Goal: Task Accomplishment & Management: Contribute content

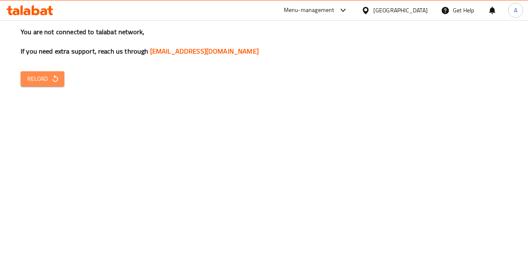
click at [41, 75] on span "Reload" at bounding box center [42, 79] width 31 height 10
click at [53, 80] on icon "button" at bounding box center [54, 78] width 5 height 7
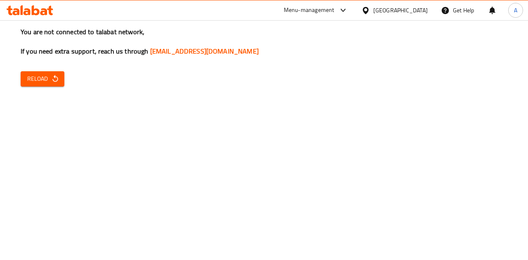
click at [26, 88] on div "You are not connected to talabat network, If you need extra support, reach us t…" at bounding box center [264, 130] width 528 height 260
click at [44, 86] on button "Reload" at bounding box center [43, 78] width 44 height 15
click at [48, 76] on span "Reload" at bounding box center [42, 79] width 31 height 10
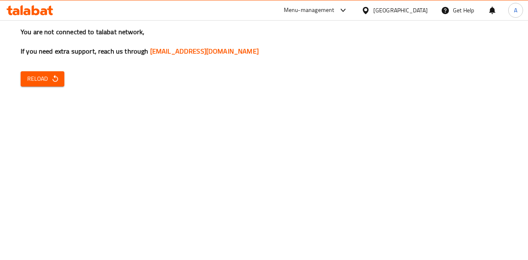
click at [34, 75] on span "Reload" at bounding box center [42, 79] width 31 height 10
click at [40, 80] on span "Reload" at bounding box center [42, 79] width 31 height 10
click at [56, 74] on span "Reload" at bounding box center [42, 79] width 31 height 10
click at [50, 77] on span "Reload" at bounding box center [42, 79] width 31 height 10
click at [51, 74] on span "Reload" at bounding box center [42, 79] width 31 height 10
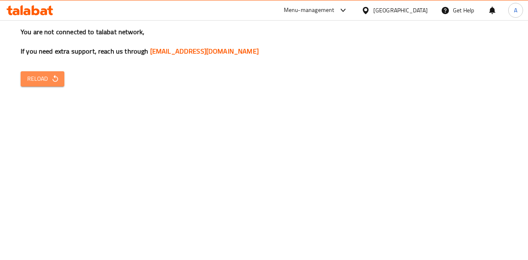
click at [51, 80] on icon "button" at bounding box center [55, 79] width 8 height 8
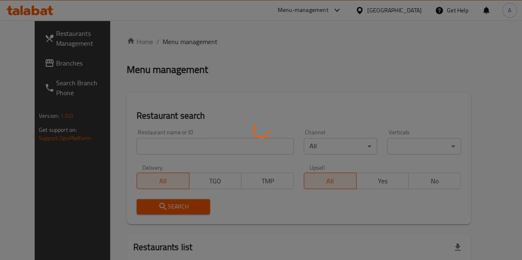
click at [191, 102] on div at bounding box center [261, 130] width 522 height 260
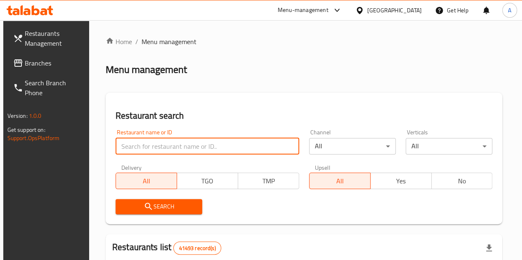
click at [151, 148] on input "search" at bounding box center [207, 146] width 184 height 16
paste input "667030"
type input "667030"
click button "Search" at bounding box center [158, 206] width 87 height 15
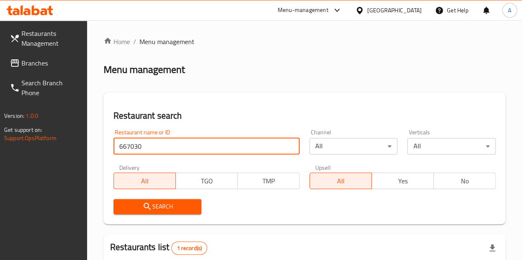
click at [150, 148] on input "667030" at bounding box center [206, 146] width 186 height 16
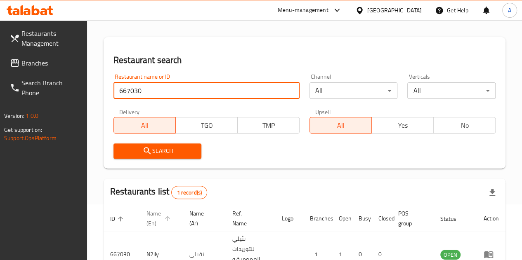
scroll to position [118, 0]
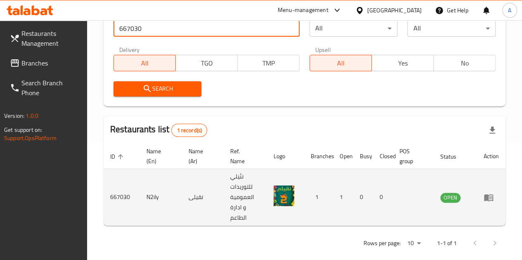
click at [490, 196] on icon "enhanced table" at bounding box center [490, 197] width 3 height 3
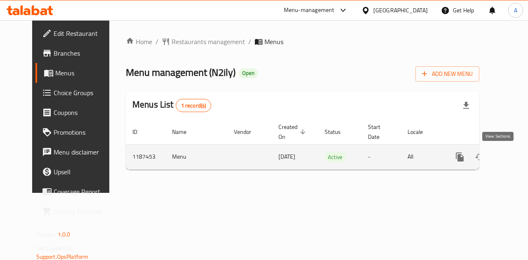
click at [514, 160] on icon "enhanced table" at bounding box center [519, 157] width 10 height 10
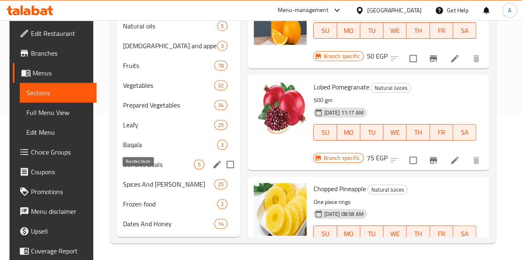
scroll to position [158, 0]
click at [150, 170] on div "Bundles Deals 5" at bounding box center [178, 165] width 124 height 20
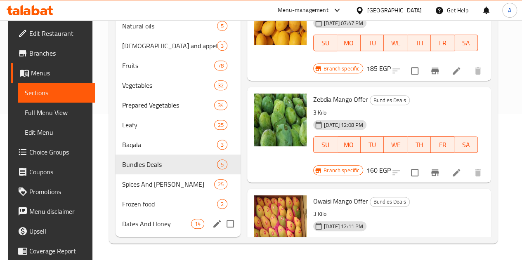
click at [146, 217] on div "Dates And Honey 14" at bounding box center [177, 224] width 125 height 20
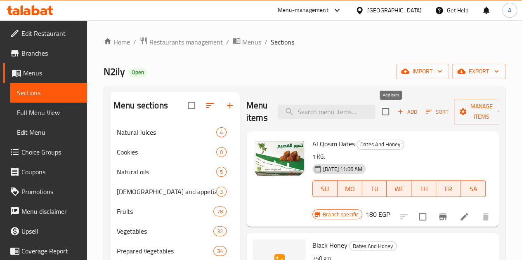
click at [396, 109] on span "Add" at bounding box center [407, 111] width 22 height 9
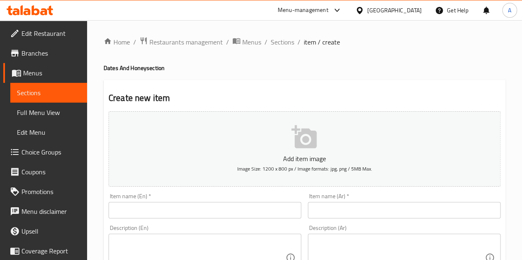
click at [363, 207] on input "text" at bounding box center [404, 210] width 193 height 16
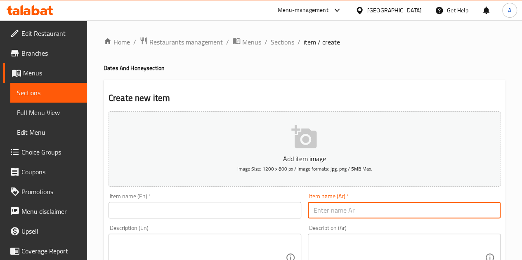
paste input "الطحان تمر ١ كيلو"
type input "الطحان تمر ١ كيلو"
click at [184, 207] on input "text" at bounding box center [204, 210] width 193 height 16
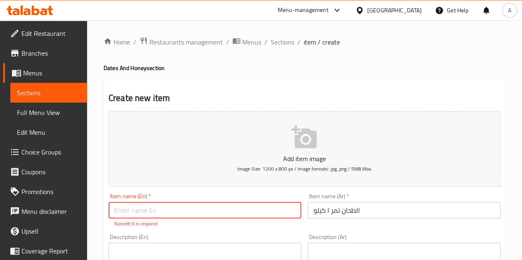
paste input "Al-Tahhan dates 1 kg"
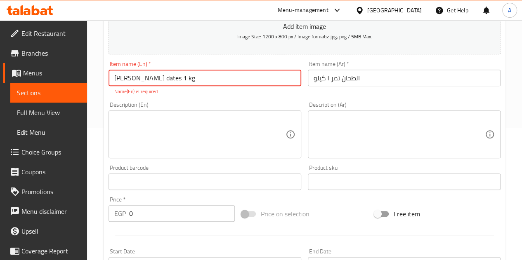
scroll to position [206, 0]
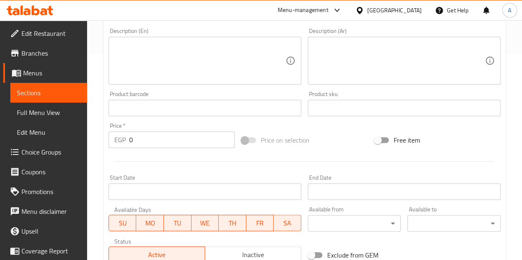
type input "Al-Tahhan dates 1 kg"
click at [159, 137] on input "0" at bounding box center [182, 140] width 106 height 16
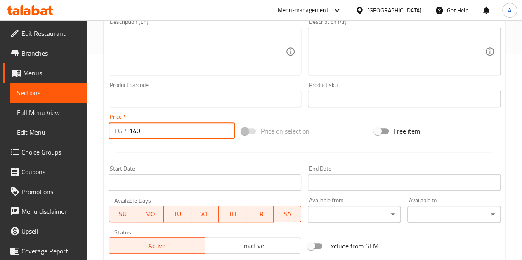
type input "140"
click at [225, 153] on div at bounding box center [304, 152] width 398 height 20
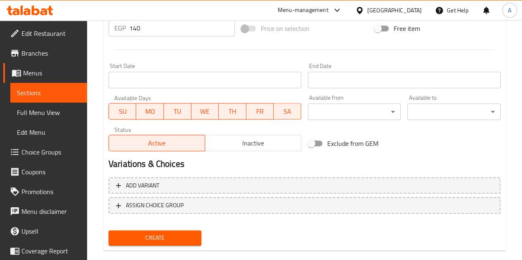
scroll to position [322, 0]
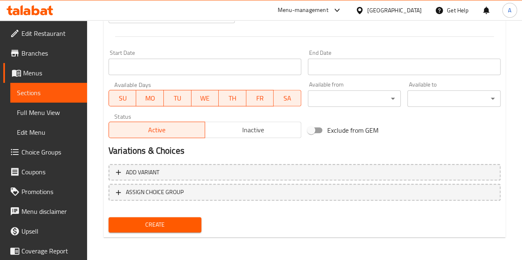
click at [151, 231] on button "Create" at bounding box center [154, 224] width 93 height 15
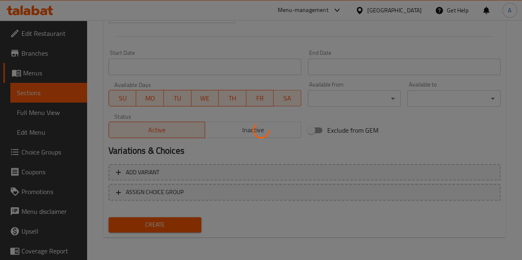
type input "0"
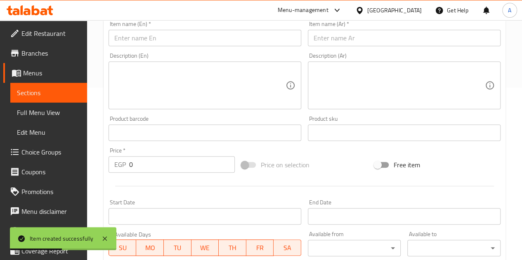
scroll to position [116, 0]
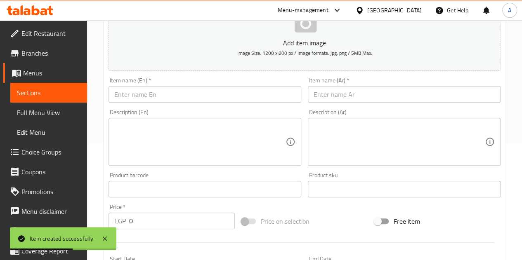
click at [356, 98] on input "text" at bounding box center [404, 94] width 193 height 16
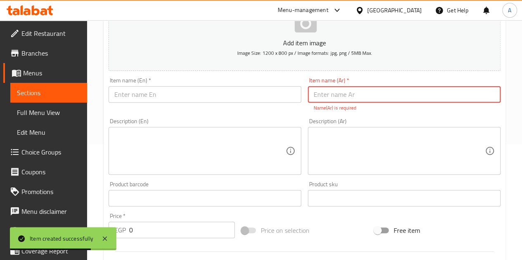
click at [358, 97] on input "text" at bounding box center [404, 94] width 193 height 16
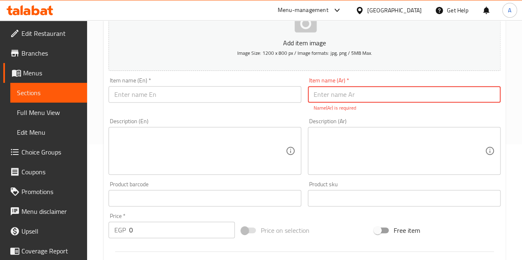
paste input "رطب سكرى ٤٥٠ جرام ب"
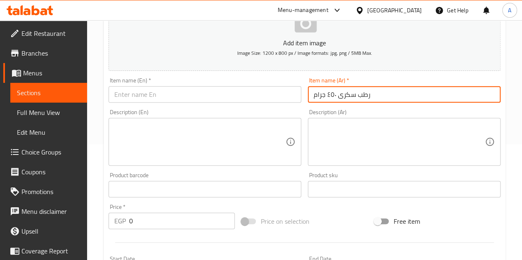
type input "رطب سكرى ٤٥٠ جرام"
click at [185, 85] on div "Item name (En)   * Item name (En) *" at bounding box center [204, 90] width 193 height 25
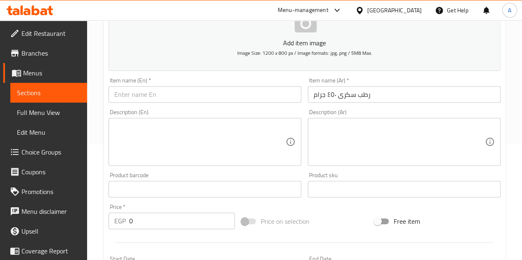
click at [186, 92] on input "text" at bounding box center [204, 94] width 193 height 16
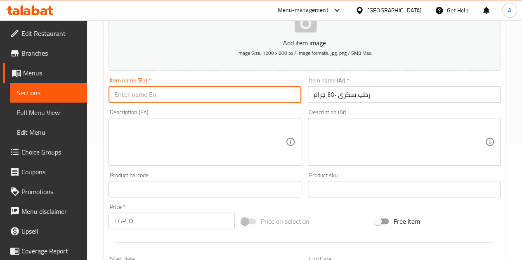
paste input "450g sugar dates"
type input "450g sugar dates"
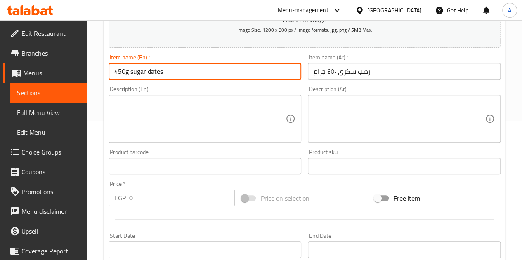
scroll to position [157, 0]
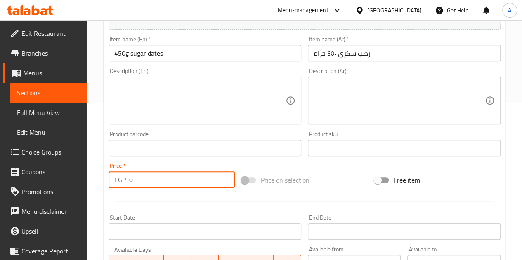
click at [184, 183] on input "0" at bounding box center [182, 180] width 106 height 16
type input "150"
click at [200, 199] on div at bounding box center [304, 201] width 398 height 20
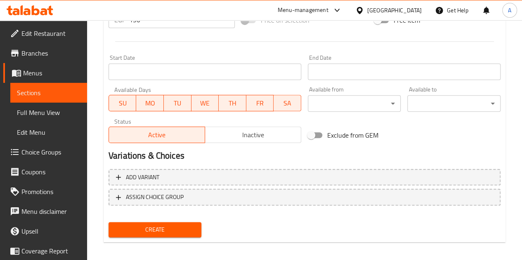
scroll to position [322, 0]
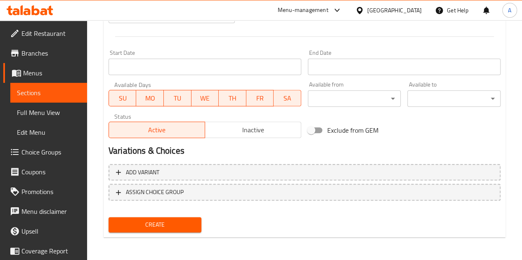
click at [164, 226] on span "Create" at bounding box center [155, 225] width 80 height 10
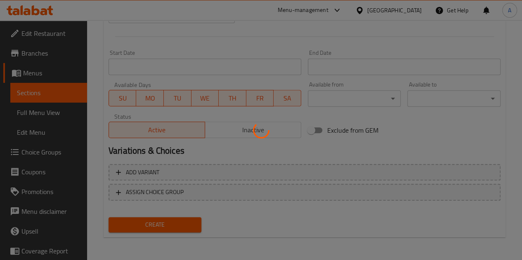
type input "0"
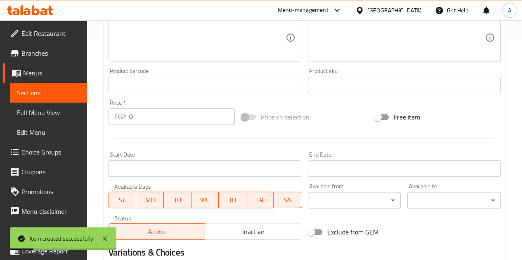
scroll to position [75, 0]
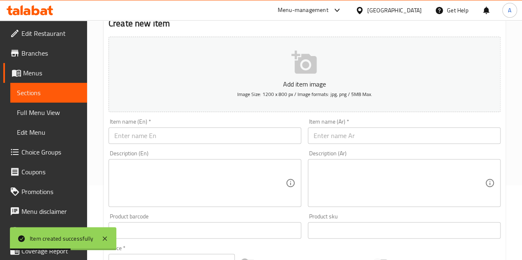
click at [358, 139] on input "text" at bounding box center [404, 135] width 193 height 16
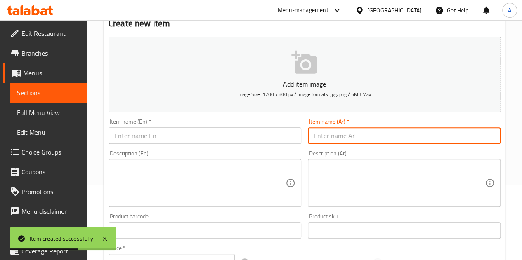
paste input "الطحان ٧٠٠ جرام"
type input "الطحان ٧٠٠ جرام"
click at [280, 127] on input "text" at bounding box center [204, 135] width 193 height 16
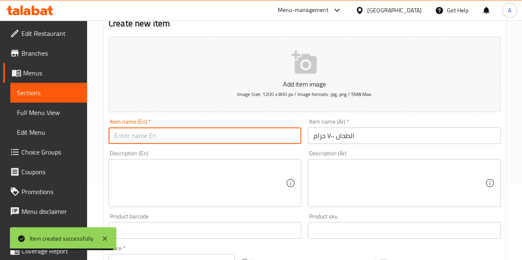
click at [208, 132] on input "text" at bounding box center [204, 135] width 193 height 16
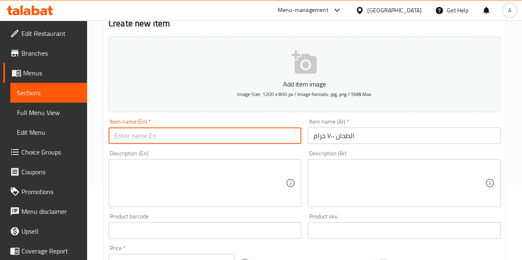
paste input "Mill 700 grams"
click at [117, 136] on input "Mill 700 grams" at bounding box center [204, 135] width 193 height 16
drag, startPoint x: 125, startPoint y: 134, endPoint x: 111, endPoint y: 133, distance: 14.9
click at [111, 133] on input "Mill 700 grams" at bounding box center [204, 135] width 193 height 16
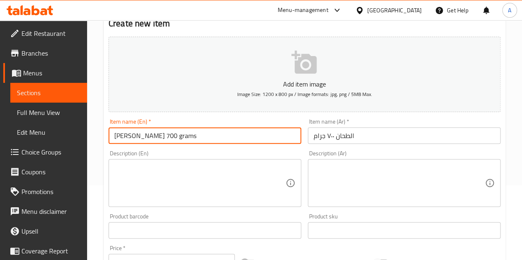
click at [135, 135] on input "AL-Tahan 700 grams" at bounding box center [204, 135] width 193 height 16
type input "AL-Tahan 700 grams"
drag, startPoint x: 135, startPoint y: 135, endPoint x: 95, endPoint y: 162, distance: 48.5
click at [95, 162] on div "Home / Restaurants management / Menus / Sections / item / create Dates And Hone…" at bounding box center [304, 227] width 435 height 562
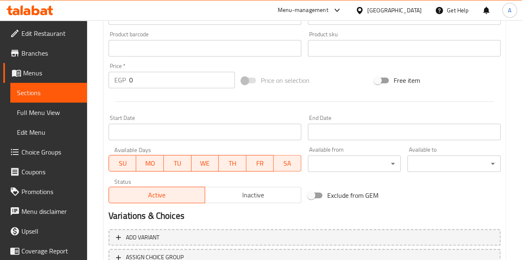
scroll to position [240, 0]
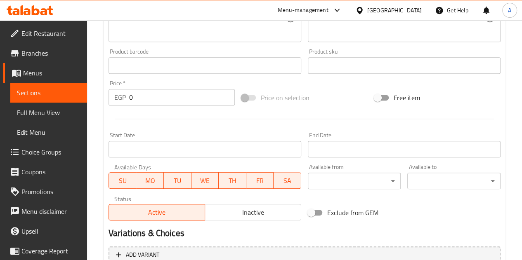
click at [149, 104] on input "0" at bounding box center [182, 97] width 106 height 16
type input "120"
click at [154, 112] on div at bounding box center [304, 119] width 398 height 20
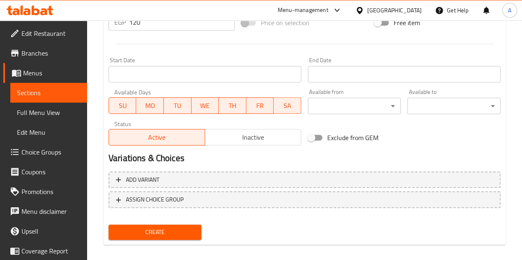
scroll to position [322, 0]
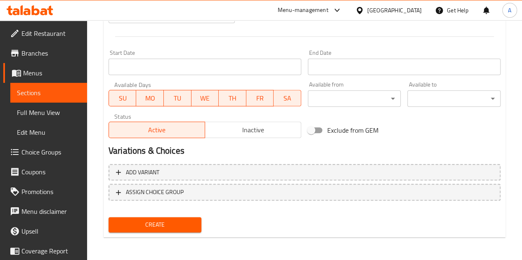
click at [164, 229] on span "Create" at bounding box center [155, 225] width 80 height 10
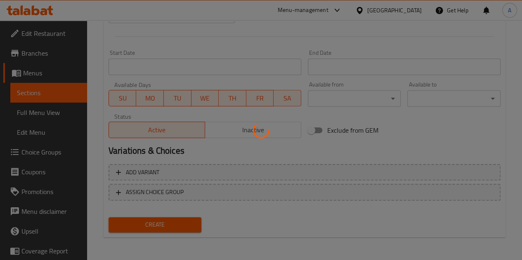
type input "0"
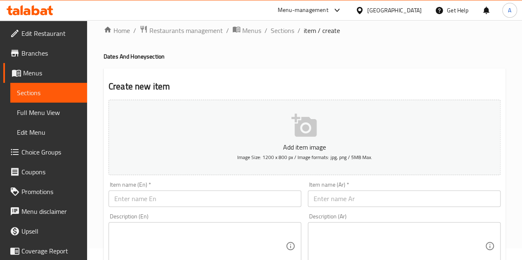
scroll to position [0, 0]
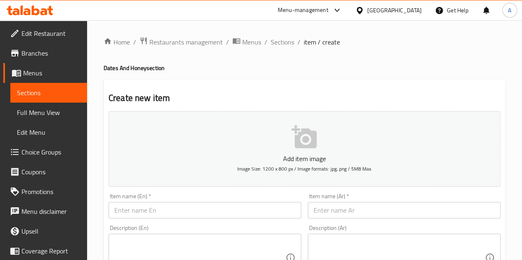
click at [361, 213] on input "text" at bounding box center [404, 210] width 193 height 16
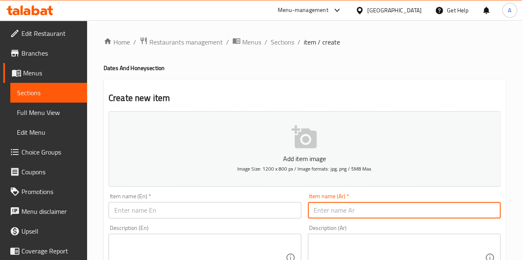
paste input "الطحان علبه ٦٠٠ جرام"
type input "الطحان علبه ٦٠٠ جرام"
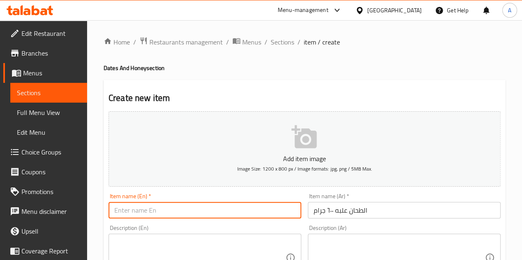
click at [220, 208] on input "text" at bounding box center [204, 210] width 193 height 16
paste input "Al-Tahhan 600g box"
type input "Al-Tahhan 600g box"
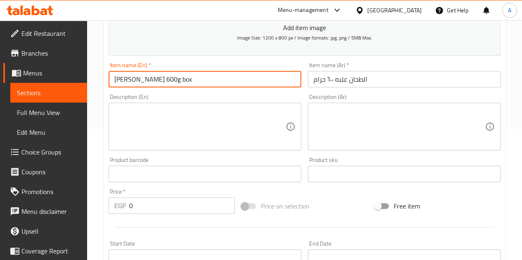
scroll to position [206, 0]
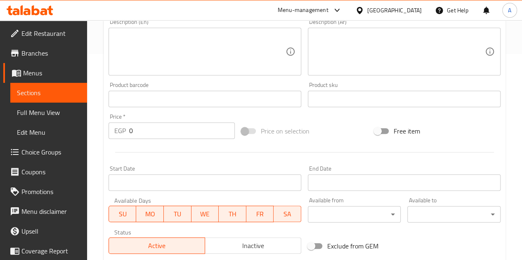
click at [153, 134] on input "0" at bounding box center [182, 130] width 106 height 16
type input "100"
click at [158, 148] on div at bounding box center [304, 152] width 398 height 20
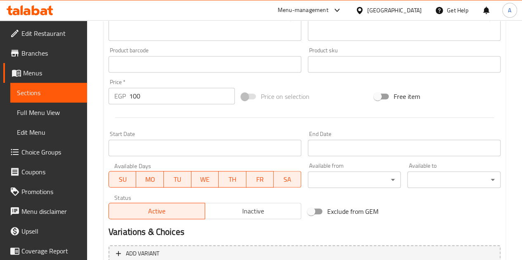
scroll to position [322, 0]
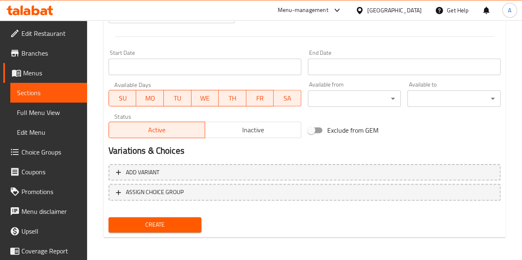
click at [171, 219] on button "Create" at bounding box center [154, 224] width 93 height 15
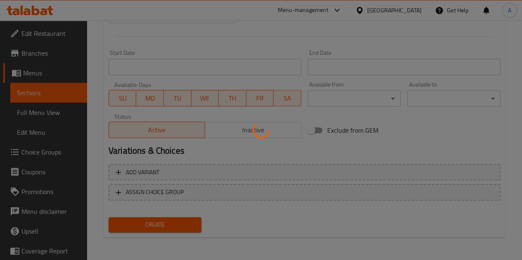
type input "0"
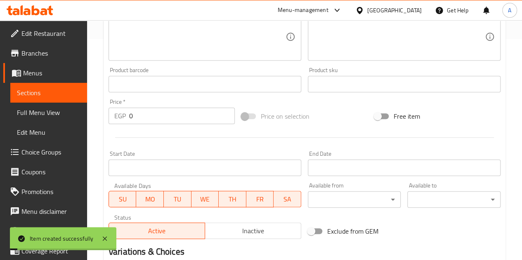
scroll to position [157, 0]
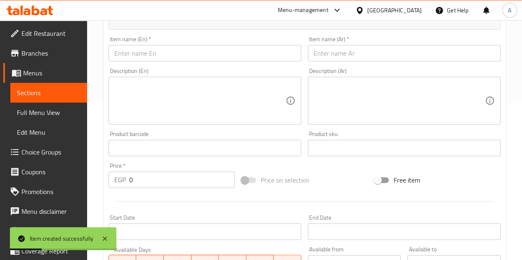
click at [346, 54] on input "text" at bounding box center [404, 53] width 193 height 16
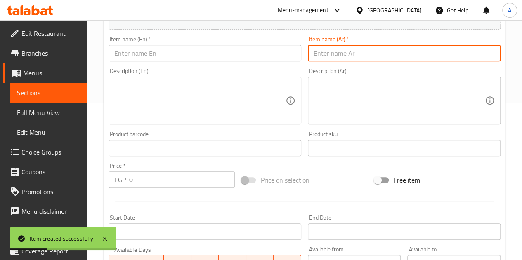
paste input "الطحان علبه ٣٠٠ جرام"
type input "الطحان علبه ٣٠٠ جرام"
click at [277, 51] on input "text" at bounding box center [204, 53] width 193 height 16
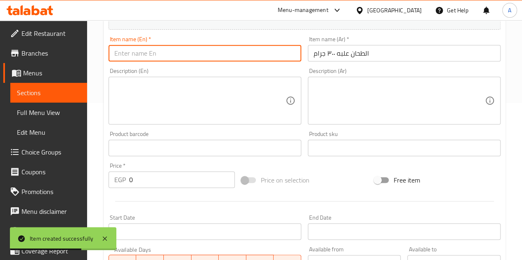
paste input "Al-Tahhan 300g box"
type input "Al-Tahhan 300g box"
click at [163, 184] on input "0" at bounding box center [182, 180] width 106 height 16
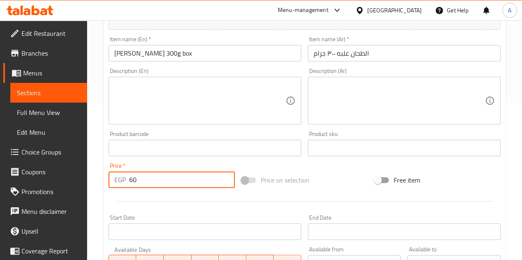
type input "60"
click at [163, 160] on div "Price   * EGP 60 Price *" at bounding box center [171, 176] width 133 height 32
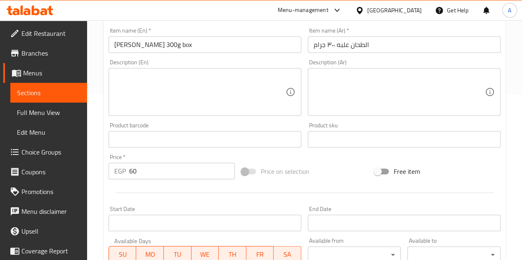
scroll to position [322, 0]
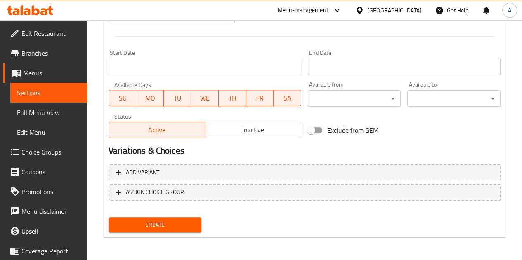
click at [170, 222] on span "Create" at bounding box center [155, 225] width 80 height 10
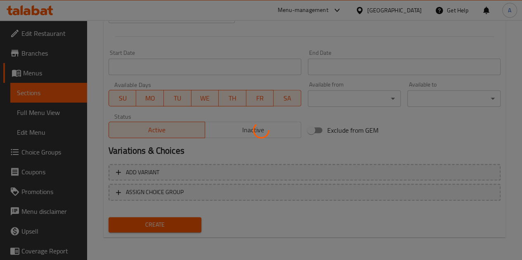
type input "0"
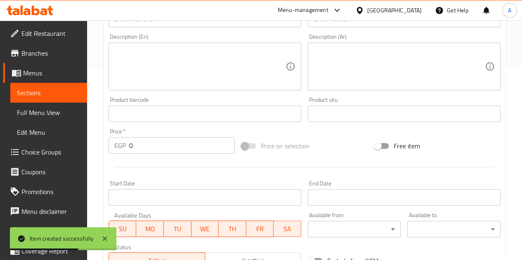
scroll to position [116, 0]
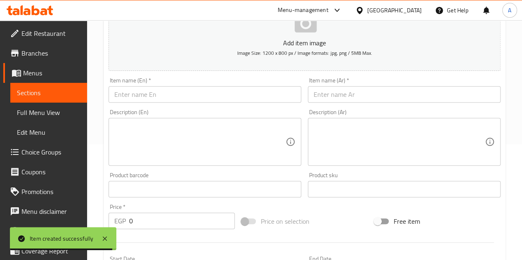
click at [346, 91] on input "text" at bounding box center [404, 94] width 193 height 16
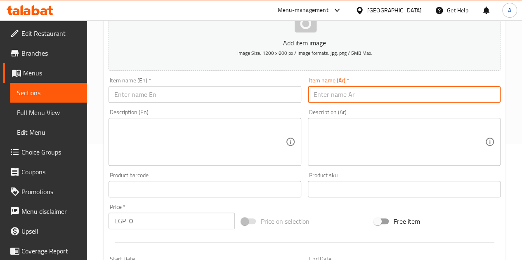
paste input "باكيت ٣ قطع كراميل"
type input "باكيت ٣ قطع كراميل"
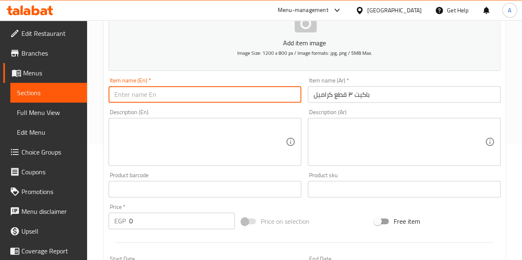
click at [211, 91] on input "text" at bounding box center [204, 94] width 193 height 16
paste input "Packet of 3 caramel pieces"
type input "Packet of 3 caramel pieces"
click at [209, 225] on input "0" at bounding box center [182, 221] width 106 height 16
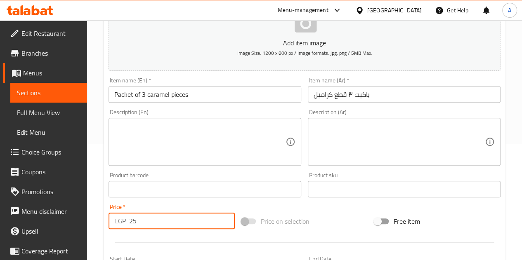
type input "25"
click at [212, 205] on div "Price   * EGP 25 Price *" at bounding box center [171, 216] width 126 height 25
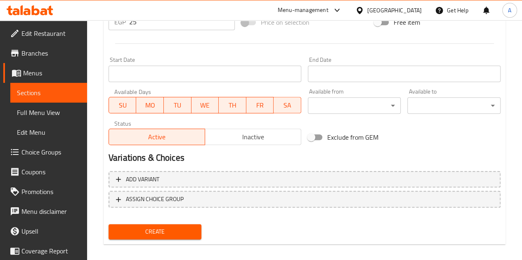
scroll to position [322, 0]
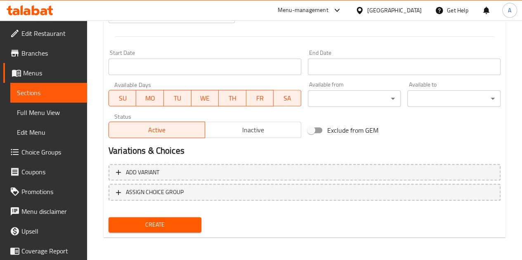
click at [166, 222] on span "Create" at bounding box center [155, 225] width 80 height 10
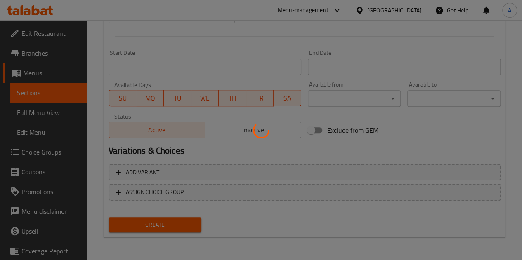
type input "0"
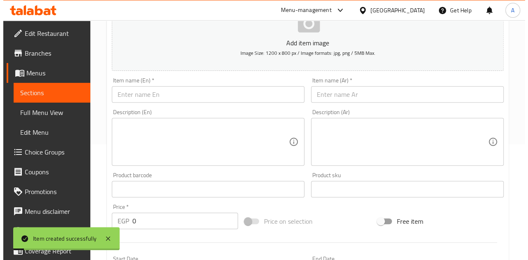
scroll to position [0, 0]
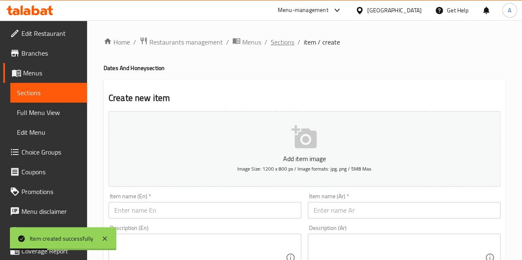
click at [286, 39] on span "Sections" at bounding box center [283, 42] width 24 height 10
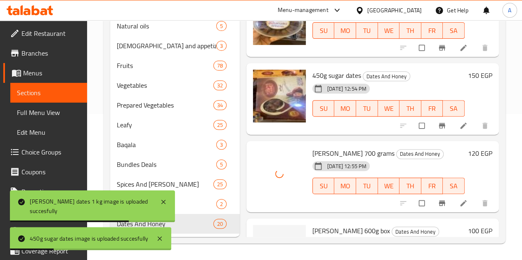
scroll to position [831, 0]
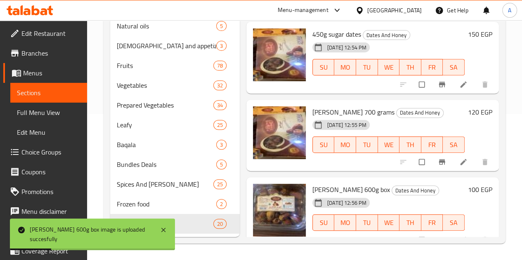
click at [253, 184] on div at bounding box center [279, 210] width 53 height 53
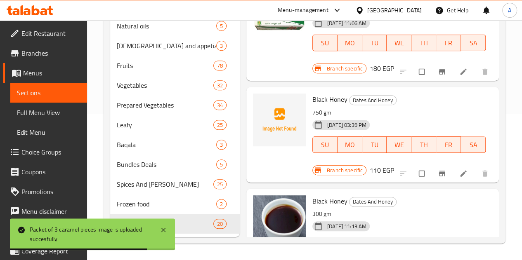
scroll to position [0, 0]
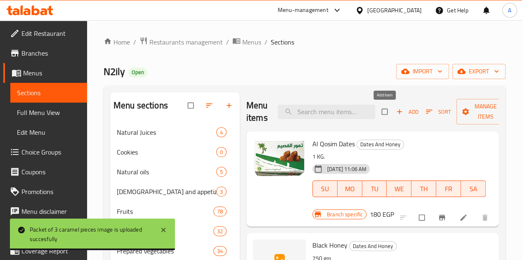
click at [396, 112] on span "Add" at bounding box center [407, 111] width 22 height 9
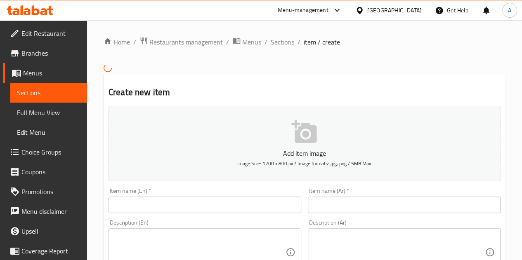
click at [360, 207] on input "text" at bounding box center [404, 205] width 193 height 16
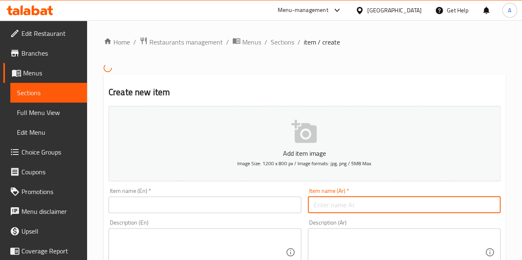
paste input "الطحان لوز علبه ٤٥٠ جرام مدور"
type input "الطحان لوز علبه ٤٥٠ جرام مدور"
drag, startPoint x: 292, startPoint y: 202, endPoint x: 320, endPoint y: 139, distance: 69.8
click at [291, 202] on input "text" at bounding box center [204, 205] width 193 height 16
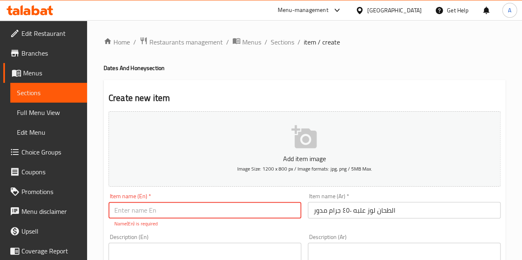
click at [236, 202] on input "text" at bounding box center [204, 210] width 193 height 16
paste input "Al-Tahhan Almonds 450g Round Box"
type input "Al-Tahhan Almonds 450g Round Box"
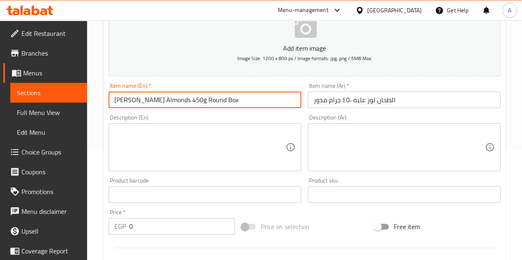
scroll to position [124, 0]
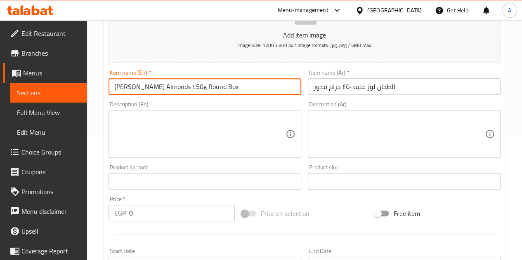
click at [176, 212] on input "0" at bounding box center [182, 213] width 106 height 16
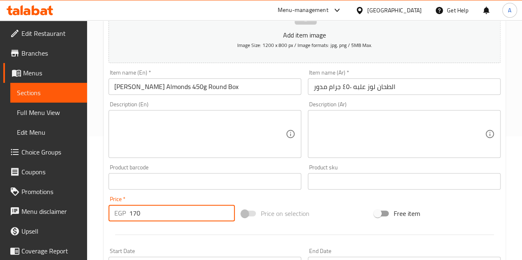
type input "170"
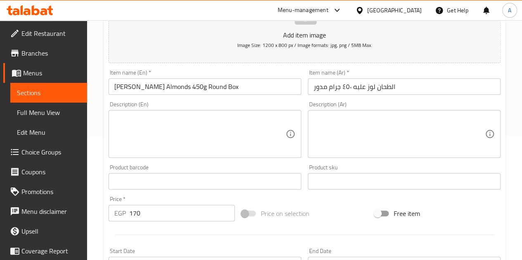
click at [179, 232] on div at bounding box center [304, 235] width 398 height 20
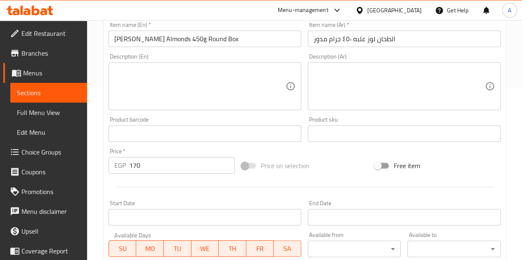
scroll to position [322, 0]
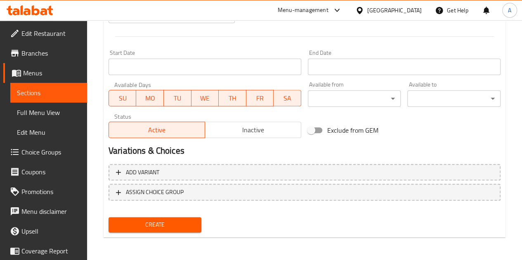
click at [178, 224] on span "Create" at bounding box center [155, 225] width 80 height 10
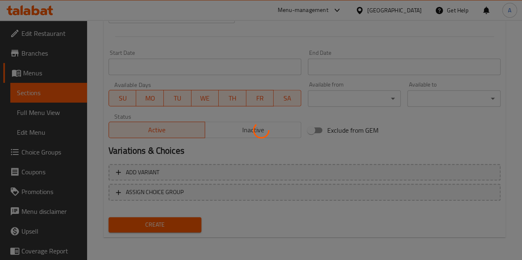
type input "0"
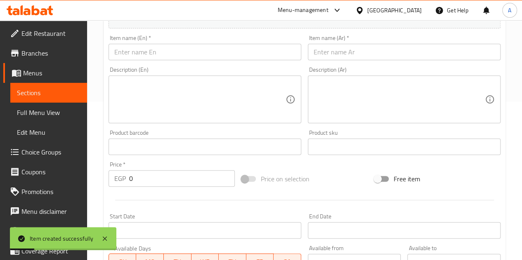
scroll to position [157, 0]
click at [344, 57] on input "text" at bounding box center [404, 53] width 193 height 16
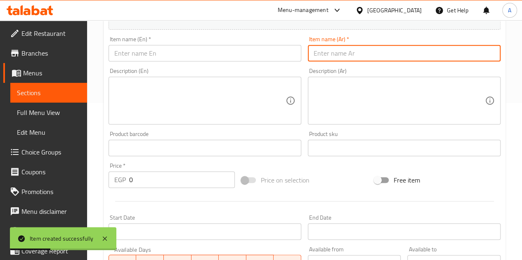
paste input "الطحان كاجو عليه ٤٥٠ جرام مدور"
type input "الطحان كاجو عليه ٤٥٠ جرام مدور"
click at [278, 51] on input "text" at bounding box center [204, 53] width 193 height 16
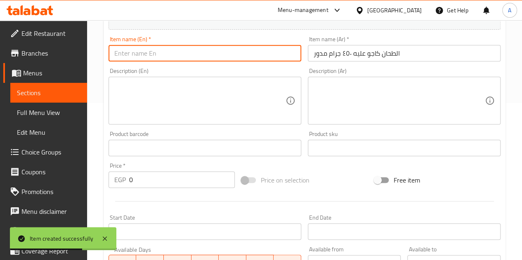
paste input "Al-Tahhan Cashews 450g Round"
type input "Al-Tahhan Cashews 450g Round"
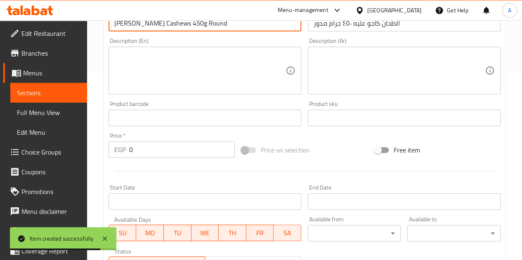
scroll to position [198, 0]
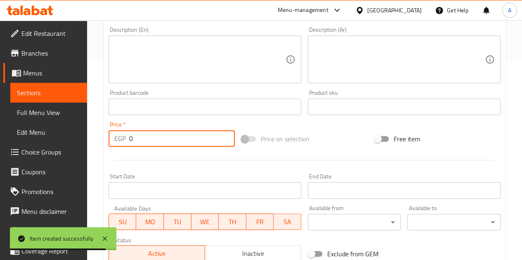
click at [214, 132] on input "0" at bounding box center [182, 138] width 106 height 16
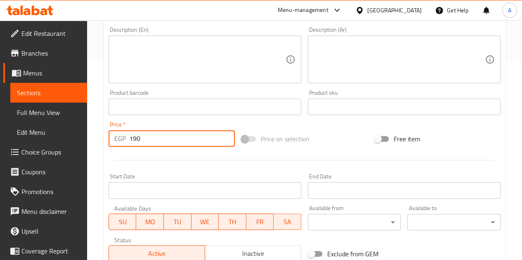
type input "190"
click at [196, 150] on div at bounding box center [304, 160] width 398 height 20
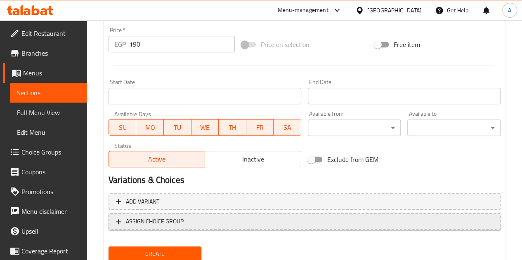
scroll to position [322, 0]
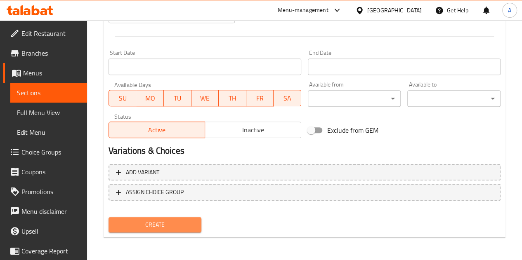
click at [186, 227] on span "Create" at bounding box center [155, 225] width 80 height 10
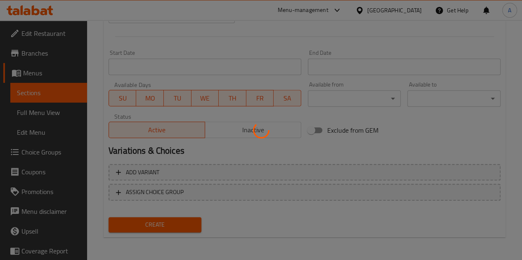
type input "0"
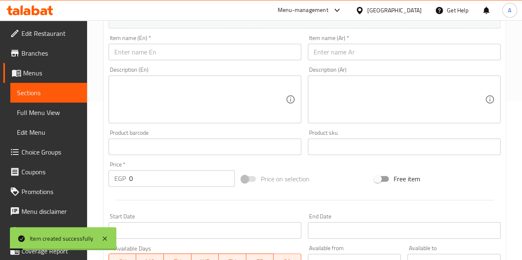
scroll to position [157, 0]
click at [334, 55] on input "text" at bounding box center [404, 53] width 193 height 16
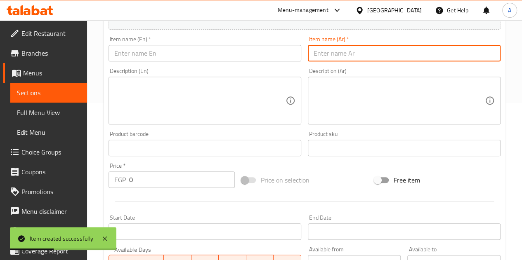
paste input "الطحان دبس تمر ٥٠٠ جرام"
type input "الطحان دبس تمر ٥٠٠ جرام"
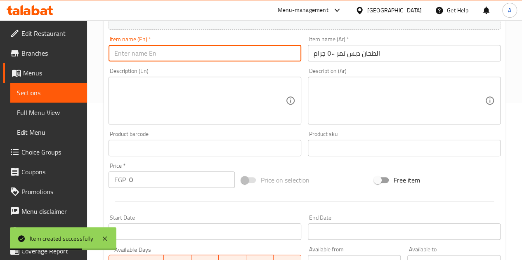
click at [173, 55] on input "text" at bounding box center [204, 53] width 193 height 16
paste input "Al-Tahhan Date Molasses 500g"
type input "Al-Tahhan Date Molasses 500g"
click at [154, 181] on input "0" at bounding box center [182, 180] width 106 height 16
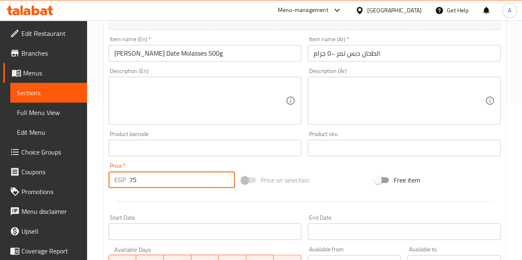
type input "75"
click at [163, 200] on div at bounding box center [304, 201] width 398 height 20
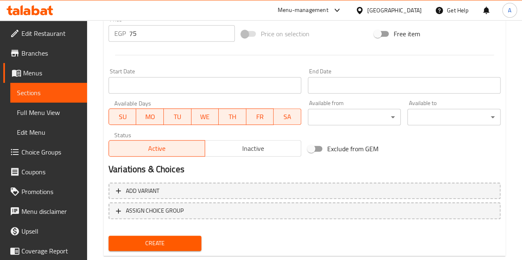
scroll to position [322, 0]
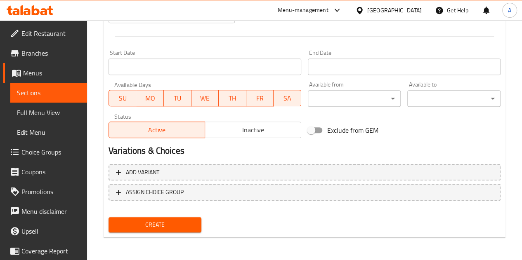
click at [172, 217] on div "Create" at bounding box center [155, 225] width 100 height 22
click at [172, 221] on span "Create" at bounding box center [155, 225] width 80 height 10
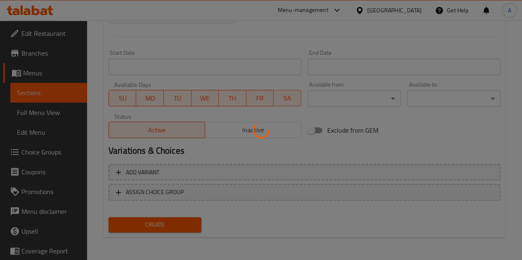
type input "0"
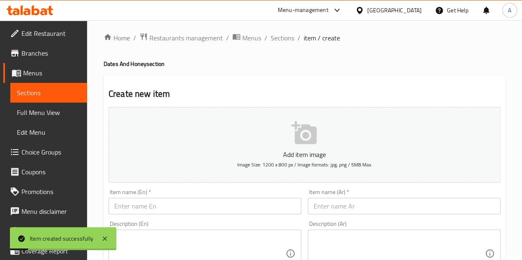
scroll to position [0, 0]
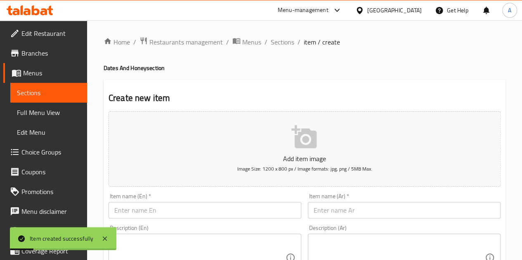
click at [282, 38] on span "Sections" at bounding box center [283, 42] width 24 height 10
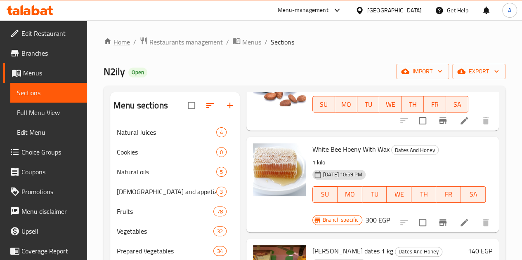
click at [129, 40] on link "Home" at bounding box center [117, 42] width 26 height 10
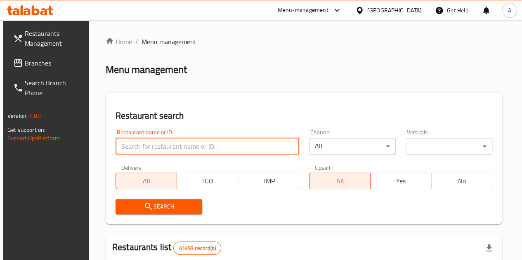
click at [168, 149] on input "search" at bounding box center [207, 146] width 184 height 16
paste input "740132"
type input "740132"
click button "Search" at bounding box center [158, 206] width 87 height 15
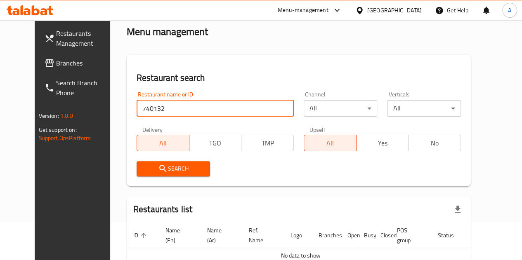
scroll to position [86, 0]
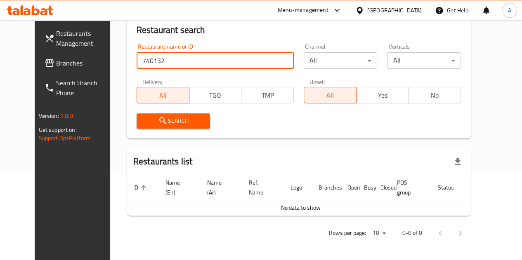
click at [61, 56] on link "Branches" at bounding box center [80, 63] width 84 height 20
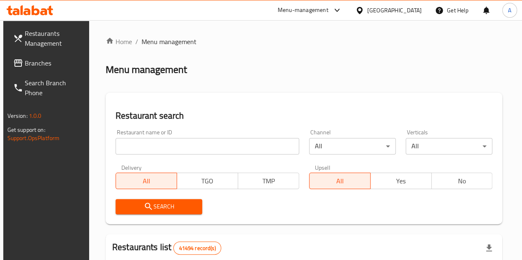
click at [128, 145] on input "search" at bounding box center [207, 146] width 184 height 16
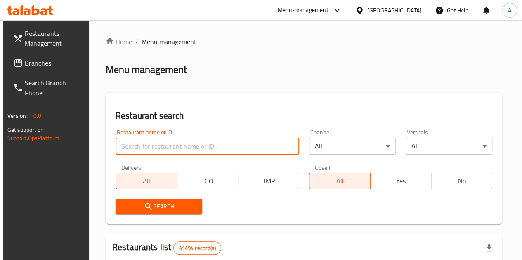
paste input "666582"
type input "666582"
click button "Search" at bounding box center [158, 206] width 87 height 15
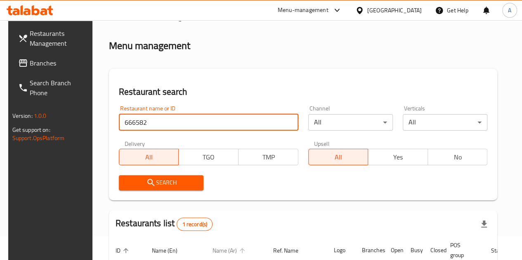
scroll to position [108, 0]
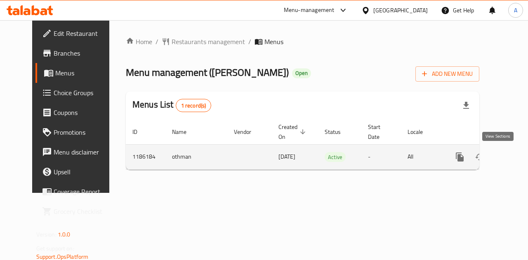
click at [514, 161] on icon "enhanced table" at bounding box center [519, 157] width 10 height 10
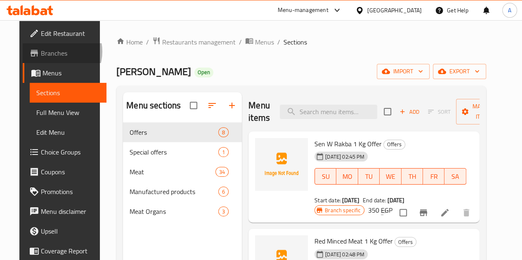
click at [41, 52] on span "Branches" at bounding box center [70, 53] width 59 height 10
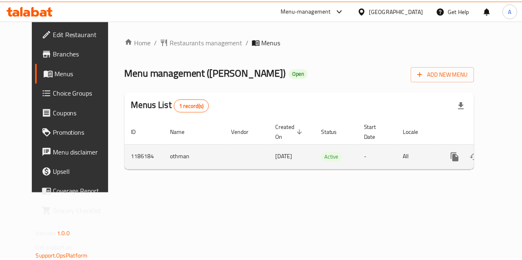
scroll to position [0, 3]
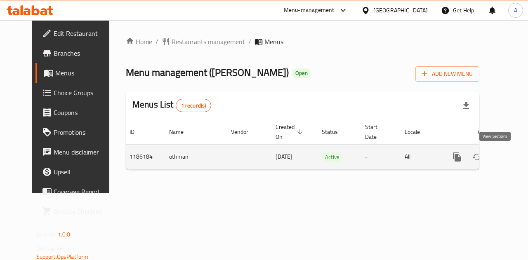
click at [511, 153] on icon "enhanced table" at bounding box center [516, 157] width 10 height 10
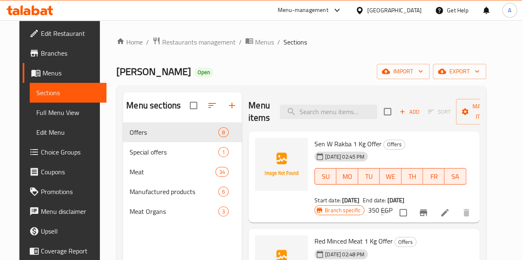
click at [41, 50] on span "Branches" at bounding box center [70, 53] width 59 height 10
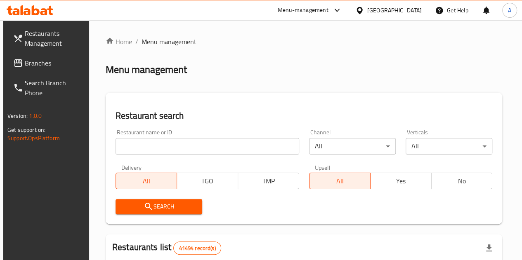
click at [183, 148] on input "search" at bounding box center [207, 146] width 184 height 16
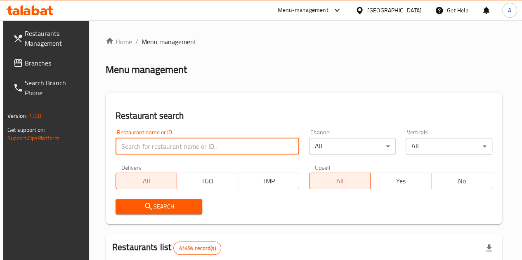
paste input "696320"
type input "696320"
click button "Search" at bounding box center [158, 206] width 87 height 15
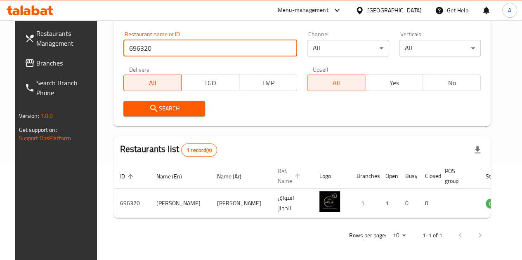
scroll to position [101, 0]
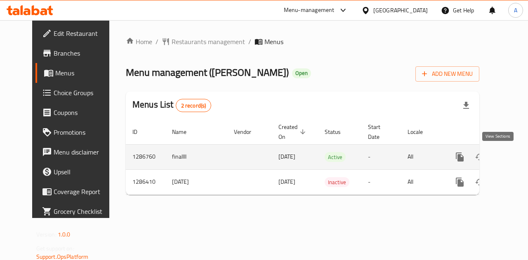
click at [515, 159] on icon "enhanced table" at bounding box center [518, 156] width 7 height 7
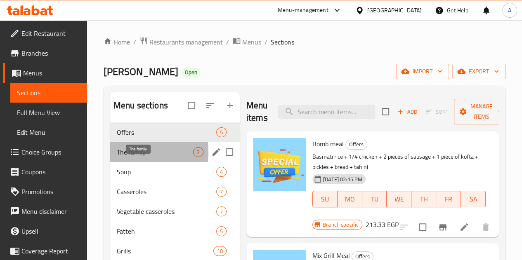
click at [136, 157] on span "The family" at bounding box center [155, 152] width 76 height 10
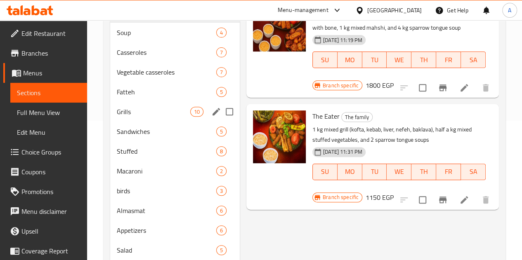
scroll to position [165, 0]
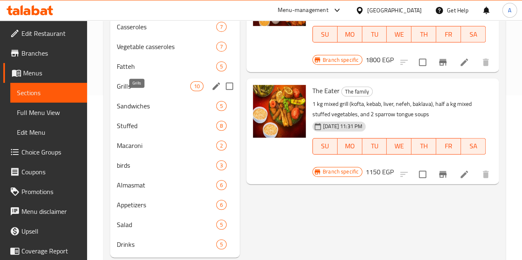
click at [144, 91] on span "Grills" at bounding box center [153, 86] width 73 height 10
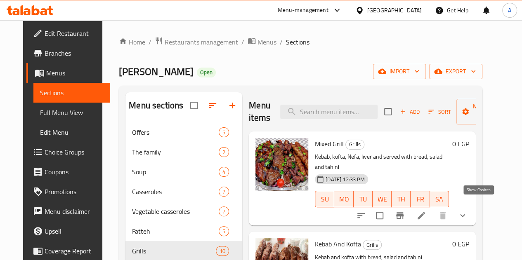
click at [467, 211] on icon "show more" at bounding box center [462, 216] width 10 height 10
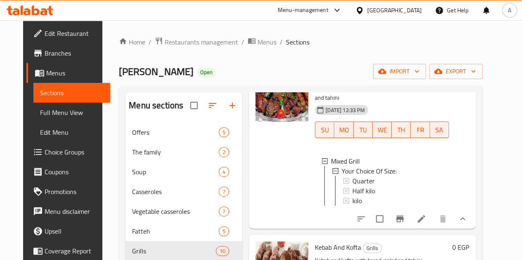
scroll to position [82, 0]
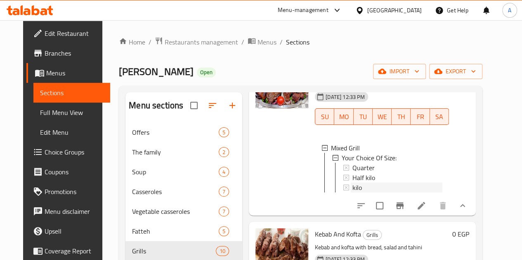
click at [352, 183] on div "kilo" at bounding box center [397, 188] width 90 height 10
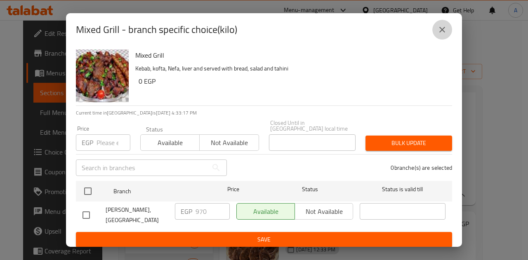
click at [444, 29] on icon "close" at bounding box center [442, 30] width 6 height 6
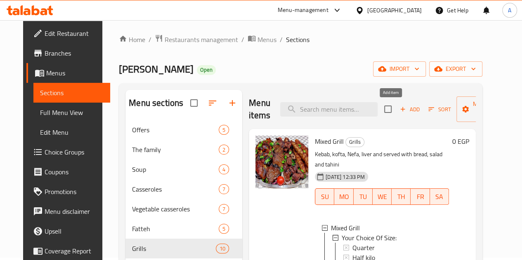
scroll to position [0, 0]
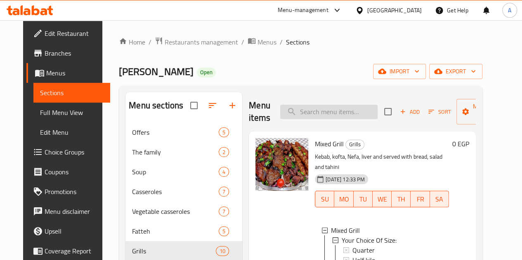
click at [318, 115] on input "search" at bounding box center [328, 112] width 97 height 14
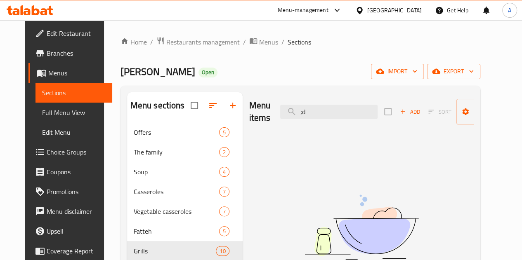
type input ";"
type input "ك"
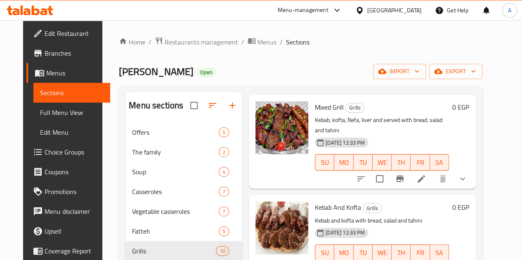
scroll to position [82, 0]
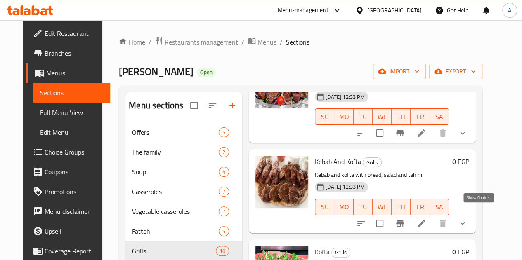
click at [467, 219] on icon "show more" at bounding box center [462, 224] width 10 height 10
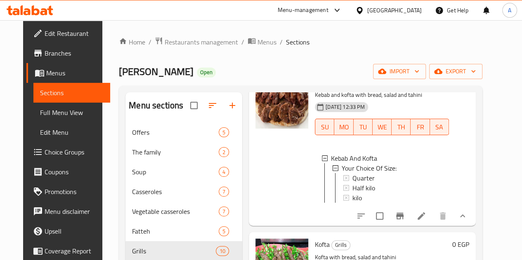
scroll to position [165, 0]
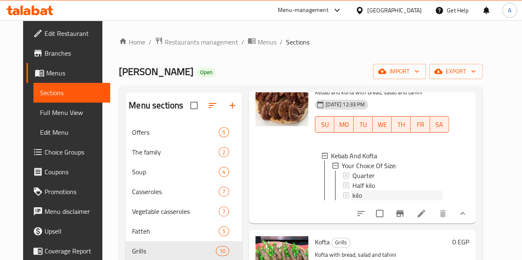
click at [352, 191] on div "kilo" at bounding box center [397, 196] width 90 height 10
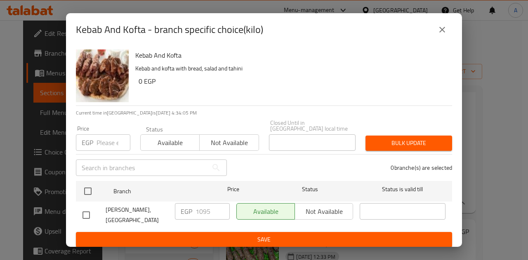
click at [447, 27] on button "close" at bounding box center [442, 30] width 20 height 20
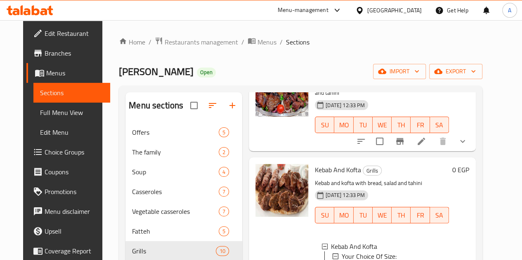
scroll to position [0, 0]
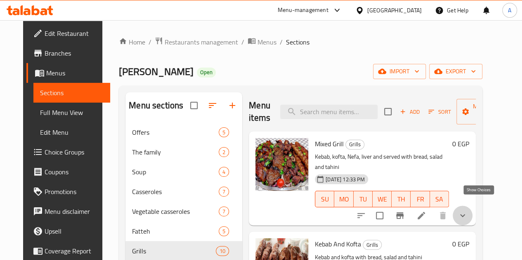
click at [467, 211] on icon "show more" at bounding box center [462, 216] width 10 height 10
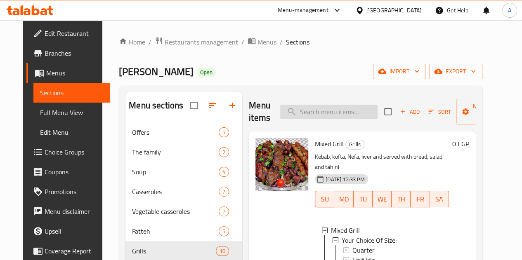
click at [289, 112] on input "search" at bounding box center [328, 112] width 97 height 14
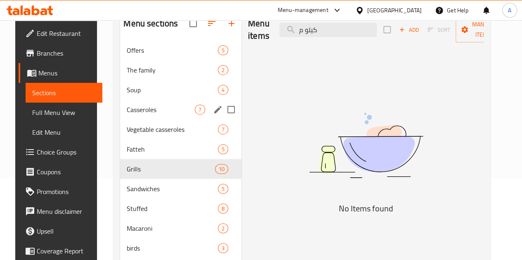
scroll to position [82, 0]
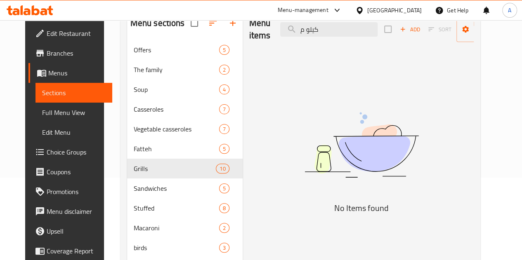
click at [242, 197] on div "Menu items كيلو م Add Sort Manage items No Items found" at bounding box center [357, 175] width 231 height 330
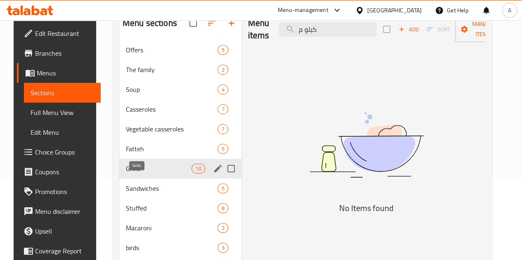
click at [144, 174] on span "Grills" at bounding box center [159, 169] width 66 height 10
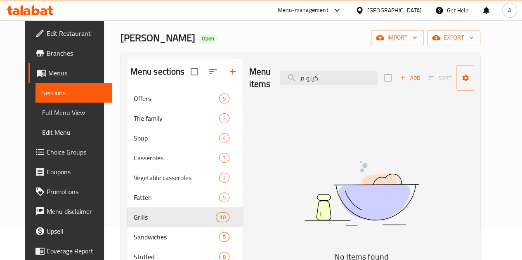
scroll to position [33, 0]
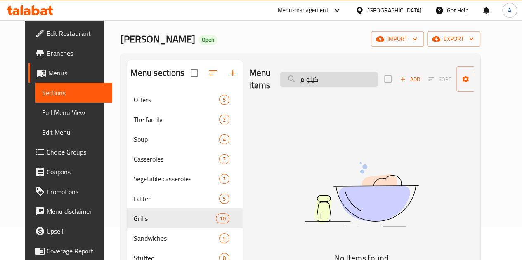
click at [306, 78] on input "كيلو م" at bounding box center [328, 79] width 97 height 14
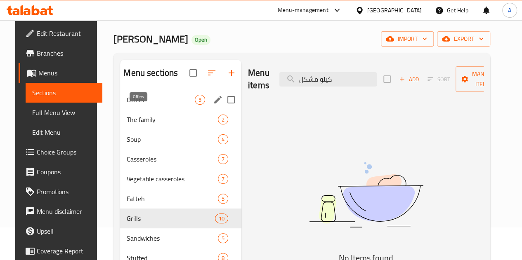
type input "كيلو مشكل"
click at [157, 105] on span "Offers" at bounding box center [161, 100] width 68 height 10
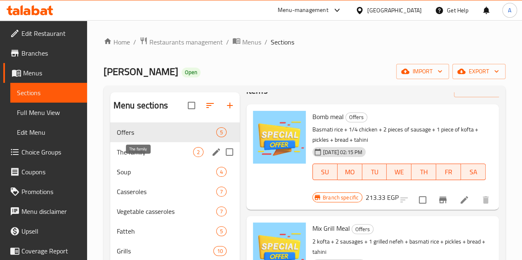
click at [139, 157] on span "The family" at bounding box center [155, 152] width 76 height 10
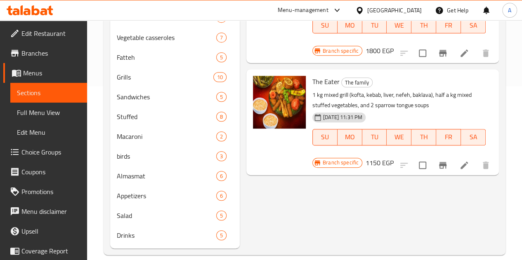
scroll to position [33, 0]
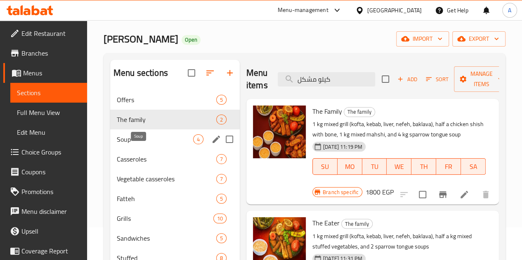
click at [132, 144] on span "Soup" at bounding box center [155, 139] width 76 height 10
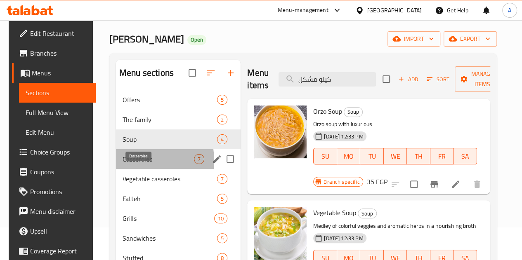
click at [134, 164] on span "Casseroles" at bounding box center [157, 159] width 71 height 10
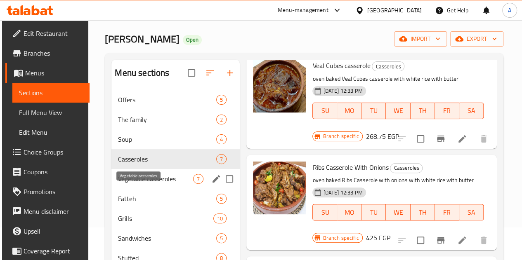
click at [139, 184] on span "Vegetable casseroles" at bounding box center [155, 179] width 75 height 10
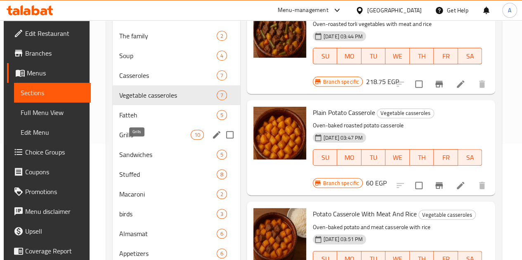
scroll to position [115, 0]
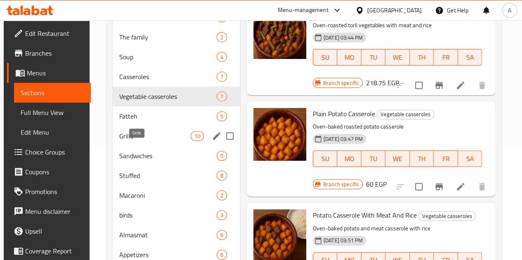
click at [145, 141] on span "Grills" at bounding box center [154, 136] width 71 height 10
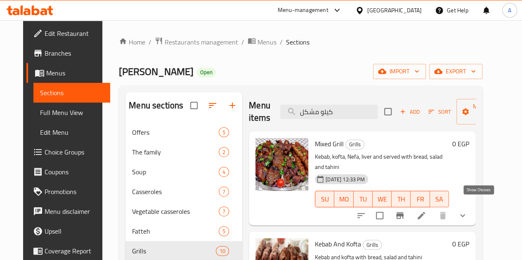
click at [467, 211] on icon "show more" at bounding box center [462, 216] width 10 height 10
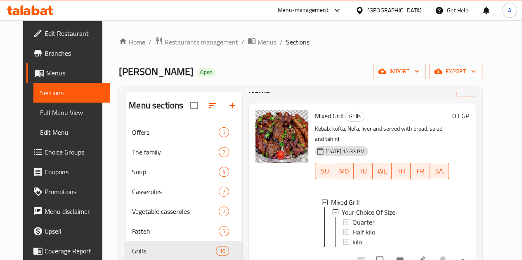
scroll to position [41, 0]
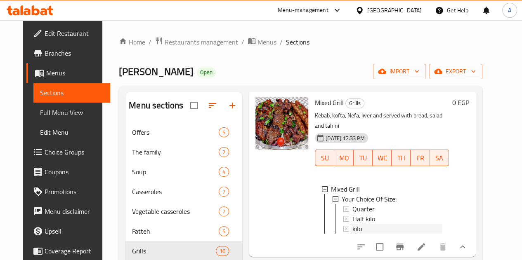
click at [352, 224] on div "kilo" at bounding box center [397, 229] width 90 height 10
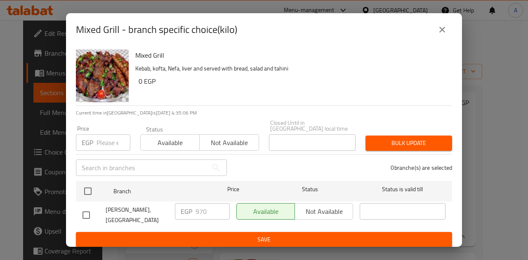
click at [87, 207] on input "checkbox" at bounding box center [86, 215] width 17 height 17
checkbox input "true"
drag, startPoint x: 208, startPoint y: 208, endPoint x: 193, endPoint y: 209, distance: 15.3
click at [192, 208] on div "EGP 970 ​" at bounding box center [202, 211] width 55 height 16
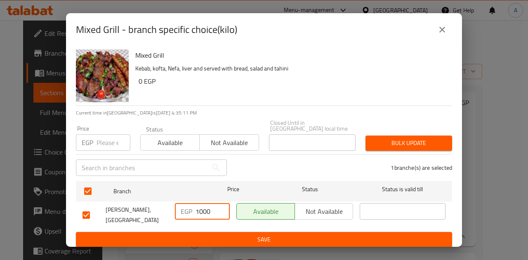
type input "1000"
click at [238, 235] on span "Save" at bounding box center [263, 240] width 363 height 10
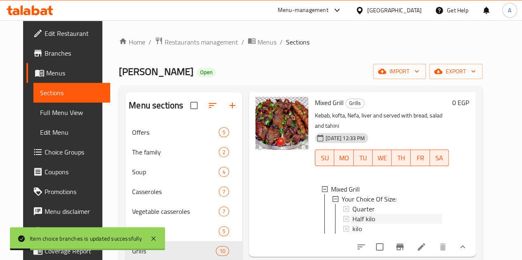
click at [352, 214] on span "Half kilo" at bounding box center [363, 219] width 23 height 10
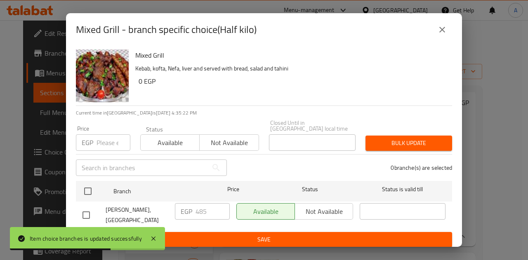
click at [88, 207] on input "checkbox" at bounding box center [86, 215] width 17 height 17
checkbox input "true"
drag, startPoint x: 208, startPoint y: 206, endPoint x: 196, endPoint y: 206, distance: 11.5
click at [196, 206] on input "485" at bounding box center [212, 211] width 34 height 16
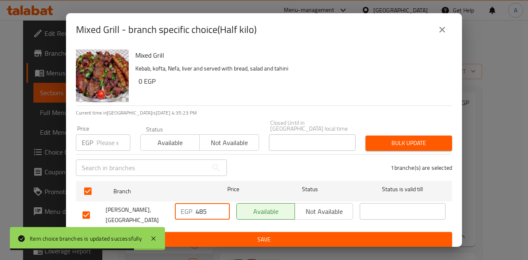
click at [196, 206] on input "485" at bounding box center [212, 211] width 34 height 16
type input "500485"
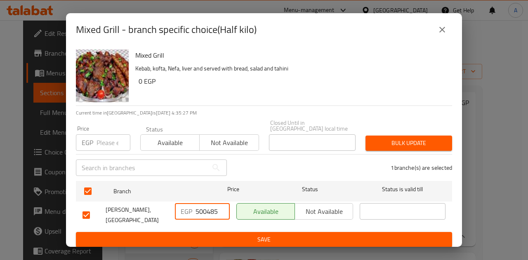
click at [202, 207] on input "500485" at bounding box center [212, 211] width 34 height 16
type input "500"
click at [204, 232] on button "Save" at bounding box center [264, 239] width 376 height 15
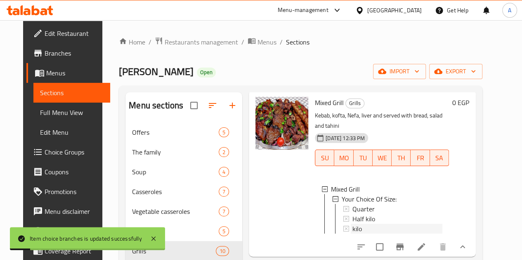
click at [352, 224] on div "kilo" at bounding box center [397, 229] width 90 height 10
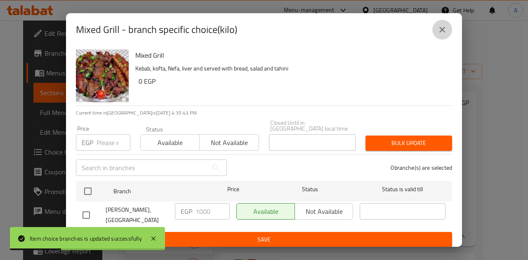
click at [444, 24] on button "close" at bounding box center [442, 30] width 20 height 20
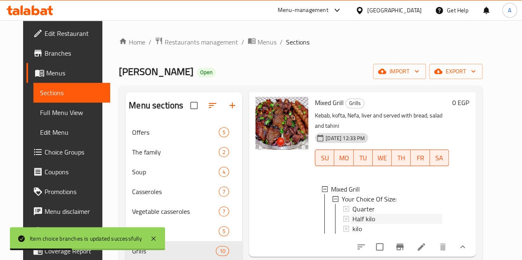
click at [391, 214] on div "Half kilo" at bounding box center [397, 219] width 90 height 10
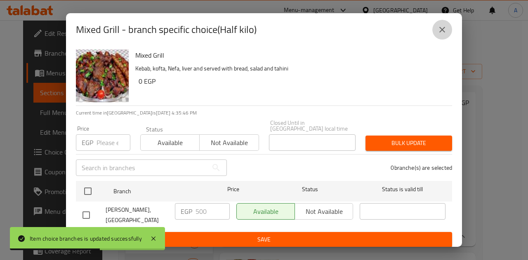
click at [444, 31] on icon "close" at bounding box center [442, 30] width 10 height 10
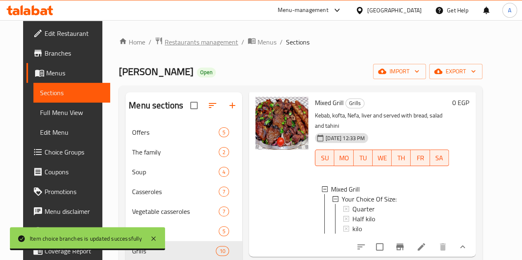
click at [197, 46] on span "Restaurants management" at bounding box center [201, 42] width 73 height 10
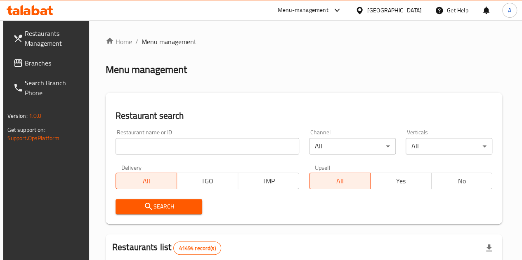
click at [166, 151] on input "search" at bounding box center [207, 146] width 184 height 16
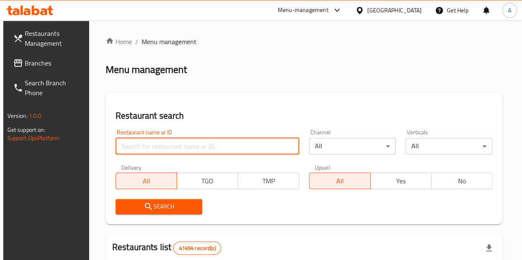
paste input "700807"
type input "700807"
click button "Search" at bounding box center [158, 206] width 87 height 15
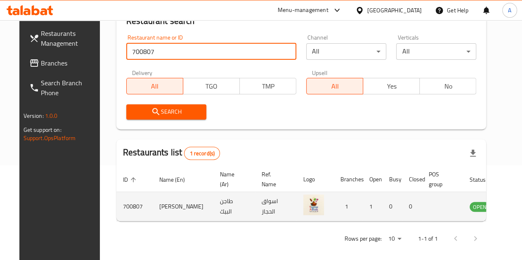
scroll to position [101, 0]
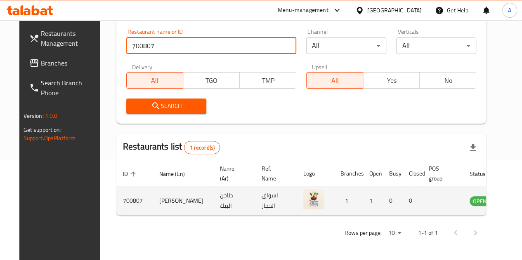
click at [513, 202] on icon "enhanced table" at bounding box center [517, 201] width 9 height 7
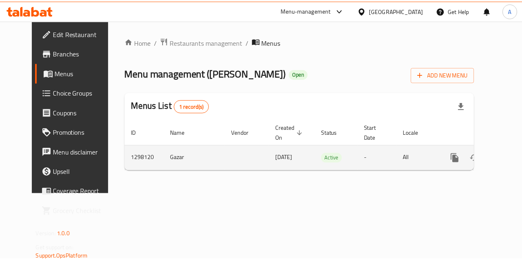
scroll to position [0, 3]
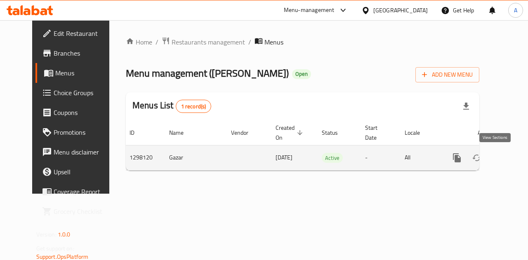
click at [511, 155] on icon "enhanced table" at bounding box center [516, 158] width 10 height 10
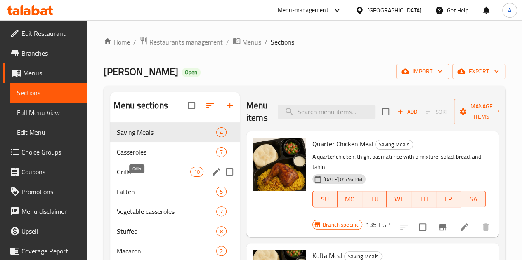
click at [127, 177] on span "Grills" at bounding box center [153, 172] width 73 height 10
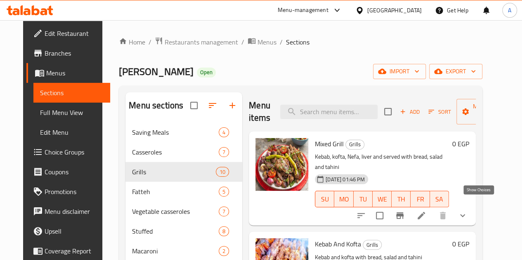
click at [467, 211] on icon "show more" at bounding box center [462, 216] width 10 height 10
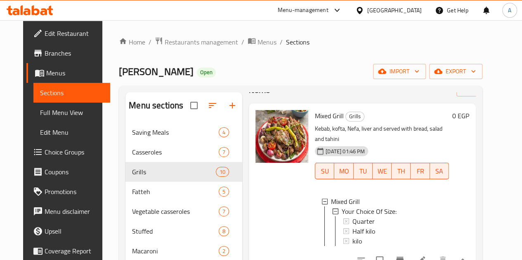
scroll to position [41, 0]
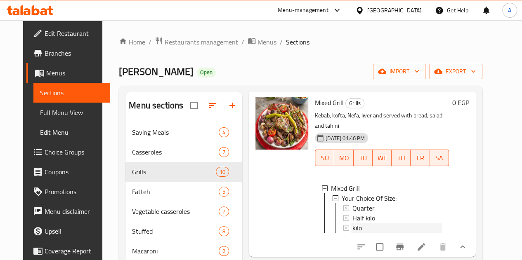
click at [352, 223] on div "kilo" at bounding box center [397, 228] width 90 height 10
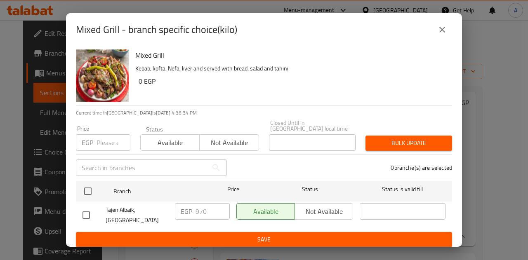
click at [88, 211] on input "checkbox" at bounding box center [86, 215] width 17 height 17
checkbox input "true"
drag, startPoint x: 211, startPoint y: 206, endPoint x: 192, endPoint y: 207, distance: 18.6
click at [192, 207] on div "EGP 970 ​" at bounding box center [202, 211] width 55 height 16
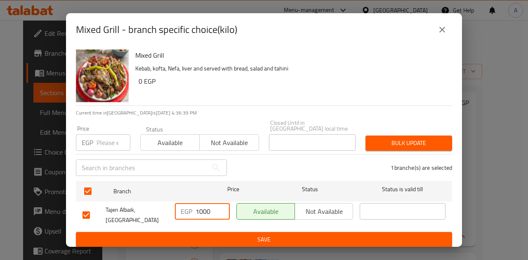
type input "1000"
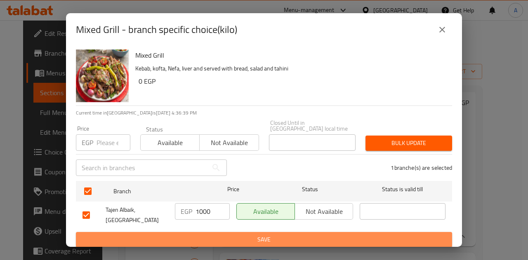
click at [211, 235] on span "Save" at bounding box center [263, 240] width 363 height 10
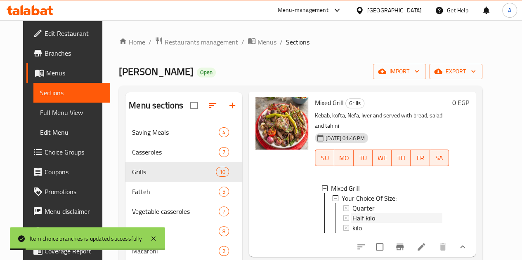
click at [376, 213] on div "Half kilo" at bounding box center [397, 218] width 90 height 10
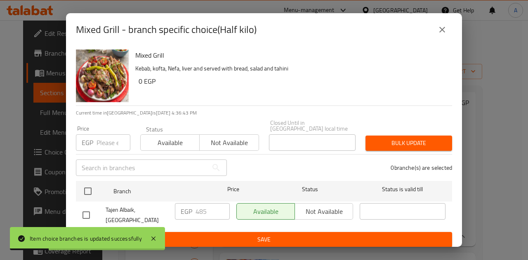
click at [86, 211] on input "checkbox" at bounding box center [86, 215] width 17 height 17
checkbox input "true"
drag, startPoint x: 205, startPoint y: 207, endPoint x: 196, endPoint y: 207, distance: 9.5
click at [196, 207] on input "485" at bounding box center [212, 211] width 34 height 16
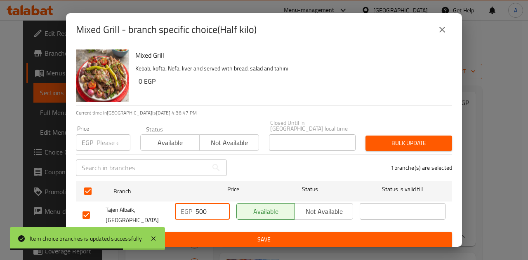
type input "500"
click at [209, 235] on span "Save" at bounding box center [263, 240] width 363 height 10
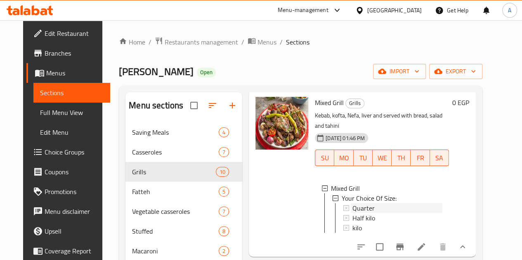
click at [352, 203] on div "Quarter" at bounding box center [397, 208] width 90 height 10
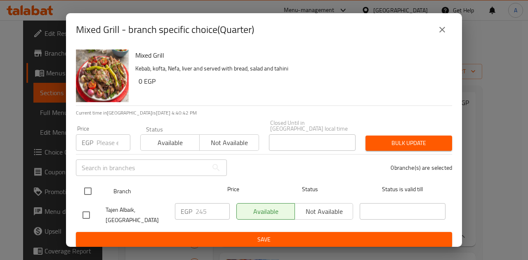
click at [91, 187] on input "checkbox" at bounding box center [87, 191] width 17 height 17
checkbox input "true"
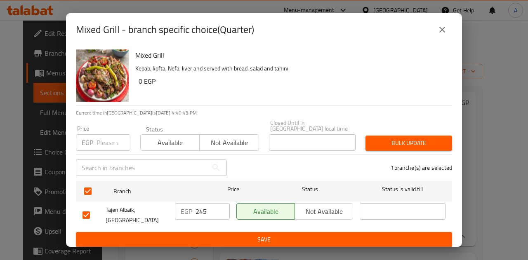
click at [205, 207] on input "245" at bounding box center [212, 211] width 34 height 16
type input "250"
click at [250, 235] on span "Save" at bounding box center [263, 240] width 363 height 10
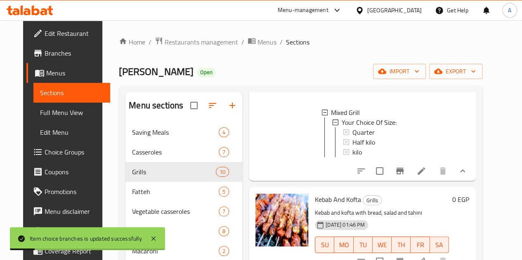
scroll to position [165, 0]
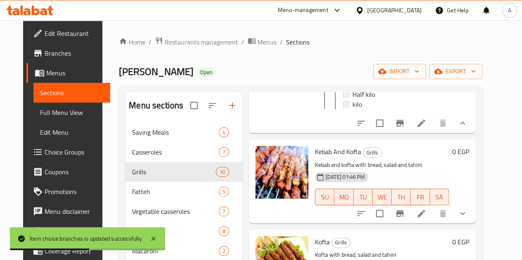
click at [467, 209] on icon "show more" at bounding box center [462, 214] width 10 height 10
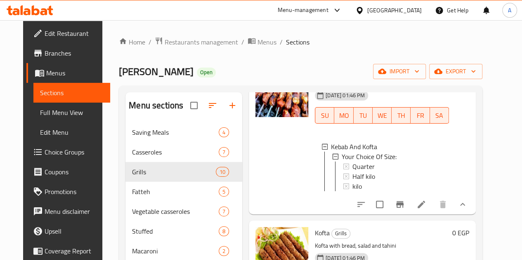
scroll to position [247, 0]
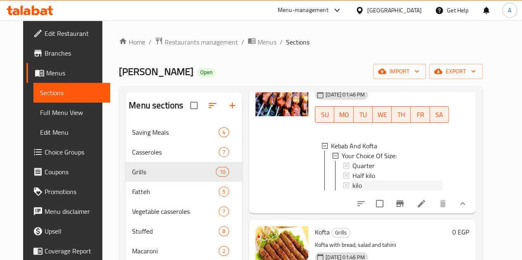
click at [352, 182] on div "kilo" at bounding box center [397, 186] width 90 height 10
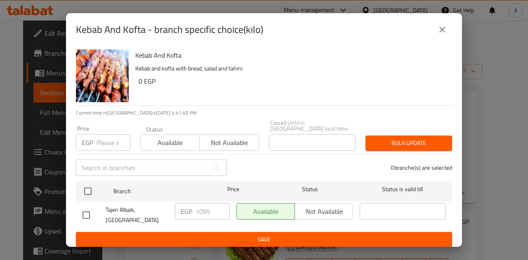
click at [89, 208] on input "checkbox" at bounding box center [86, 215] width 17 height 17
checkbox input "true"
click at [213, 206] on input "1095" at bounding box center [212, 211] width 34 height 16
type input "1125"
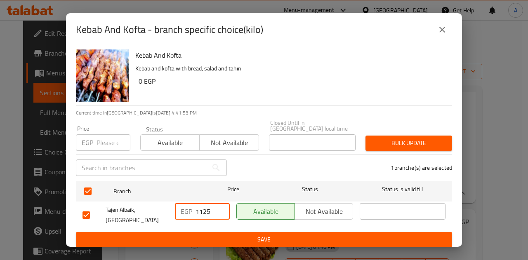
click at [229, 232] on button "Save" at bounding box center [264, 239] width 376 height 15
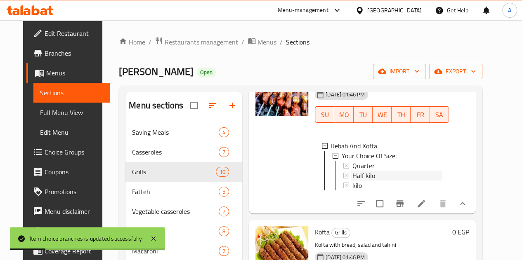
click at [362, 173] on div "Half kilo" at bounding box center [397, 176] width 90 height 10
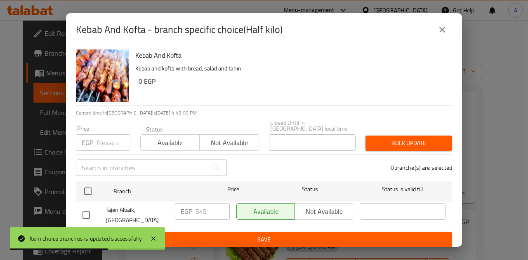
click at [86, 210] on input "checkbox" at bounding box center [86, 215] width 17 height 17
checkbox input "true"
click at [212, 208] on input "545" at bounding box center [212, 211] width 34 height 16
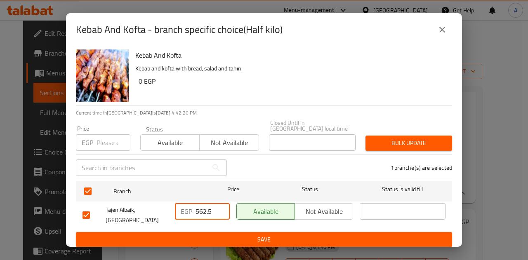
type input "562.5"
click at [239, 232] on button "Save" at bounding box center [264, 239] width 376 height 15
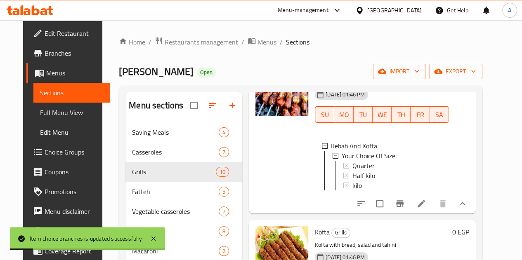
click at [352, 171] on span "Half kilo" at bounding box center [363, 176] width 23 height 10
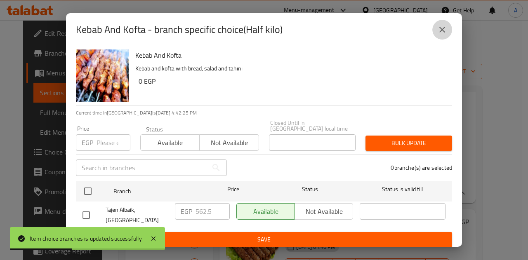
click at [445, 32] on icon "close" at bounding box center [442, 30] width 10 height 10
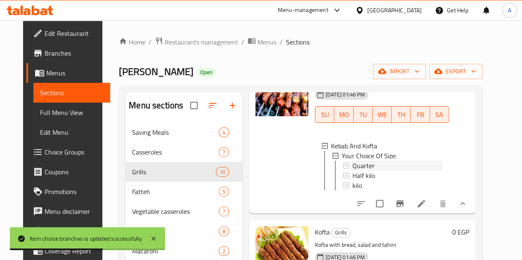
click at [352, 161] on span "Quarter" at bounding box center [363, 166] width 22 height 10
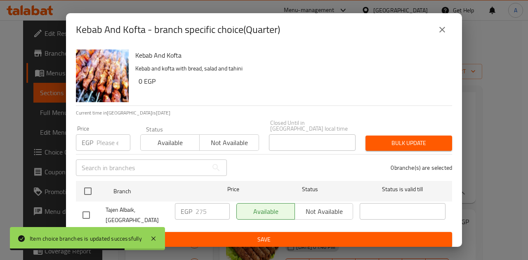
click at [87, 211] on input "checkbox" at bounding box center [86, 215] width 17 height 17
checkbox input "true"
click at [212, 206] on input "275" at bounding box center [212, 211] width 34 height 16
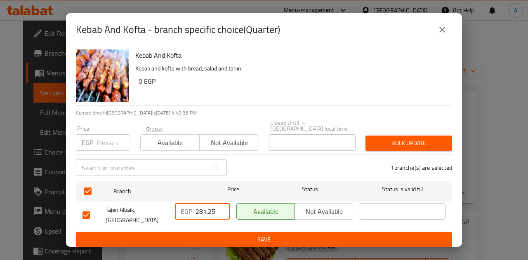
type input "281.25"
click at [231, 236] on span "Save" at bounding box center [263, 240] width 363 height 10
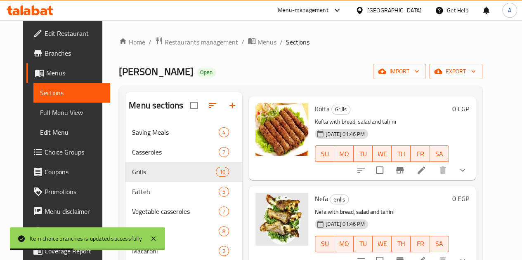
scroll to position [371, 0]
click at [467, 175] on icon "show more" at bounding box center [462, 170] width 10 height 10
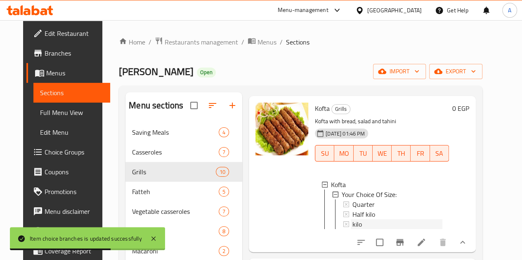
click at [355, 228] on div "kilo" at bounding box center [397, 224] width 90 height 10
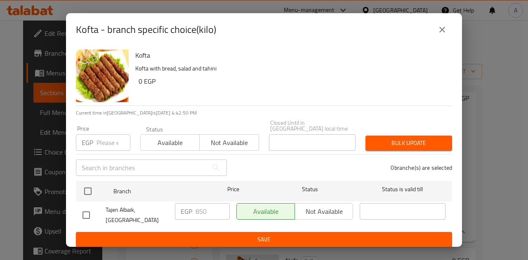
click at [86, 207] on input "checkbox" at bounding box center [86, 215] width 17 height 17
checkbox input "true"
click at [206, 210] on input "850" at bounding box center [212, 211] width 34 height 16
type input "875"
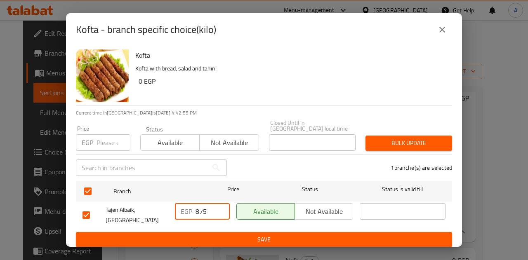
click at [200, 238] on span "Save" at bounding box center [263, 240] width 363 height 10
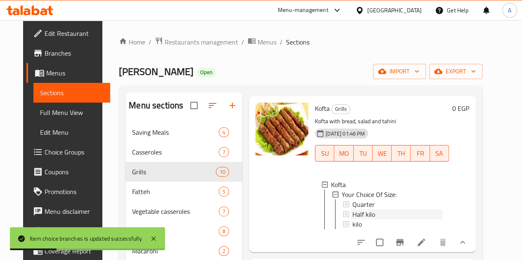
click at [352, 219] on span "Half kilo" at bounding box center [363, 214] width 23 height 10
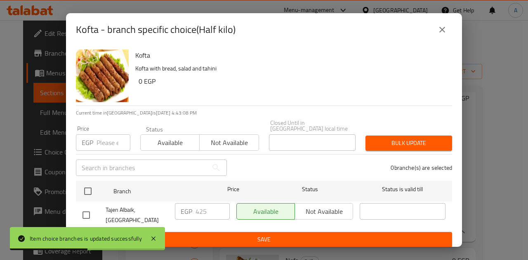
click at [84, 214] on input "checkbox" at bounding box center [86, 215] width 17 height 17
checkbox input "true"
click at [216, 208] on input "425" at bounding box center [212, 211] width 34 height 16
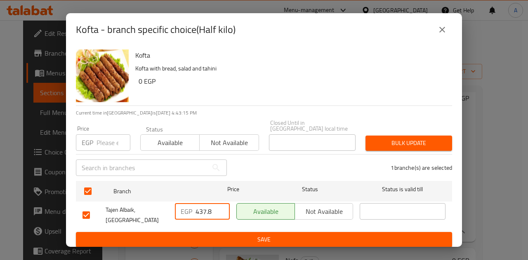
type input "437.8"
click at [154, 237] on span "Save" at bounding box center [263, 240] width 363 height 10
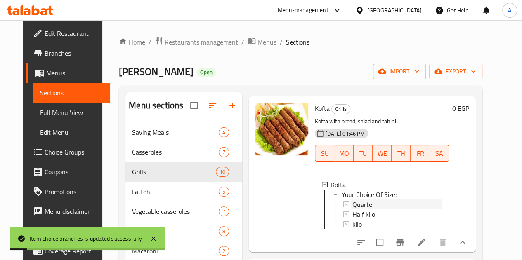
click at [352, 208] on span "Quarter" at bounding box center [363, 205] width 22 height 10
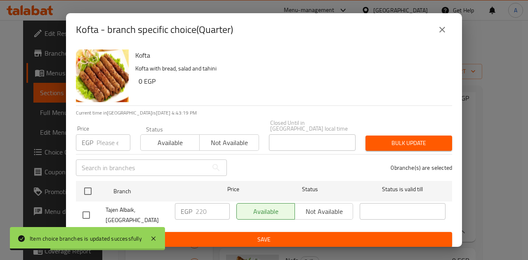
click at [83, 210] on input "checkbox" at bounding box center [86, 215] width 17 height 17
checkbox input "true"
click at [212, 210] on input "220" at bounding box center [212, 211] width 34 height 16
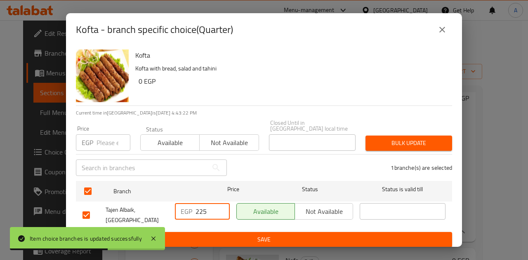
type input "225"
click at [217, 240] on span "Save" at bounding box center [263, 240] width 363 height 10
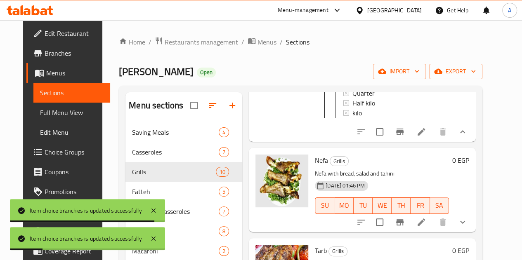
scroll to position [495, 0]
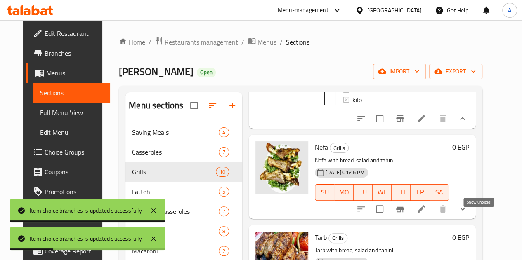
click at [467, 214] on icon "show more" at bounding box center [462, 209] width 10 height 10
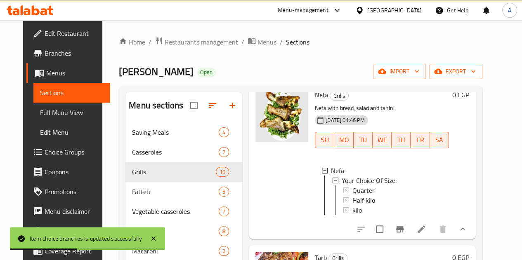
scroll to position [577, 0]
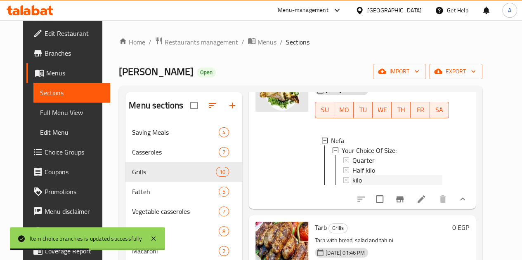
click at [352, 185] on div "kilo" at bounding box center [397, 180] width 90 height 10
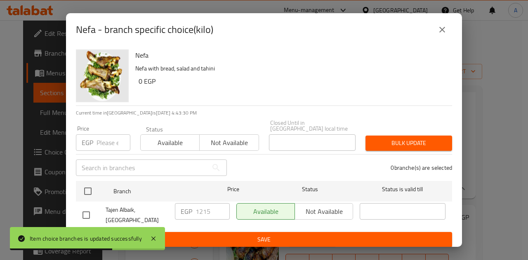
click at [89, 208] on input "checkbox" at bounding box center [86, 215] width 17 height 17
checkbox input "true"
click at [212, 207] on input "1215" at bounding box center [212, 211] width 34 height 16
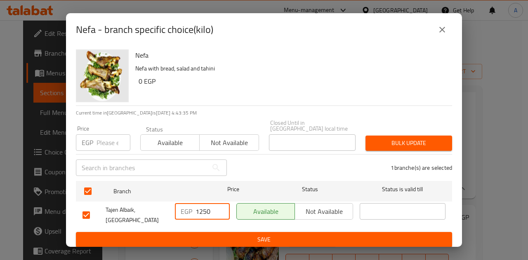
type input "1250"
click at [220, 235] on span "Save" at bounding box center [263, 240] width 363 height 10
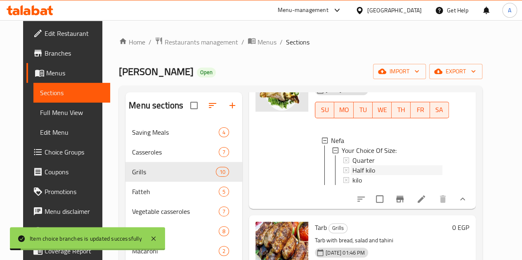
click at [352, 175] on div "Half kilo" at bounding box center [397, 170] width 90 height 10
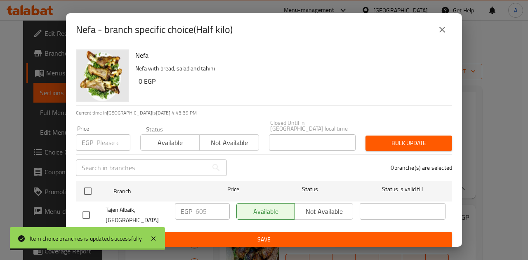
click at [89, 211] on input "checkbox" at bounding box center [86, 215] width 17 height 17
checkbox input "true"
click at [213, 208] on input "605" at bounding box center [212, 211] width 34 height 16
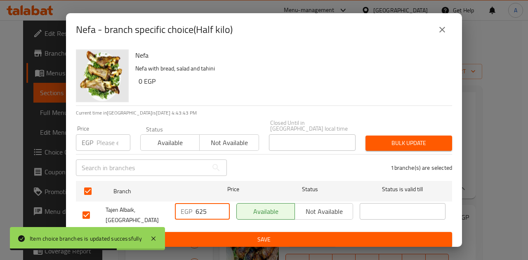
type input "625"
click at [219, 235] on span "Save" at bounding box center [263, 240] width 363 height 10
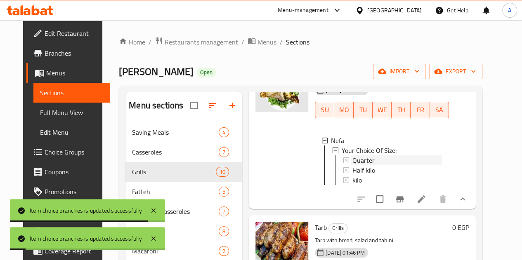
click at [352, 165] on div "Quarter" at bounding box center [397, 160] width 90 height 10
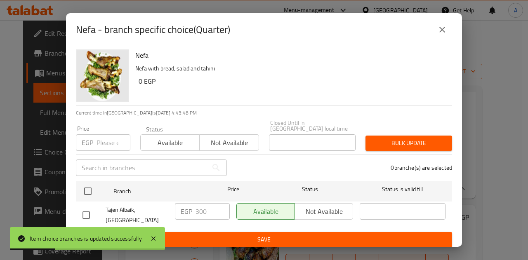
click at [90, 213] on input "checkbox" at bounding box center [86, 215] width 17 height 17
checkbox input "true"
click at [209, 208] on input "300" at bounding box center [212, 211] width 34 height 16
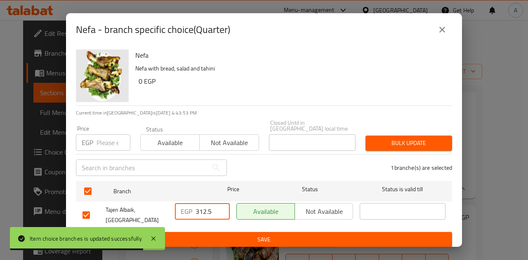
type input "312.5"
click at [232, 237] on span "Save" at bounding box center [263, 240] width 363 height 10
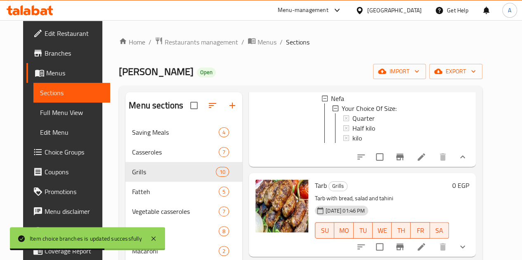
scroll to position [701, 0]
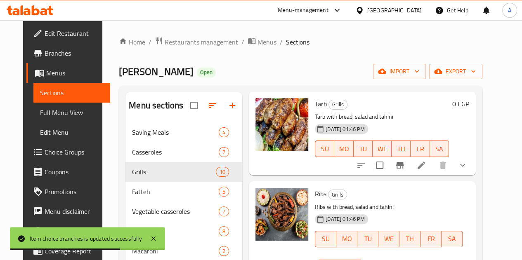
click at [467, 170] on icon "show more" at bounding box center [462, 165] width 10 height 10
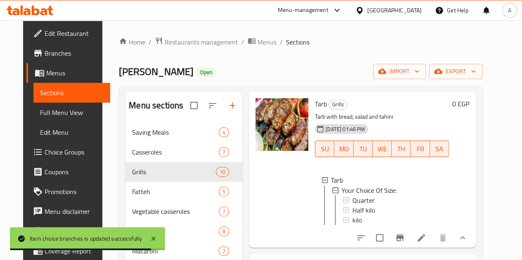
scroll to position [1, 0]
click at [352, 224] on div "kilo" at bounding box center [397, 219] width 90 height 10
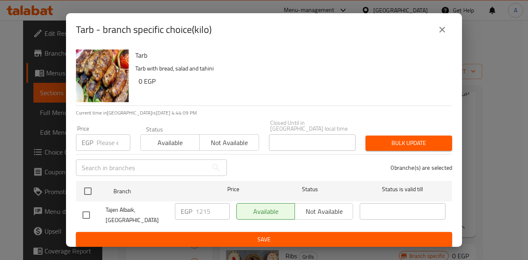
click at [85, 213] on input "checkbox" at bounding box center [86, 215] width 17 height 17
checkbox input "true"
click at [212, 210] on input "1215" at bounding box center [212, 211] width 34 height 16
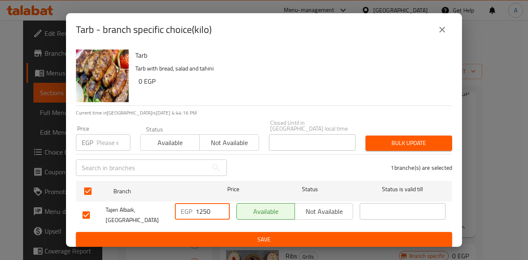
type input "1250"
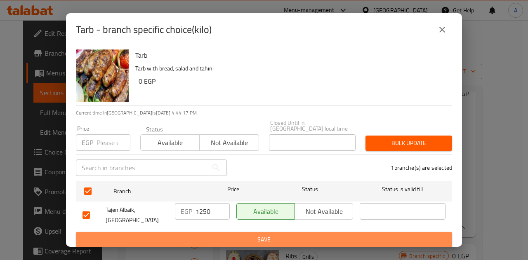
click at [211, 239] on span "Save" at bounding box center [263, 240] width 363 height 10
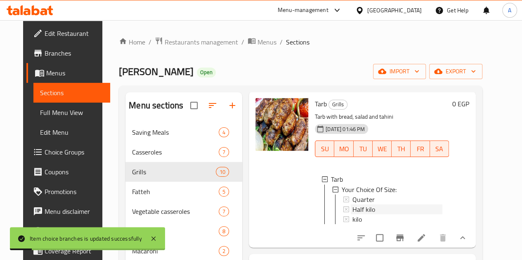
click at [353, 214] on div "Half kilo" at bounding box center [397, 209] width 90 height 10
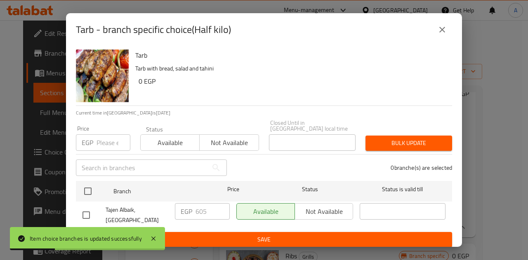
click at [86, 209] on input "checkbox" at bounding box center [86, 215] width 17 height 17
checkbox input "true"
click at [206, 211] on input "605" at bounding box center [212, 211] width 34 height 16
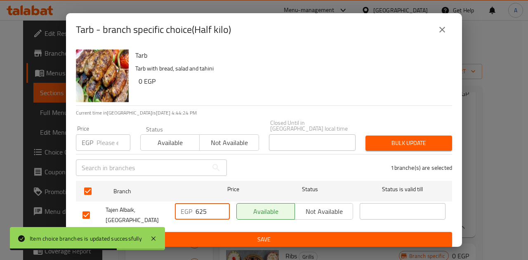
type input "625"
click at [216, 240] on span "Save" at bounding box center [263, 240] width 363 height 10
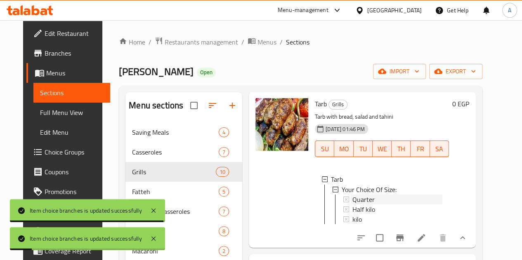
click at [352, 204] on div "Quarter" at bounding box center [397, 199] width 90 height 10
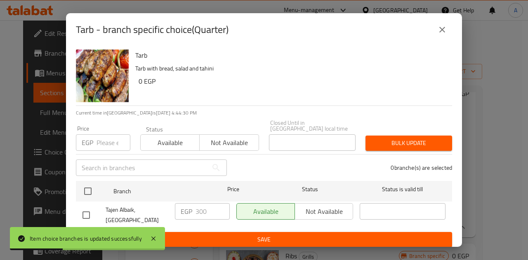
click at [83, 208] on input "checkbox" at bounding box center [86, 215] width 17 height 17
checkbox input "true"
click at [210, 207] on input "300" at bounding box center [212, 211] width 34 height 16
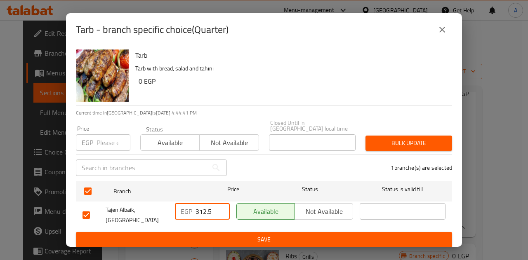
type input "312.5"
click at [214, 235] on span "Save" at bounding box center [263, 240] width 363 height 10
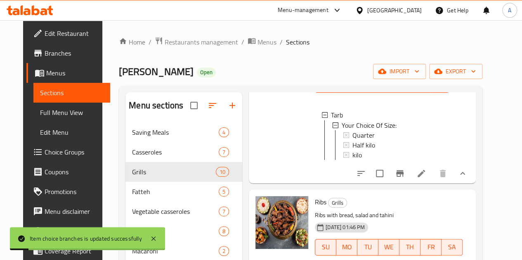
scroll to position [825, 0]
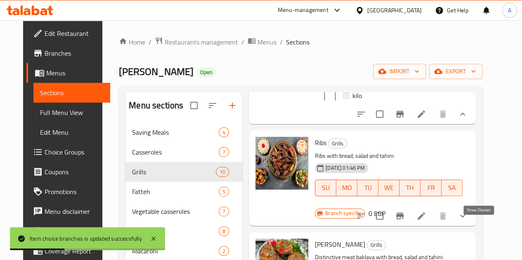
click at [467, 221] on icon "show more" at bounding box center [462, 216] width 10 height 10
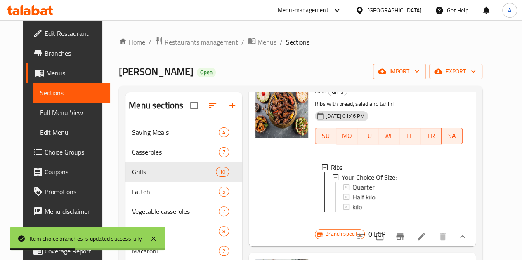
scroll to position [907, 0]
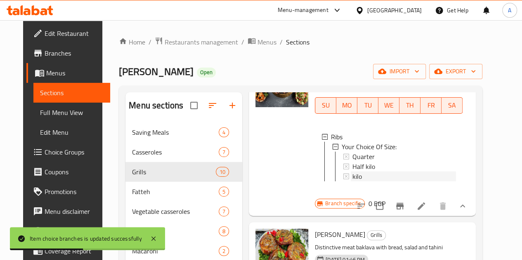
click at [352, 181] on div "kilo" at bounding box center [404, 177] width 104 height 10
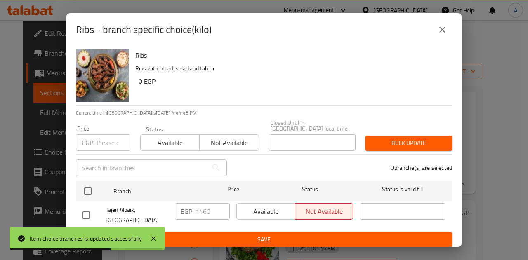
click at [88, 207] on input "checkbox" at bounding box center [86, 215] width 17 height 17
checkbox input "true"
click at [211, 208] on input "1460" at bounding box center [212, 211] width 34 height 16
type input "1"
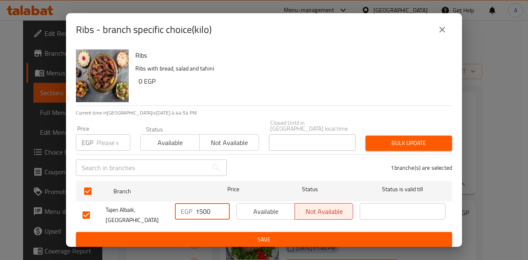
type input "1500"
click at [194, 235] on span "Save" at bounding box center [263, 240] width 363 height 10
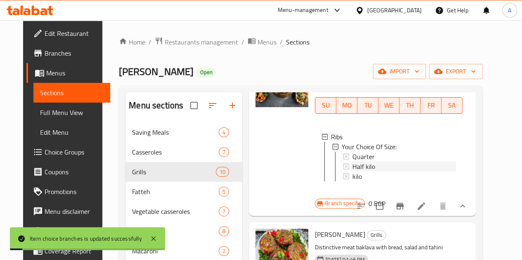
click at [355, 172] on div "Half kilo" at bounding box center [404, 167] width 104 height 10
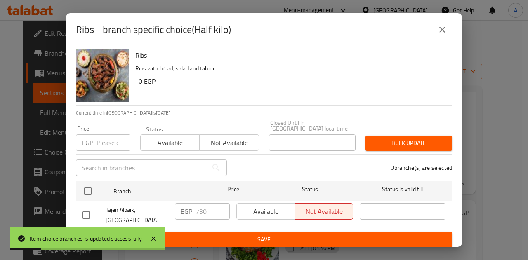
click at [88, 212] on input "checkbox" at bounding box center [86, 215] width 17 height 17
checkbox input "true"
click at [209, 207] on input "730" at bounding box center [212, 211] width 34 height 16
type input "7"
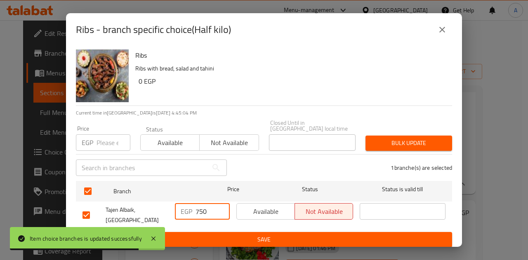
type input "750"
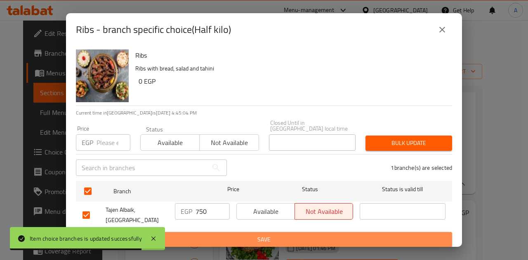
click at [221, 235] on span "Save" at bounding box center [263, 240] width 363 height 10
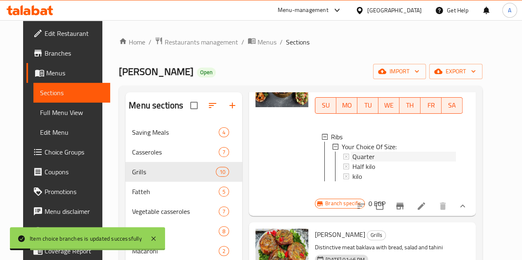
click at [369, 162] on div "Quarter" at bounding box center [404, 157] width 104 height 10
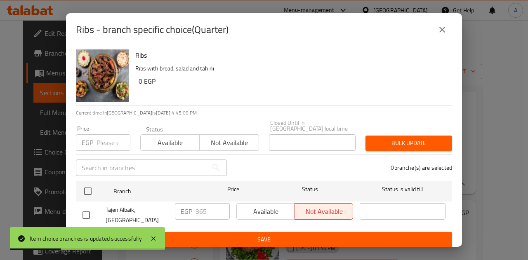
click at [82, 213] on input "checkbox" at bounding box center [86, 215] width 17 height 17
checkbox input "true"
click at [207, 209] on input "365" at bounding box center [212, 211] width 34 height 16
type input "3"
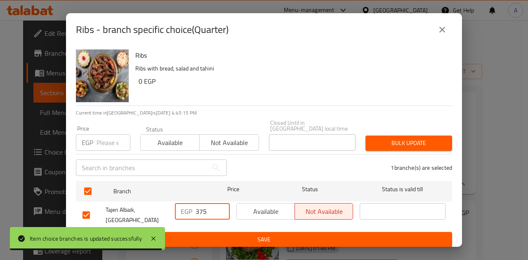
type input "375"
click at [218, 240] on span "Save" at bounding box center [263, 240] width 363 height 10
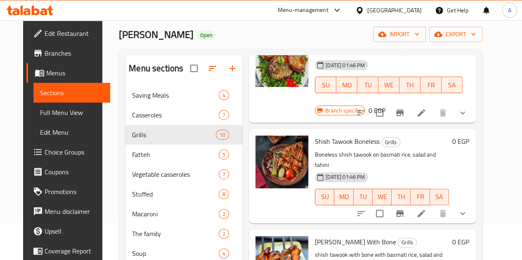
scroll to position [82, 0]
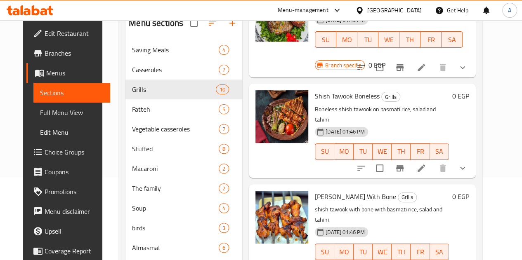
click at [467, 163] on icon "show more" at bounding box center [462, 168] width 10 height 10
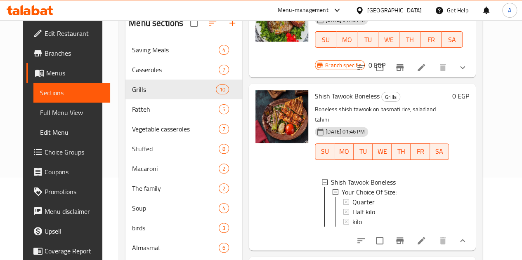
scroll to position [1, 0]
click at [359, 217] on div "kilo" at bounding box center [397, 222] width 90 height 10
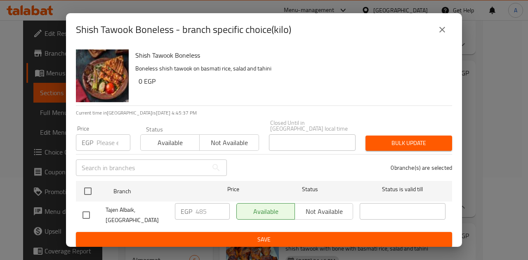
click at [89, 207] on input "checkbox" at bounding box center [86, 215] width 17 height 17
checkbox input "true"
click at [208, 212] on input "485" at bounding box center [212, 211] width 34 height 16
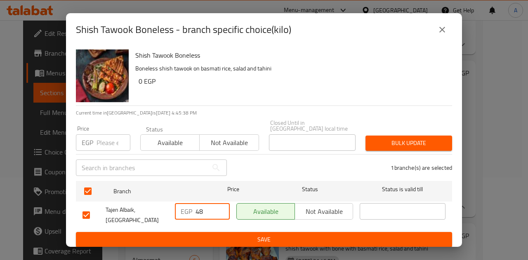
type input "4"
type input "500"
click at [212, 241] on button "Save" at bounding box center [264, 239] width 376 height 15
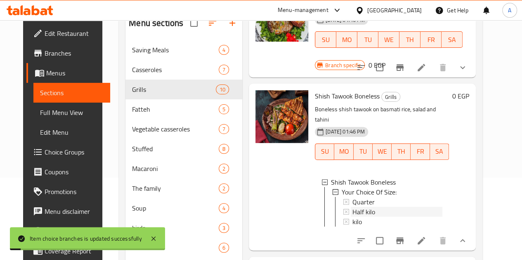
click at [352, 207] on div "Half kilo" at bounding box center [397, 212] width 90 height 10
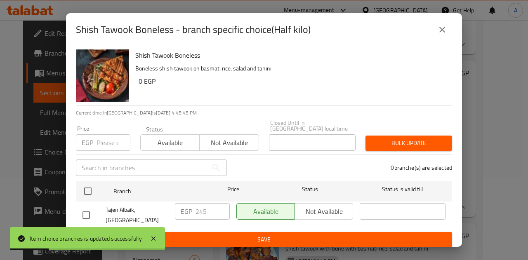
click at [87, 210] on input "checkbox" at bounding box center [86, 215] width 17 height 17
checkbox input "true"
click at [215, 207] on input "245" at bounding box center [212, 211] width 34 height 16
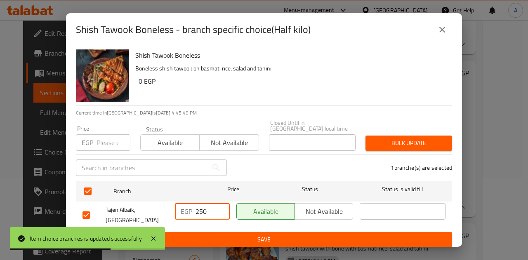
type input "250"
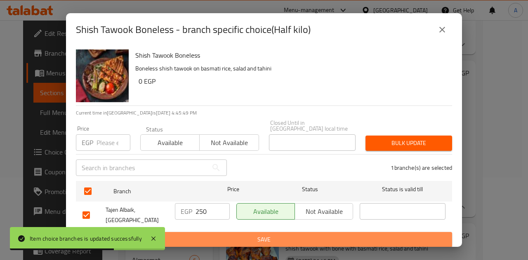
click at [224, 238] on span "Save" at bounding box center [263, 240] width 363 height 10
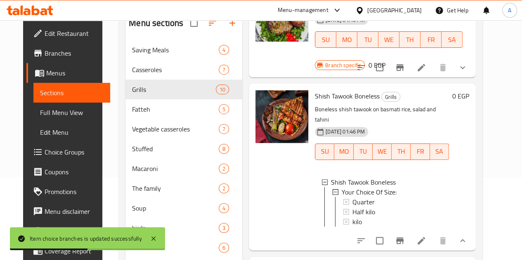
click at [352, 207] on span "Half kilo" at bounding box center [363, 212] width 23 height 10
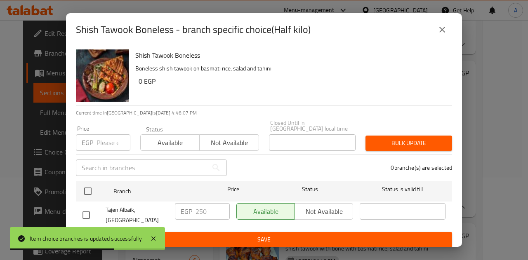
click at [441, 37] on button "close" at bounding box center [442, 30] width 20 height 20
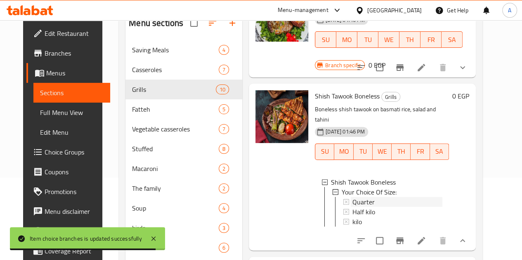
click at [352, 197] on span "Quarter" at bounding box center [363, 202] width 22 height 10
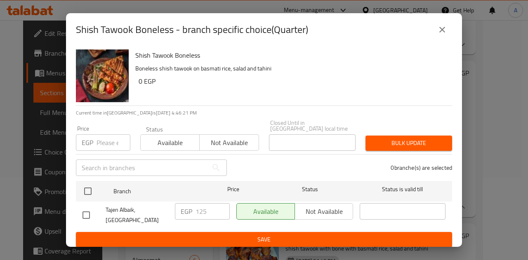
click at [237, 235] on span "Save" at bounding box center [263, 240] width 363 height 10
click at [447, 28] on button "close" at bounding box center [442, 30] width 20 height 20
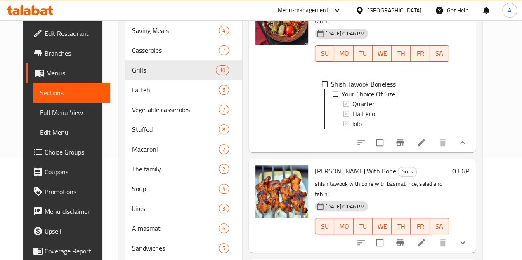
scroll to position [165, 0]
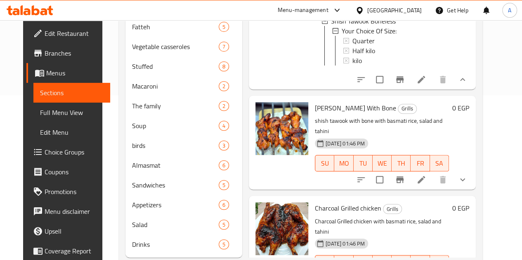
click at [467, 175] on icon "show more" at bounding box center [462, 180] width 10 height 10
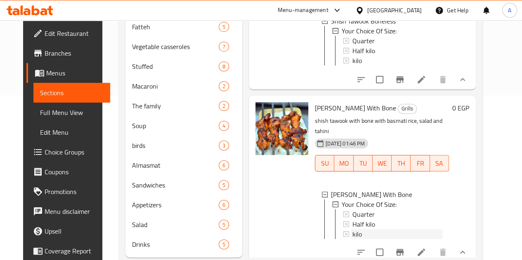
click at [355, 229] on div "kilo" at bounding box center [397, 234] width 90 height 10
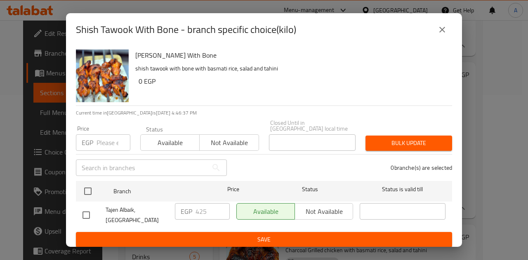
click at [87, 216] on input "checkbox" at bounding box center [86, 215] width 17 height 17
checkbox input "true"
click at [212, 208] on input "425" at bounding box center [212, 211] width 34 height 16
type input "437.5"
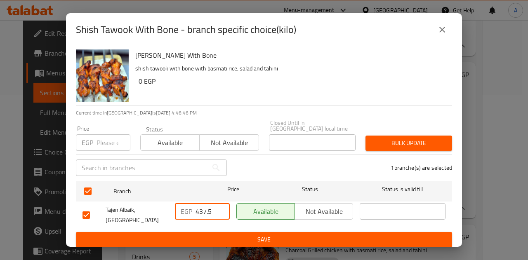
click at [209, 235] on span "Save" at bounding box center [263, 240] width 363 height 10
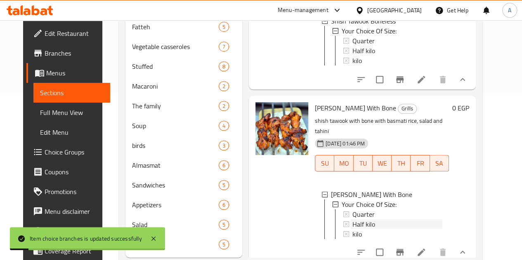
click at [352, 219] on div "Half kilo" at bounding box center [397, 224] width 90 height 10
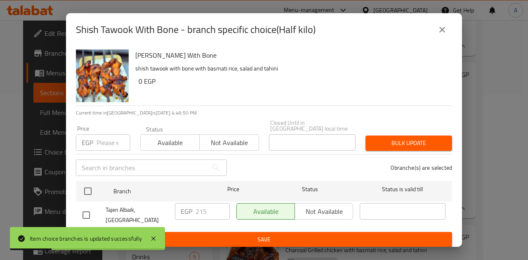
click at [89, 207] on input "checkbox" at bounding box center [86, 215] width 17 height 17
checkbox input "true"
click at [209, 207] on input "215" at bounding box center [212, 211] width 34 height 16
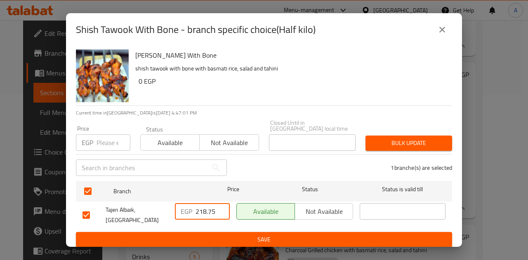
type input "218.75"
click at [202, 235] on span "Save" at bounding box center [263, 240] width 363 height 10
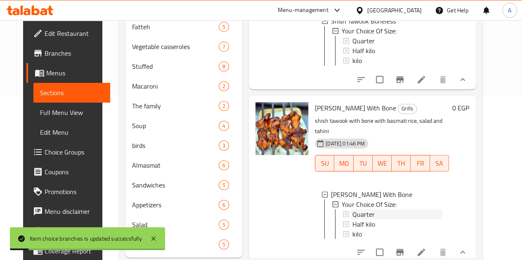
click at [352, 209] on span "Quarter" at bounding box center [363, 214] width 22 height 10
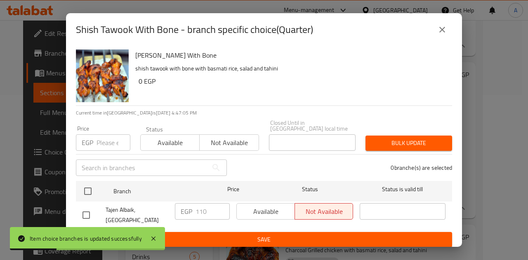
click at [86, 213] on input "checkbox" at bounding box center [86, 215] width 17 height 17
checkbox input "true"
click at [208, 209] on input "110" at bounding box center [212, 211] width 34 height 16
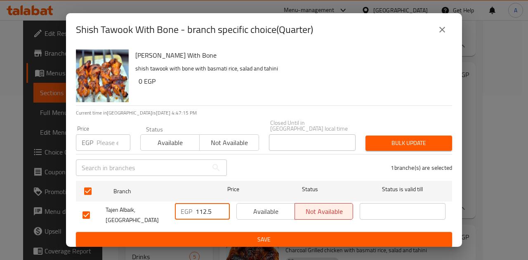
type input "112.5"
click at [213, 235] on span "Save" at bounding box center [263, 240] width 363 height 10
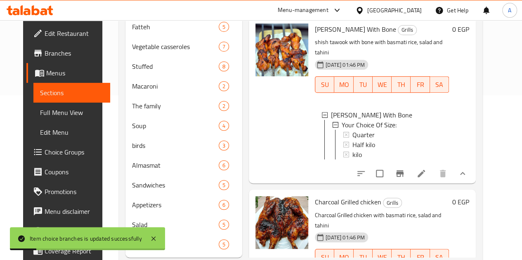
scroll to position [198, 0]
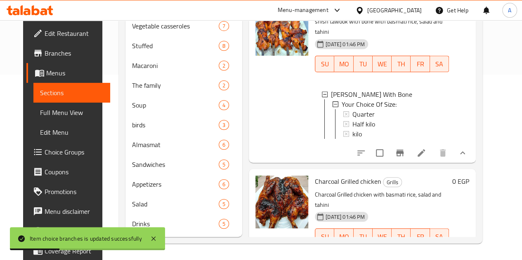
click at [472, 243] on button "show more" at bounding box center [462, 253] width 20 height 20
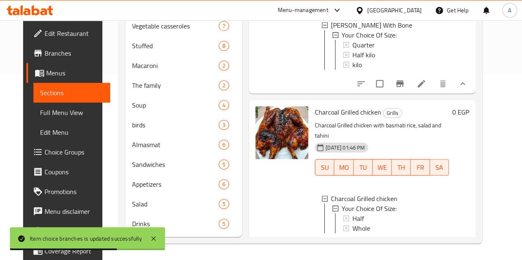
scroll to position [1, 0]
click at [353, 223] on div "Whole" at bounding box center [397, 228] width 90 height 10
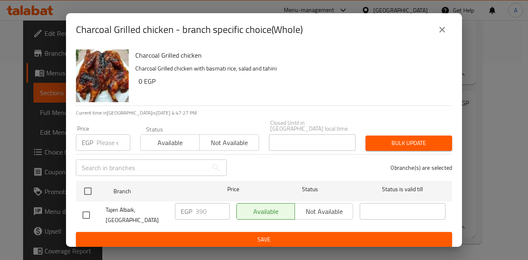
click at [83, 208] on input "checkbox" at bounding box center [86, 215] width 17 height 17
checkbox input "true"
click at [207, 207] on input "390" at bounding box center [212, 211] width 34 height 16
type input "3"
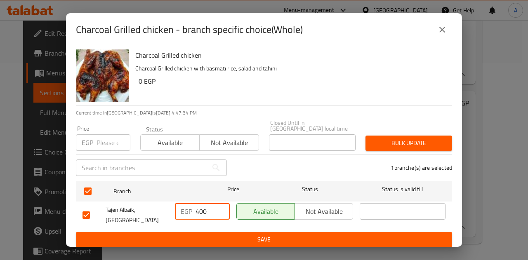
type input "400"
click at [199, 235] on span "Save" at bounding box center [263, 240] width 363 height 10
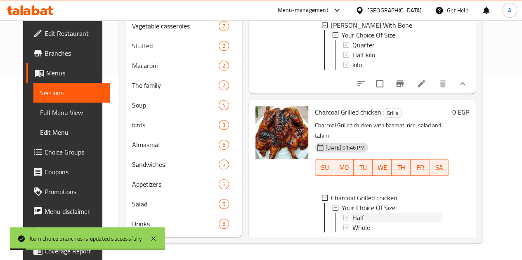
click at [352, 213] on div "Half" at bounding box center [397, 218] width 90 height 10
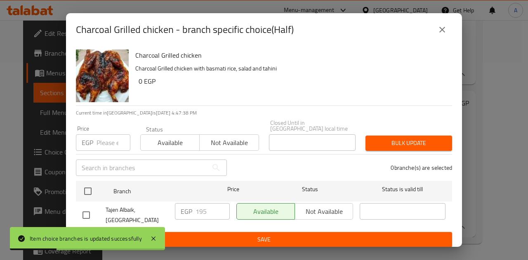
click at [85, 210] on input "checkbox" at bounding box center [86, 215] width 17 height 17
checkbox input "true"
click at [221, 204] on input "196" at bounding box center [212, 211] width 34 height 16
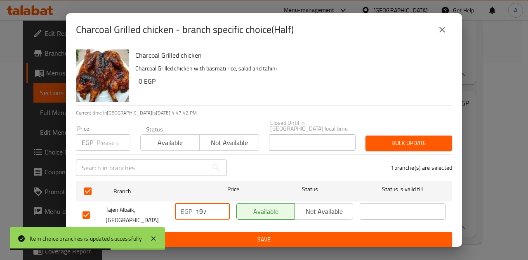
click at [220, 204] on input "197" at bounding box center [212, 211] width 34 height 16
click at [220, 204] on input "198" at bounding box center [212, 211] width 34 height 16
click at [220, 204] on input "199" at bounding box center [212, 211] width 34 height 16
type input "200"
click at [220, 204] on input "200" at bounding box center [212, 211] width 34 height 16
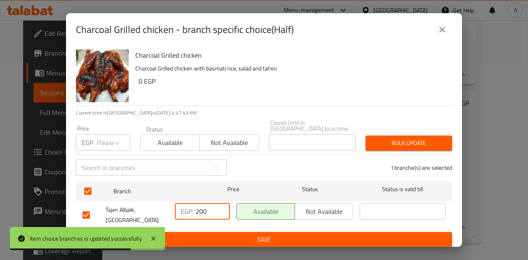
click at [239, 238] on span "Save" at bounding box center [263, 240] width 363 height 10
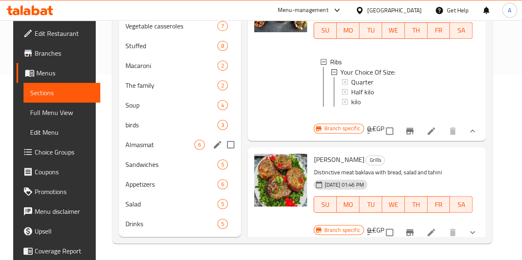
scroll to position [198, 0]
click at [142, 164] on span "Sandwiches" at bounding box center [159, 165] width 69 height 10
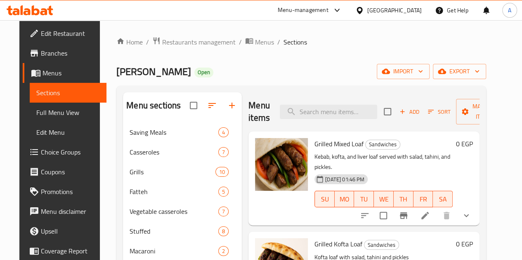
scroll to position [41, 0]
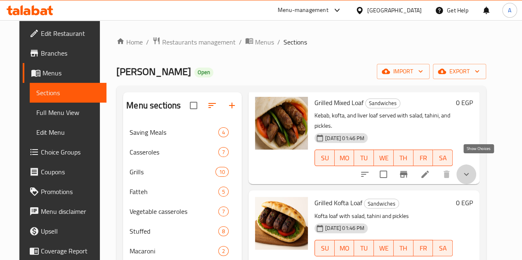
click at [471, 169] on icon "show more" at bounding box center [466, 174] width 10 height 10
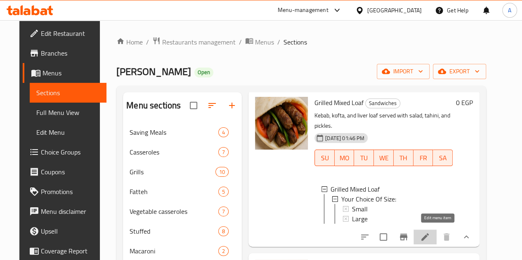
click at [430, 232] on icon at bounding box center [425, 237] width 10 height 10
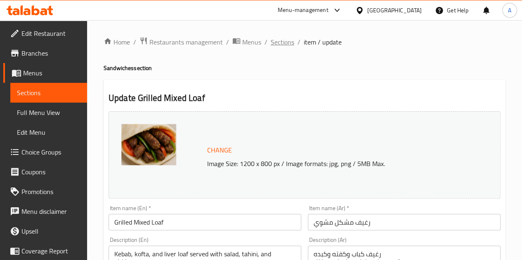
click at [281, 44] on span "Sections" at bounding box center [283, 42] width 24 height 10
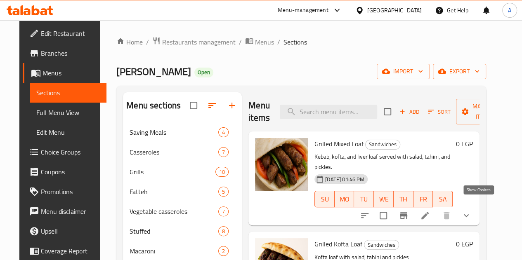
click at [471, 211] on icon "show more" at bounding box center [466, 216] width 10 height 10
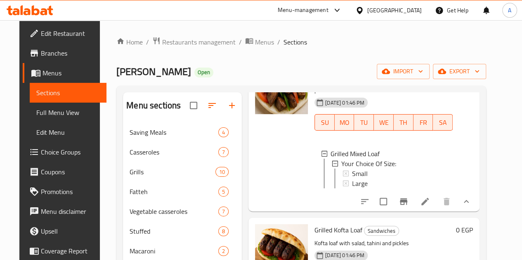
scroll to position [124, 0]
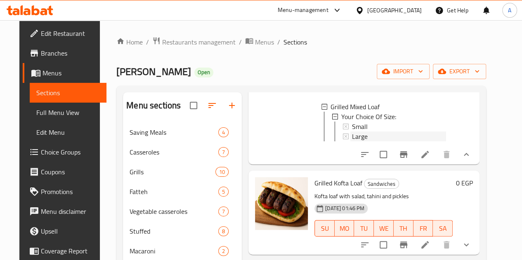
click at [352, 132] on span "Large" at bounding box center [360, 137] width 16 height 10
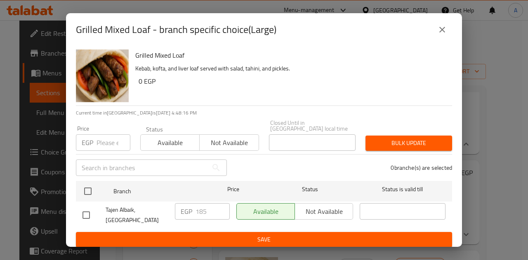
click at [84, 208] on input "checkbox" at bounding box center [86, 215] width 17 height 17
checkbox input "true"
click at [218, 203] on input "186" at bounding box center [212, 211] width 34 height 16
click at [219, 203] on input "187" at bounding box center [212, 211] width 34 height 16
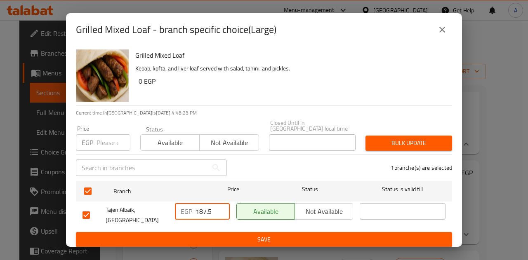
type input "187.5"
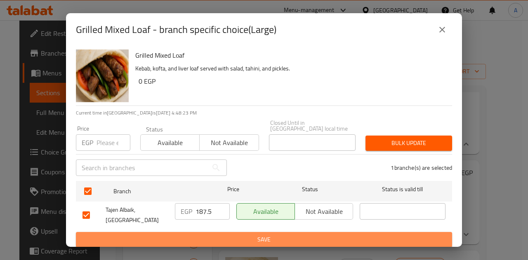
click at [194, 235] on span "Save" at bounding box center [263, 240] width 363 height 10
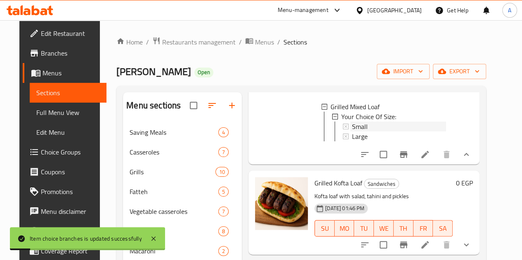
click at [352, 122] on span "Small" at bounding box center [360, 127] width 16 height 10
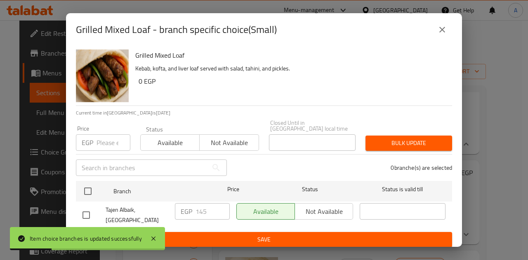
click at [89, 207] on input "checkbox" at bounding box center [86, 215] width 17 height 17
checkbox input "true"
click at [221, 203] on input "146" at bounding box center [212, 211] width 34 height 16
click at [221, 203] on input "147" at bounding box center [212, 211] width 34 height 16
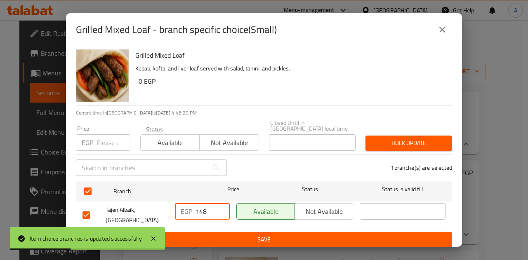
click at [221, 203] on input "148" at bounding box center [212, 211] width 34 height 16
click at [221, 203] on input "149" at bounding box center [212, 211] width 34 height 16
type input "150"
click at [221, 203] on input "150" at bounding box center [212, 211] width 34 height 16
click at [227, 235] on span "Save" at bounding box center [263, 240] width 363 height 10
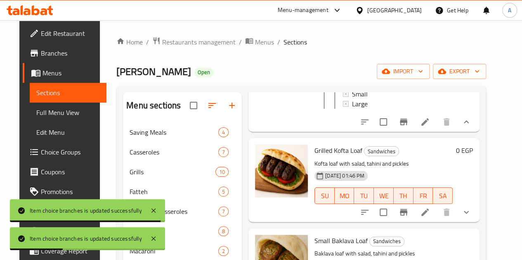
scroll to position [206, 0]
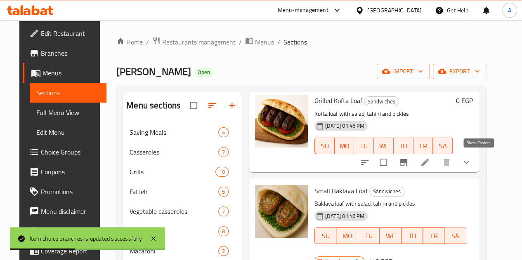
click at [471, 163] on icon "show more" at bounding box center [466, 163] width 10 height 10
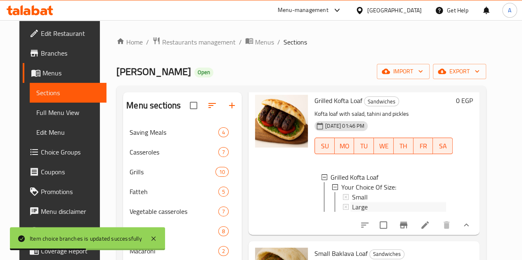
click at [352, 204] on div "Large" at bounding box center [399, 207] width 94 height 10
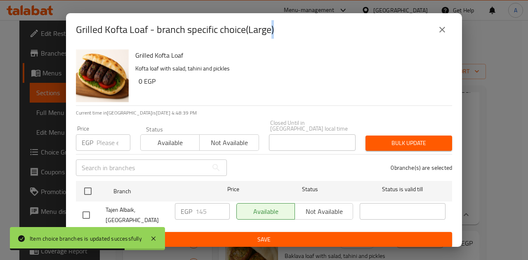
click at [93, 210] on input "checkbox" at bounding box center [86, 215] width 17 height 17
checkbox input "true"
click at [221, 206] on input "146" at bounding box center [212, 211] width 34 height 16
click at [221, 206] on input "147" at bounding box center [212, 211] width 34 height 16
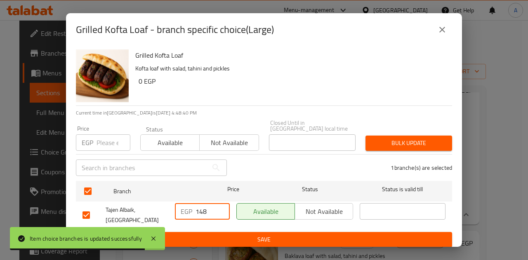
click at [221, 206] on input "148" at bounding box center [212, 211] width 34 height 16
click at [220, 205] on input "149" at bounding box center [212, 211] width 34 height 16
type input "150"
click at [220, 205] on input "150" at bounding box center [212, 211] width 34 height 16
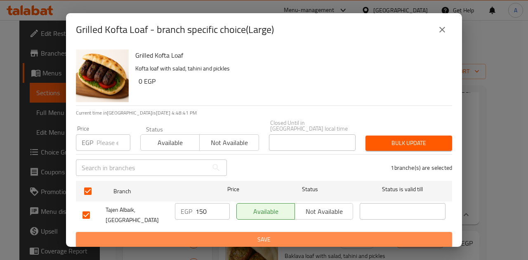
click at [225, 232] on button "Save" at bounding box center [264, 239] width 376 height 15
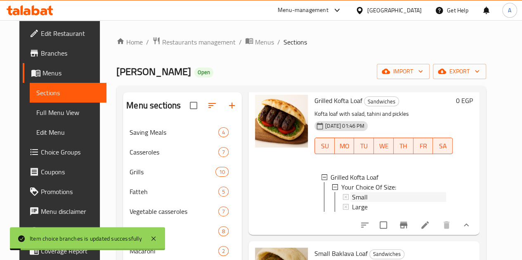
click at [391, 194] on div "Small" at bounding box center [399, 197] width 94 height 10
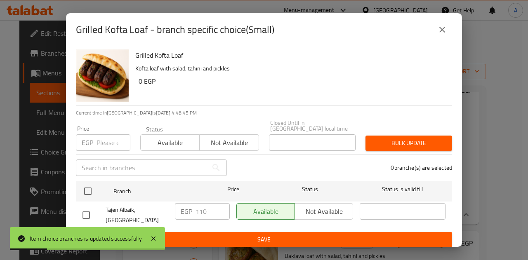
click at [84, 213] on input "checkbox" at bounding box center [86, 215] width 17 height 17
checkbox input "true"
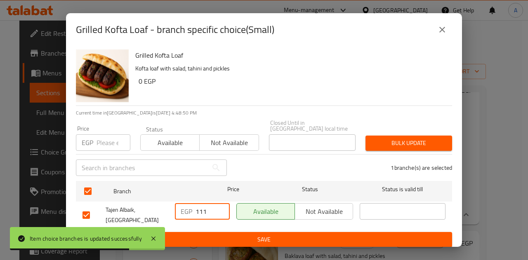
click at [220, 205] on input "111" at bounding box center [212, 211] width 34 height 16
click at [220, 205] on input "112" at bounding box center [212, 211] width 34 height 16
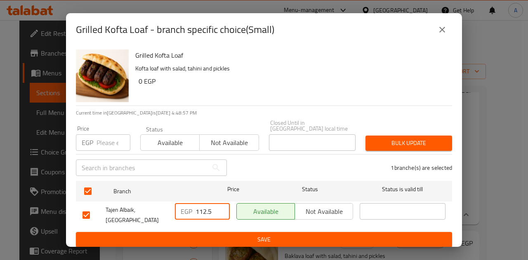
type input "112.5"
click at [196, 235] on span "Save" at bounding box center [263, 240] width 363 height 10
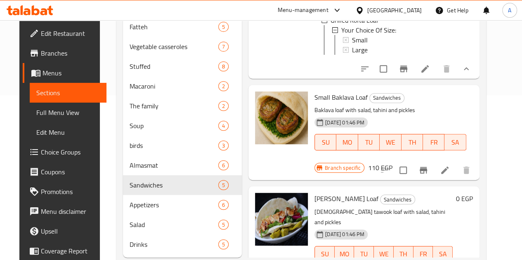
scroll to position [196, 0]
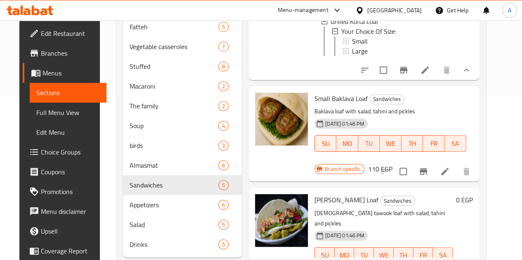
click at [361, 37] on div "Small" at bounding box center [399, 41] width 94 height 10
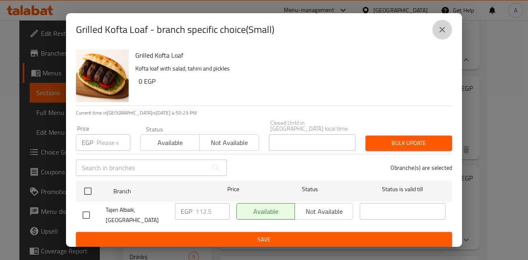
click at [445, 30] on icon "close" at bounding box center [442, 30] width 10 height 10
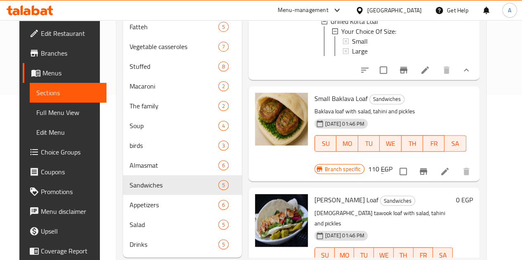
click at [353, 36] on div "Small" at bounding box center [399, 41] width 94 height 10
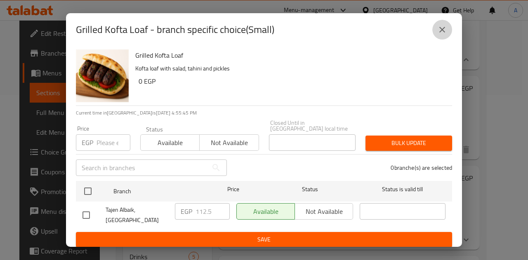
click at [438, 34] on icon "close" at bounding box center [442, 30] width 10 height 10
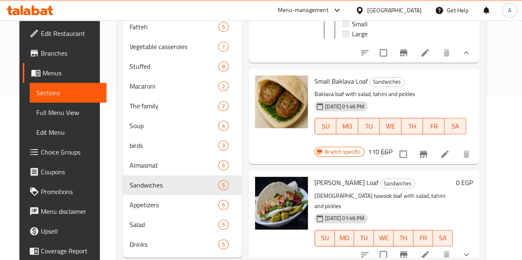
scroll to position [238, 0]
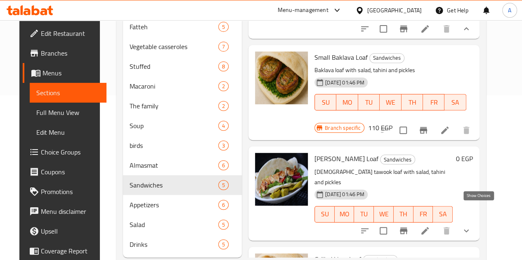
click at [471, 226] on icon "show more" at bounding box center [466, 231] width 10 height 10
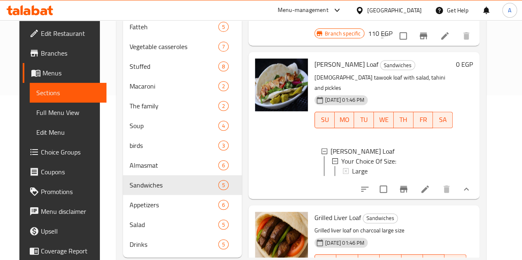
scroll to position [338, 0]
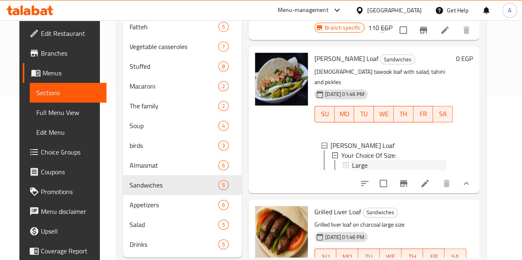
click at [352, 160] on span "Large" at bounding box center [360, 165] width 16 height 10
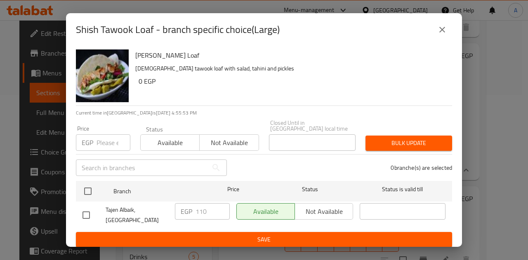
click at [92, 207] on input "checkbox" at bounding box center [86, 215] width 17 height 17
checkbox input "true"
click at [221, 205] on input "111" at bounding box center [212, 211] width 34 height 16
click at [221, 205] on input "112" at bounding box center [212, 211] width 34 height 16
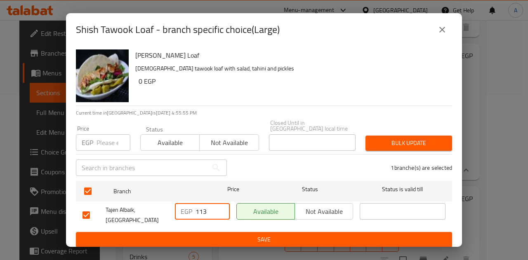
click at [221, 205] on input "113" at bounding box center [212, 211] width 34 height 16
click at [221, 205] on input "114" at bounding box center [212, 211] width 34 height 16
click at [221, 212] on input "113" at bounding box center [212, 211] width 34 height 16
click at [221, 212] on input "112" at bounding box center [212, 211] width 34 height 16
type input "112.5"
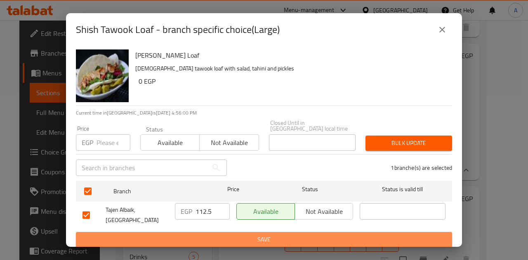
click at [233, 238] on span "Save" at bounding box center [263, 240] width 363 height 10
click at [233, 238] on div at bounding box center [264, 130] width 528 height 260
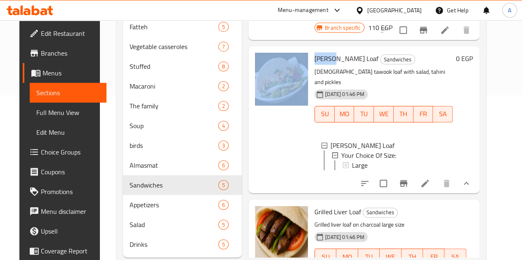
click at [268, 139] on div at bounding box center [281, 119] width 59 height 140
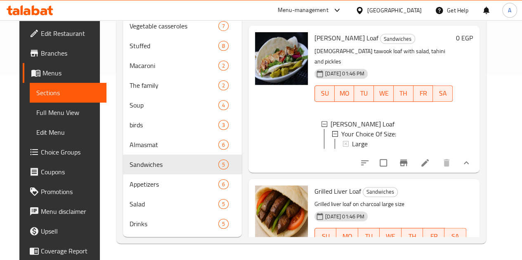
scroll to position [198, 0]
click at [449, 259] on icon at bounding box center [445, 264] width 10 height 10
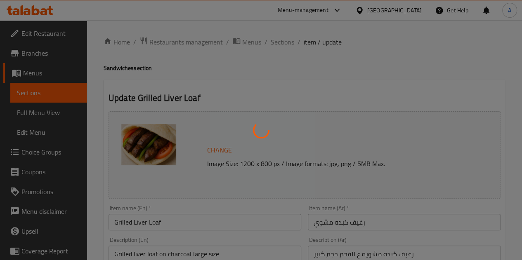
click at [280, 44] on div at bounding box center [261, 130] width 522 height 260
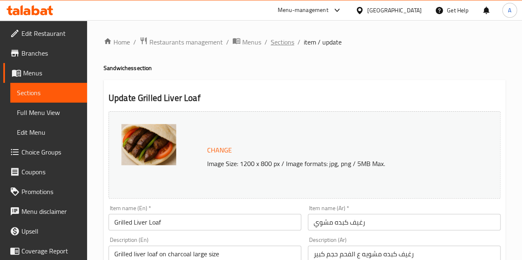
click at [280, 43] on span "Sections" at bounding box center [283, 42] width 24 height 10
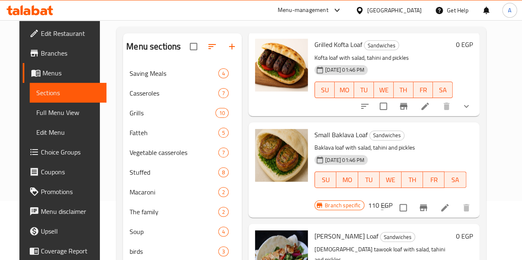
scroll to position [198, 0]
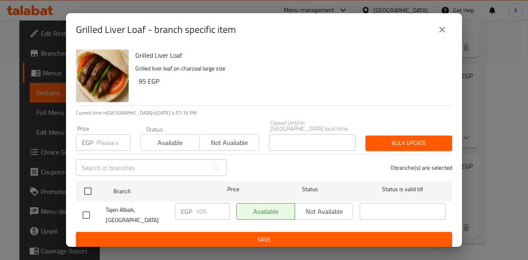
click at [89, 207] on input "checkbox" at bounding box center [86, 215] width 17 height 17
checkbox input "true"
click at [208, 208] on input "105" at bounding box center [212, 211] width 34 height 16
type input "112.5"
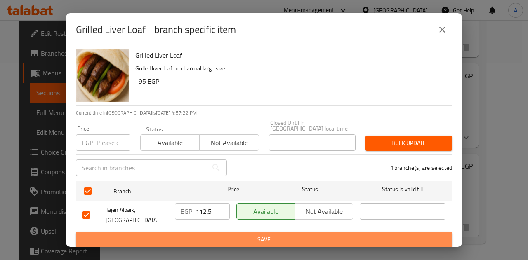
click at [219, 241] on button "Save" at bounding box center [264, 239] width 376 height 15
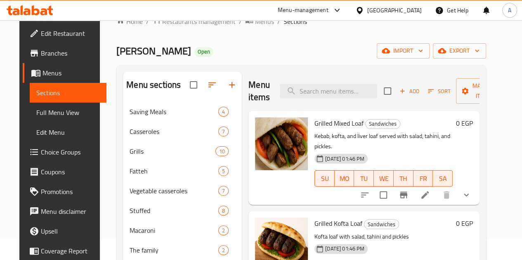
scroll to position [0, 0]
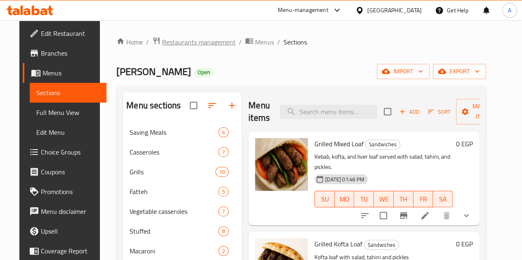
click at [166, 44] on span "Restaurants management" at bounding box center [198, 42] width 73 height 10
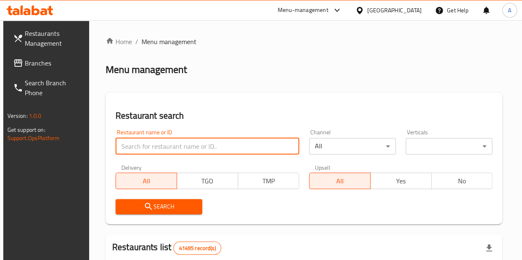
click at [173, 140] on input "search" at bounding box center [207, 146] width 184 height 16
paste input "696320"
type input "696320"
click button "Search" at bounding box center [158, 206] width 87 height 15
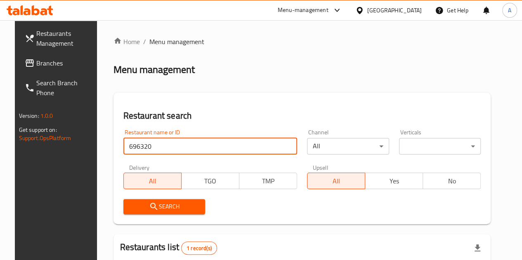
scroll to position [82, 0]
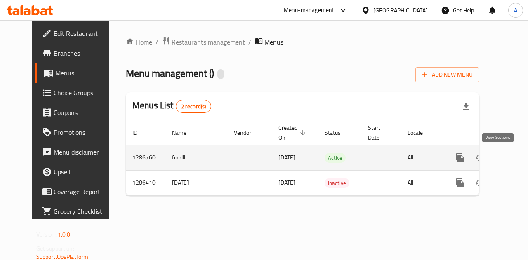
click at [514, 155] on icon "enhanced table" at bounding box center [519, 158] width 10 height 10
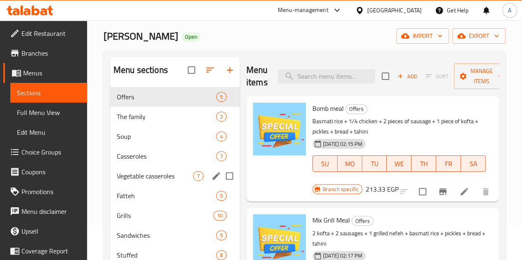
scroll to position [82, 0]
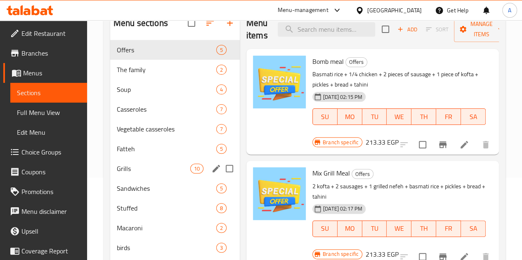
click at [144, 174] on span "Grills" at bounding box center [153, 169] width 73 height 10
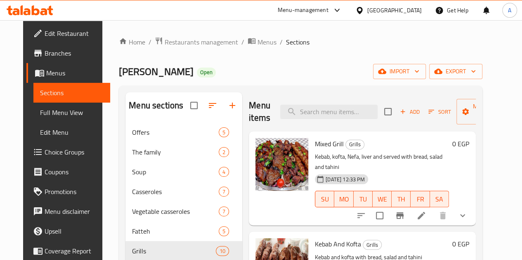
click at [472, 207] on button "show more" at bounding box center [462, 216] width 20 height 20
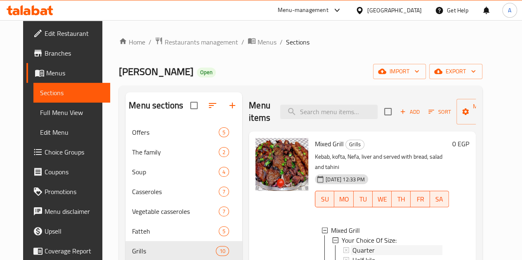
click at [352, 245] on span "Quarter" at bounding box center [363, 250] width 22 height 10
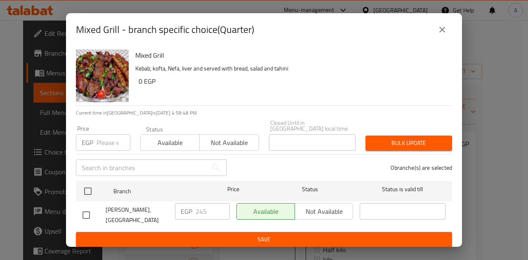
click at [87, 214] on input "checkbox" at bounding box center [86, 215] width 17 height 17
checkbox input "true"
click at [221, 206] on input "246" at bounding box center [212, 211] width 34 height 16
click at [221, 206] on input "247" at bounding box center [212, 211] width 34 height 16
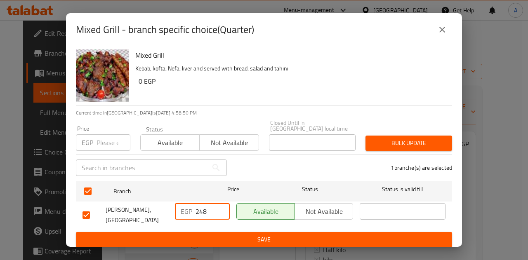
click at [221, 206] on input "248" at bounding box center [212, 211] width 34 height 16
click at [221, 206] on input "249" at bounding box center [212, 211] width 34 height 16
type input "250"
click at [220, 205] on input "250" at bounding box center [212, 211] width 34 height 16
click at [225, 235] on span "Save" at bounding box center [263, 240] width 363 height 10
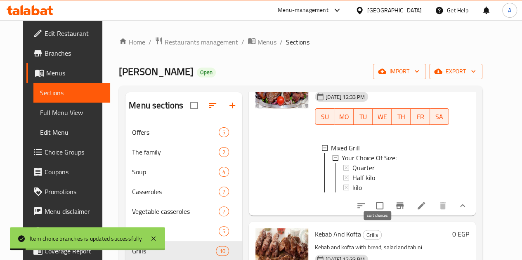
scroll to position [165, 0]
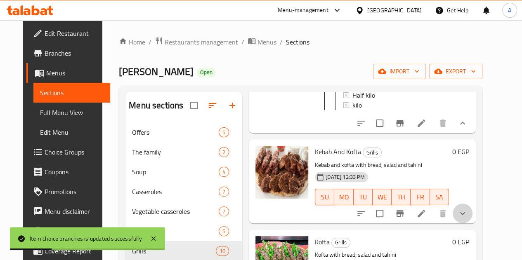
click at [472, 211] on button "show more" at bounding box center [462, 214] width 20 height 20
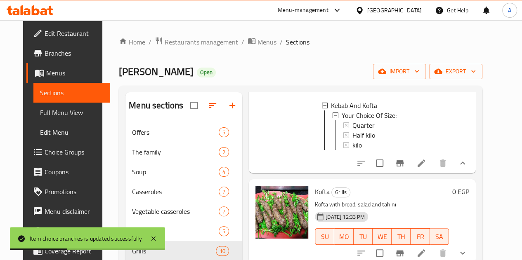
scroll to position [289, 0]
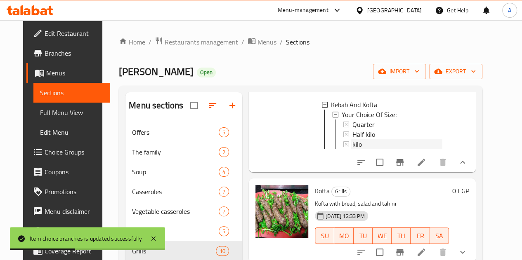
click at [352, 143] on div "kilo" at bounding box center [397, 144] width 90 height 10
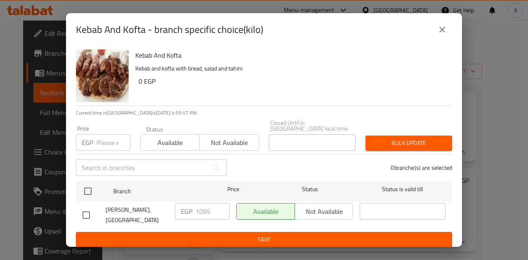
click at [89, 212] on input "checkbox" at bounding box center [86, 215] width 17 height 17
checkbox input "true"
click at [211, 208] on input "1095" at bounding box center [212, 211] width 34 height 16
type input "1125"
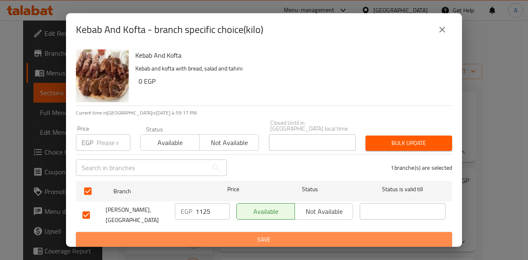
click at [255, 235] on span "Save" at bounding box center [263, 240] width 363 height 10
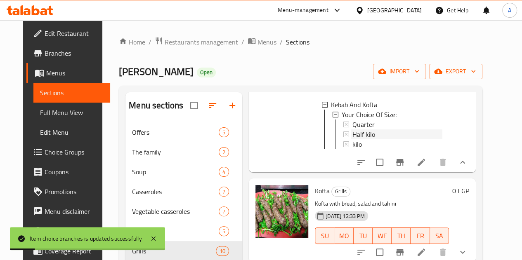
click at [358, 132] on div "Half kilo" at bounding box center [397, 134] width 90 height 10
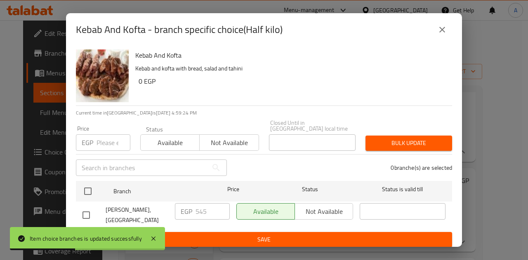
click at [88, 210] on input "checkbox" at bounding box center [86, 215] width 17 height 17
checkbox input "true"
click at [208, 207] on input "545" at bounding box center [212, 211] width 34 height 16
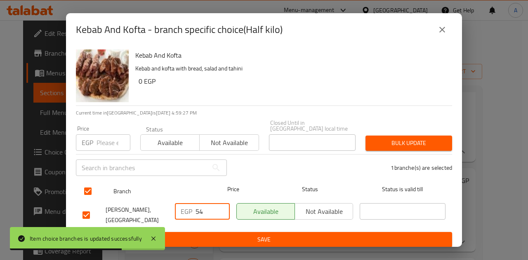
type input "5"
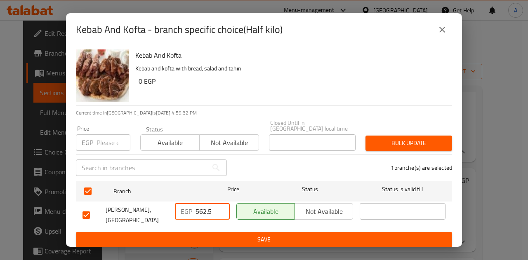
type input "562.5"
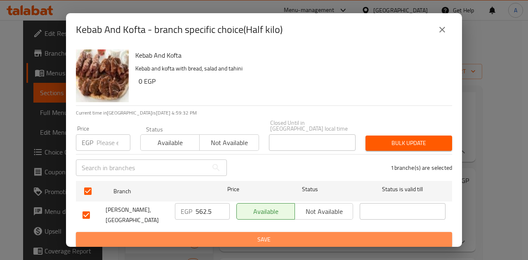
click at [222, 238] on span "Save" at bounding box center [263, 240] width 363 height 10
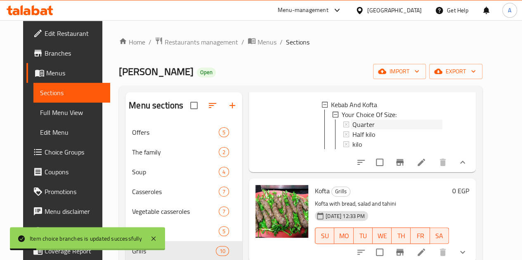
click at [352, 120] on span "Quarter" at bounding box center [363, 125] width 22 height 10
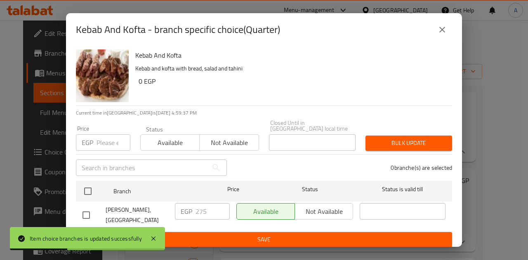
click at [90, 209] on input "checkbox" at bounding box center [86, 215] width 17 height 17
checkbox input "true"
click at [222, 205] on input "276" at bounding box center [212, 211] width 34 height 16
click at [222, 205] on input "277" at bounding box center [212, 211] width 34 height 16
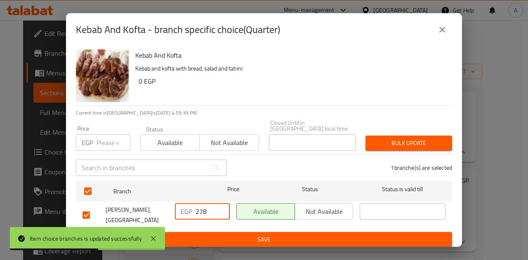
click at [222, 205] on input "278" at bounding box center [212, 211] width 34 height 16
click at [222, 205] on input "279" at bounding box center [212, 211] width 34 height 16
click at [222, 205] on input "280" at bounding box center [212, 211] width 34 height 16
click at [222, 205] on input "281" at bounding box center [212, 211] width 34 height 16
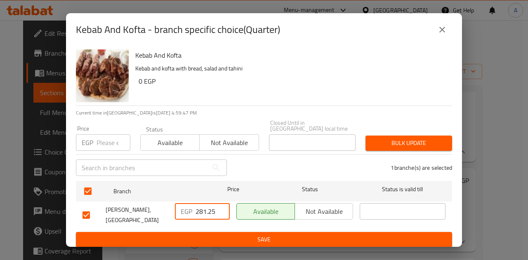
type input "281.25"
click at [234, 235] on span "Save" at bounding box center [263, 240] width 363 height 10
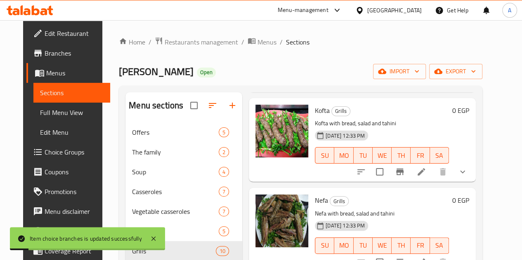
scroll to position [371, 0]
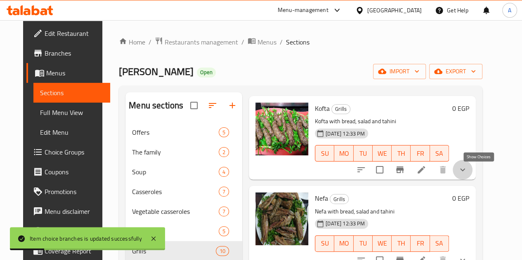
click at [467, 175] on icon "show more" at bounding box center [462, 170] width 10 height 10
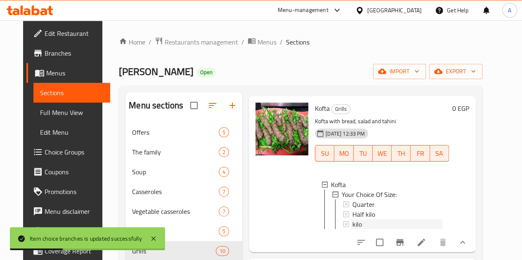
click at [352, 225] on div "kilo" at bounding box center [397, 224] width 90 height 10
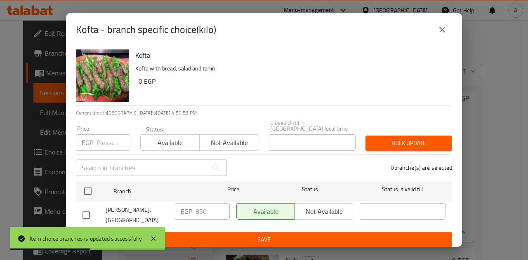
click at [86, 210] on input "checkbox" at bounding box center [86, 215] width 17 height 17
checkbox input "true"
click at [223, 204] on input "851" at bounding box center [212, 211] width 34 height 16
click at [223, 204] on input "852" at bounding box center [212, 211] width 34 height 16
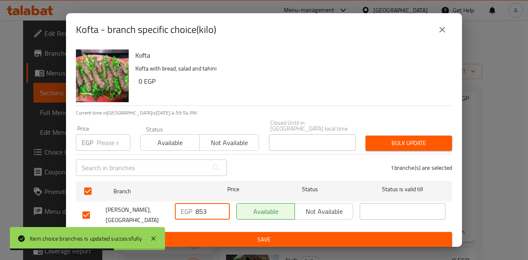
click at [223, 204] on input "853" at bounding box center [212, 211] width 34 height 16
click at [223, 204] on input "854" at bounding box center [212, 211] width 34 height 16
click at [223, 204] on input "855" at bounding box center [212, 211] width 34 height 16
click at [223, 204] on input "856" at bounding box center [212, 211] width 34 height 16
click at [223, 204] on input "857" at bounding box center [212, 211] width 34 height 16
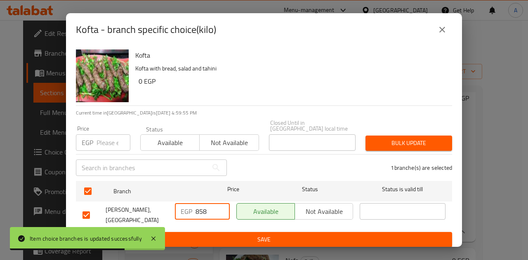
click at [223, 204] on input "858" at bounding box center [212, 211] width 34 height 16
click at [223, 204] on input "859" at bounding box center [212, 211] width 34 height 16
click at [223, 204] on input "860" at bounding box center [212, 211] width 34 height 16
click at [223, 204] on input "861" at bounding box center [212, 211] width 34 height 16
click at [223, 204] on input "862" at bounding box center [212, 211] width 34 height 16
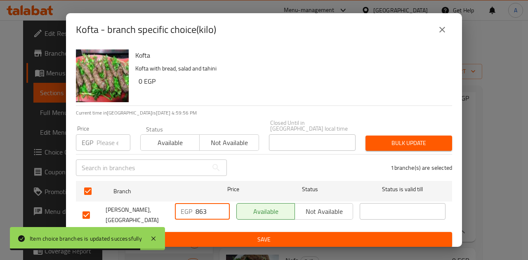
click at [223, 204] on input "863" at bounding box center [212, 211] width 34 height 16
click at [223, 204] on input "864" at bounding box center [212, 211] width 34 height 16
click at [222, 204] on input "865" at bounding box center [212, 211] width 34 height 16
click at [222, 204] on input "866" at bounding box center [212, 211] width 34 height 16
click at [222, 204] on input "867" at bounding box center [212, 211] width 34 height 16
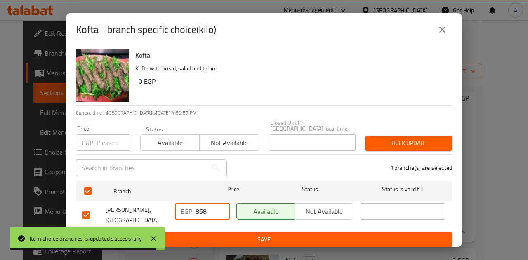
click at [222, 204] on input "868" at bounding box center [212, 211] width 34 height 16
click at [222, 204] on input "869" at bounding box center [212, 211] width 34 height 16
click at [222, 204] on input "870" at bounding box center [212, 211] width 34 height 16
click at [222, 204] on input "871" at bounding box center [212, 211] width 34 height 16
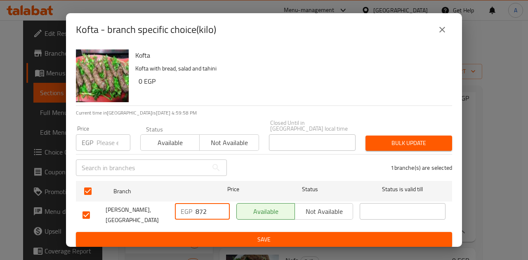
click at [222, 204] on input "872" at bounding box center [212, 211] width 34 height 16
click at [222, 204] on input "873" at bounding box center [212, 211] width 34 height 16
click at [222, 204] on input "874" at bounding box center [212, 211] width 34 height 16
type input "875"
click at [222, 204] on input "875" at bounding box center [212, 211] width 34 height 16
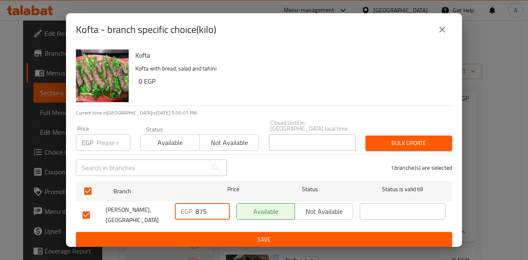
click at [224, 236] on span "Save" at bounding box center [263, 240] width 363 height 10
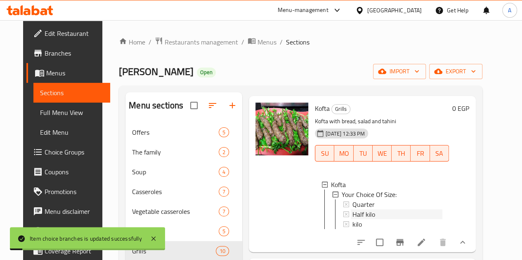
click at [352, 215] on span "Half kilo" at bounding box center [363, 214] width 23 height 10
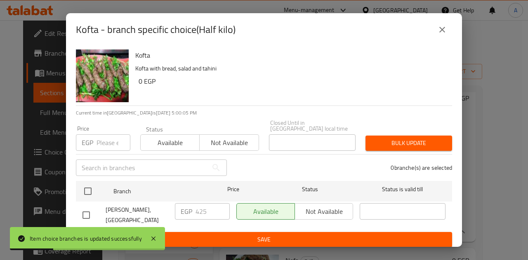
click at [84, 209] on input "checkbox" at bounding box center [86, 215] width 17 height 17
checkbox input "true"
click at [219, 205] on input "426" at bounding box center [212, 211] width 34 height 16
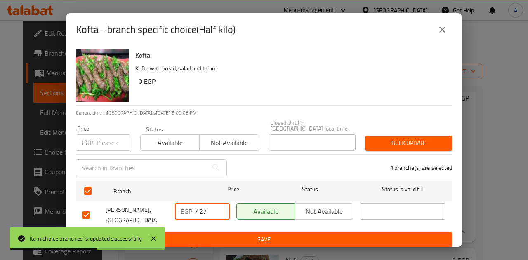
click at [219, 205] on input "427" at bounding box center [212, 211] width 34 height 16
click at [219, 205] on input "428" at bounding box center [212, 211] width 34 height 16
click at [219, 205] on input "429" at bounding box center [212, 211] width 34 height 16
click at [219, 205] on input "430" at bounding box center [212, 211] width 34 height 16
click at [219, 205] on input "431" at bounding box center [212, 211] width 34 height 16
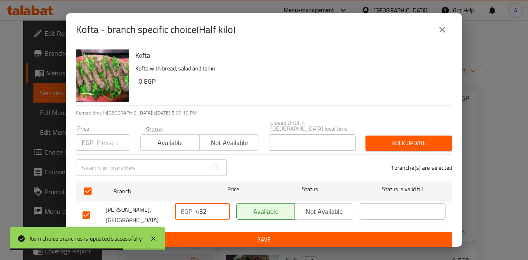
click at [219, 205] on input "432" at bounding box center [212, 211] width 34 height 16
click at [219, 205] on input "433" at bounding box center [212, 211] width 34 height 16
click at [219, 205] on input "434" at bounding box center [212, 211] width 34 height 16
click at [219, 205] on input "435" at bounding box center [212, 211] width 34 height 16
click at [219, 205] on input "436" at bounding box center [212, 211] width 34 height 16
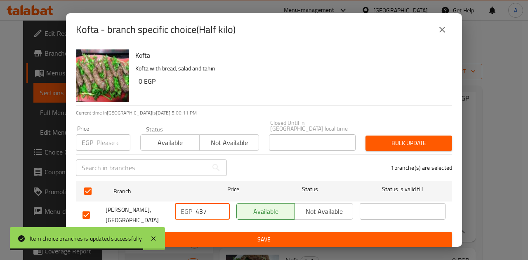
click at [219, 205] on input "437" at bounding box center [212, 211] width 34 height 16
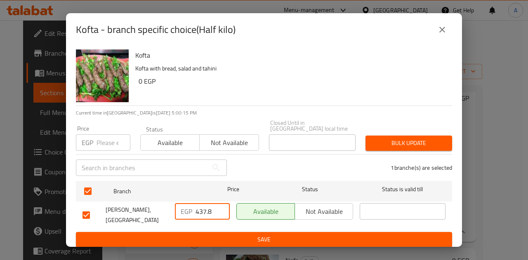
type input "437.8"
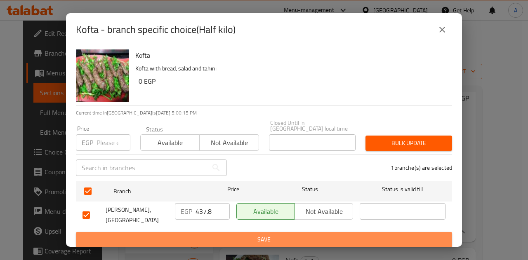
click at [216, 235] on span "Save" at bounding box center [263, 240] width 363 height 10
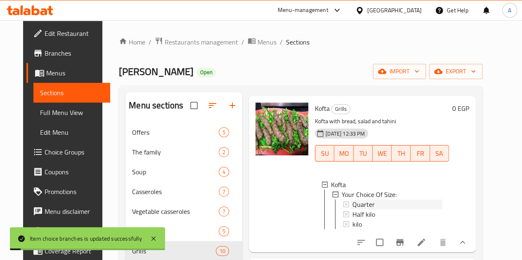
click at [352, 209] on span "Quarter" at bounding box center [363, 205] width 22 height 10
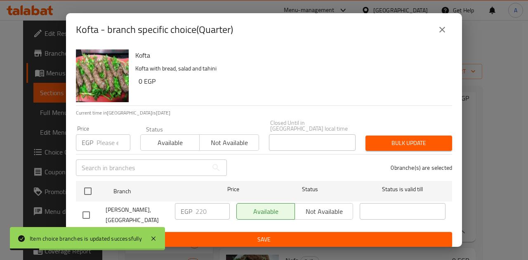
click at [88, 211] on input "checkbox" at bounding box center [86, 215] width 17 height 17
checkbox input "true"
click at [220, 204] on input "221" at bounding box center [212, 211] width 34 height 16
click at [220, 204] on input "222" at bounding box center [212, 211] width 34 height 16
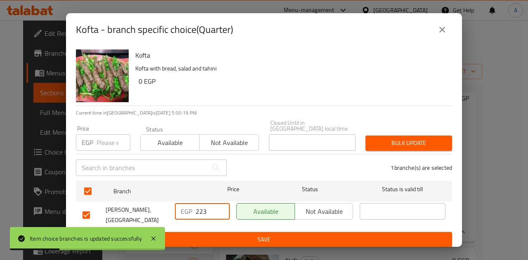
click at [220, 204] on input "223" at bounding box center [212, 211] width 34 height 16
click at [220, 204] on input "224" at bounding box center [212, 211] width 34 height 16
type input "225"
click at [219, 203] on input "225" at bounding box center [212, 211] width 34 height 16
click at [224, 232] on button "Save" at bounding box center [264, 239] width 376 height 15
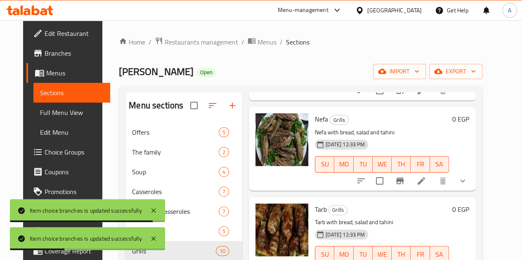
scroll to position [536, 0]
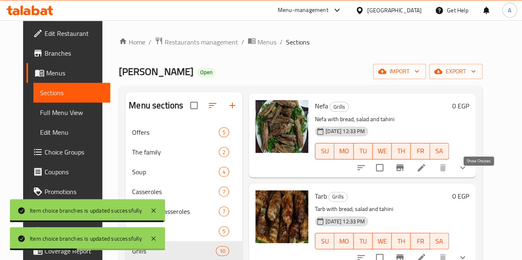
click at [467, 173] on icon "show more" at bounding box center [462, 168] width 10 height 10
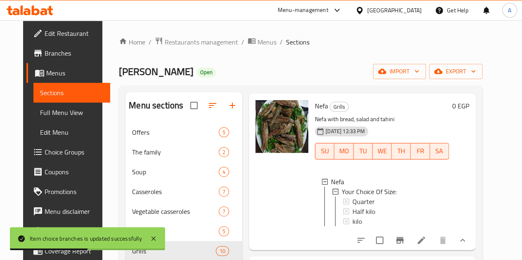
scroll to position [1, 0]
click at [352, 226] on div "kilo" at bounding box center [397, 222] width 90 height 10
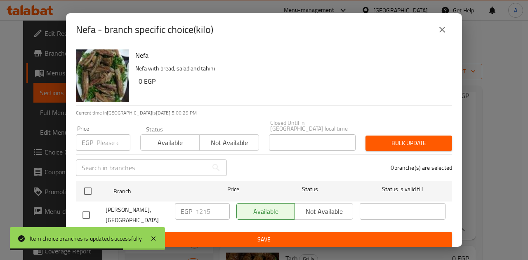
click at [90, 208] on input "checkbox" at bounding box center [86, 215] width 17 height 17
checkbox input "true"
click at [221, 205] on input "1216" at bounding box center [212, 211] width 34 height 16
click at [221, 205] on input "1217" at bounding box center [212, 211] width 34 height 16
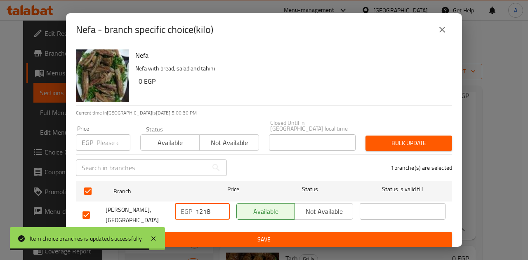
click at [221, 205] on input "1218" at bounding box center [212, 211] width 34 height 16
click at [221, 206] on input "1219" at bounding box center [212, 211] width 34 height 16
click at [221, 206] on input "1220" at bounding box center [212, 211] width 34 height 16
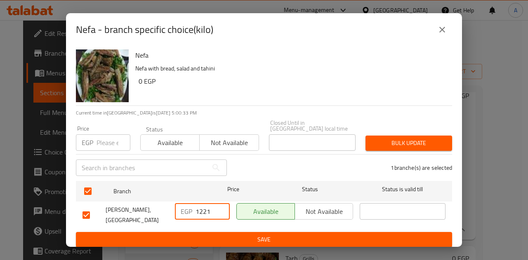
click at [219, 203] on input "1221" at bounding box center [212, 211] width 34 height 16
click at [219, 203] on input "1222" at bounding box center [212, 211] width 34 height 16
click at [219, 203] on input "1223" at bounding box center [212, 211] width 34 height 16
click at [219, 203] on input "1224" at bounding box center [212, 211] width 34 height 16
click at [219, 203] on input "1225" at bounding box center [212, 211] width 34 height 16
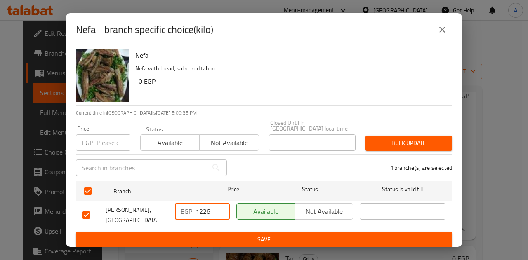
click at [219, 203] on input "1226" at bounding box center [212, 211] width 34 height 16
click at [219, 203] on input "1227" at bounding box center [212, 211] width 34 height 16
click at [219, 203] on input "1228" at bounding box center [212, 211] width 34 height 16
click at [219, 203] on input "1229" at bounding box center [212, 211] width 34 height 16
click at [219, 203] on input "1230" at bounding box center [212, 211] width 34 height 16
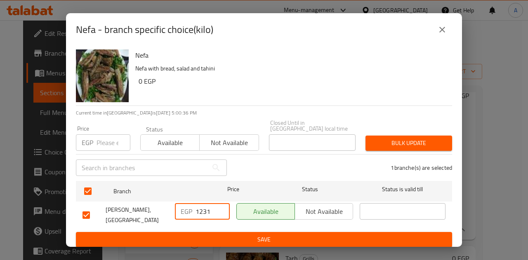
click at [219, 203] on input "1231" at bounding box center [212, 211] width 34 height 16
click at [219, 203] on input "1232" at bounding box center [212, 211] width 34 height 16
click at [219, 203] on input "1233" at bounding box center [212, 211] width 34 height 16
click at [220, 203] on input "1234" at bounding box center [212, 211] width 34 height 16
click at [220, 203] on input "1235" at bounding box center [212, 211] width 34 height 16
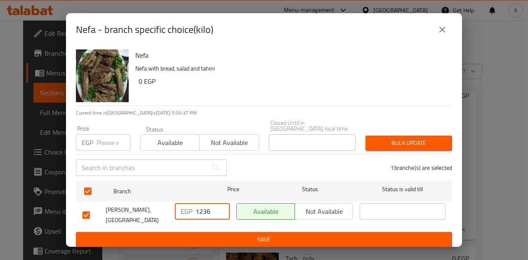
click at [220, 203] on input "1236" at bounding box center [212, 211] width 34 height 16
click at [220, 203] on input "1237" at bounding box center [212, 211] width 34 height 16
click at [220, 203] on input "1238" at bounding box center [212, 211] width 34 height 16
click at [220, 203] on input "1239" at bounding box center [212, 211] width 34 height 16
click at [220, 203] on input "1240" at bounding box center [212, 211] width 34 height 16
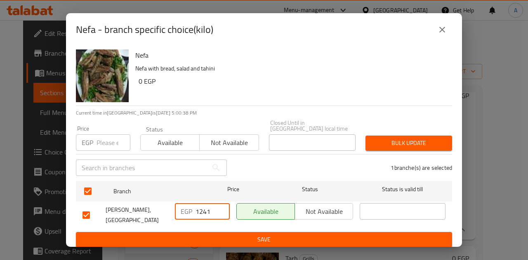
click at [221, 203] on input "1241" at bounding box center [212, 211] width 34 height 16
click at [221, 203] on input "1242" at bounding box center [212, 211] width 34 height 16
click at [221, 203] on input "1243" at bounding box center [212, 211] width 34 height 16
click at [221, 203] on input "1244" at bounding box center [212, 211] width 34 height 16
click at [221, 203] on input "1245" at bounding box center [212, 211] width 34 height 16
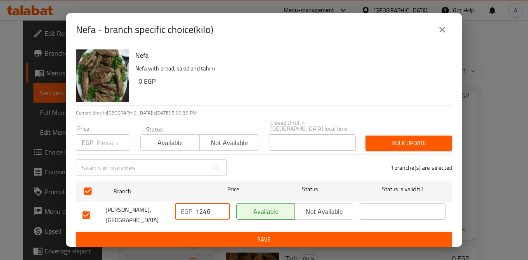
click at [221, 203] on input "1246" at bounding box center [212, 211] width 34 height 16
click at [221, 203] on input "1247" at bounding box center [212, 211] width 34 height 16
click at [221, 203] on input "1248" at bounding box center [212, 211] width 34 height 16
click at [221, 203] on input "1249" at bounding box center [212, 211] width 34 height 16
type input "1250"
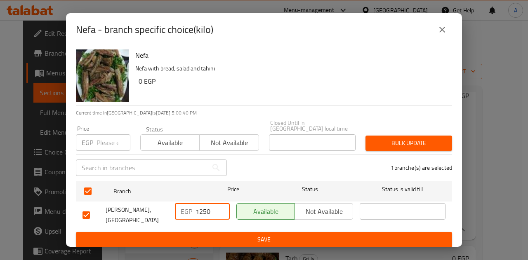
click at [221, 203] on input "1250" at bounding box center [212, 211] width 34 height 16
click at [230, 237] on span "Save" at bounding box center [263, 240] width 363 height 10
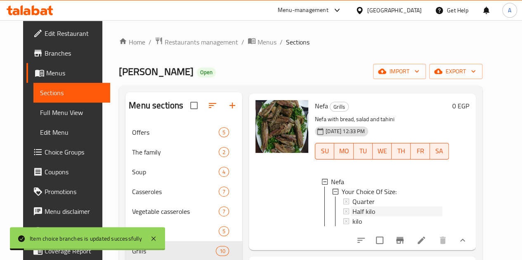
click at [352, 217] on div "Half kilo" at bounding box center [397, 212] width 90 height 10
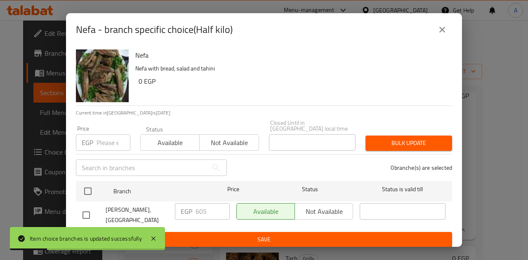
click at [94, 210] on input "checkbox" at bounding box center [86, 215] width 17 height 17
checkbox input "true"
click at [222, 203] on input "606" at bounding box center [212, 211] width 34 height 16
click at [222, 203] on input "607" at bounding box center [212, 211] width 34 height 16
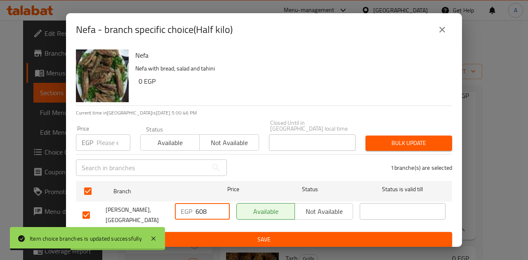
click at [222, 203] on input "608" at bounding box center [212, 211] width 34 height 16
click at [222, 203] on input "609" at bounding box center [212, 211] width 34 height 16
click at [222, 203] on input "610" at bounding box center [212, 211] width 34 height 16
click at [222, 203] on input "611" at bounding box center [212, 211] width 34 height 16
click at [222, 203] on input "612" at bounding box center [212, 211] width 34 height 16
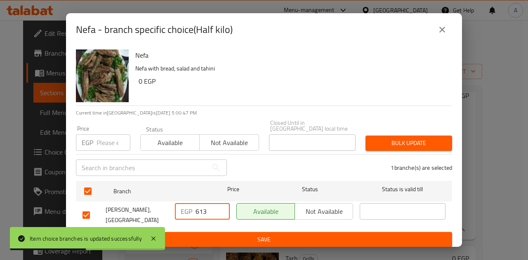
click at [222, 203] on input "613" at bounding box center [212, 211] width 34 height 16
click at [222, 203] on input "614" at bounding box center [212, 211] width 34 height 16
click at [222, 204] on input "615" at bounding box center [212, 211] width 34 height 16
click at [222, 204] on input "616" at bounding box center [212, 211] width 34 height 16
click at [222, 204] on input "617" at bounding box center [212, 211] width 34 height 16
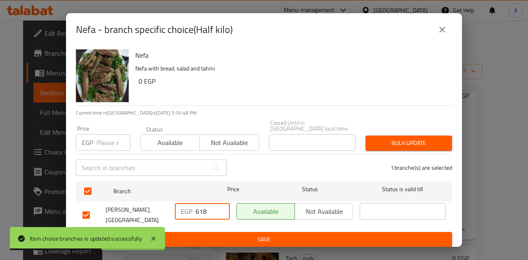
click at [222, 204] on input "618" at bounding box center [212, 211] width 34 height 16
click at [222, 204] on input "619" at bounding box center [212, 211] width 34 height 16
click at [222, 204] on input "620" at bounding box center [212, 211] width 34 height 16
click at [222, 204] on input "621" at bounding box center [212, 211] width 34 height 16
click at [222, 204] on input "622" at bounding box center [212, 211] width 34 height 16
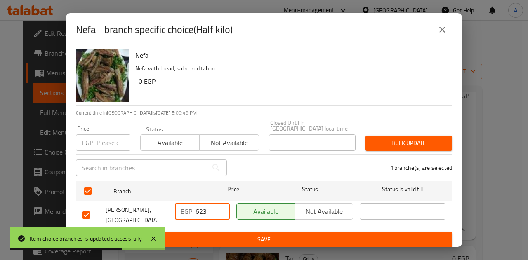
click at [222, 204] on input "623" at bounding box center [212, 211] width 34 height 16
click at [222, 204] on input "624" at bounding box center [212, 211] width 34 height 16
type input "625"
click at [222, 204] on input "625" at bounding box center [212, 211] width 34 height 16
click at [228, 235] on span "Save" at bounding box center [263, 240] width 363 height 10
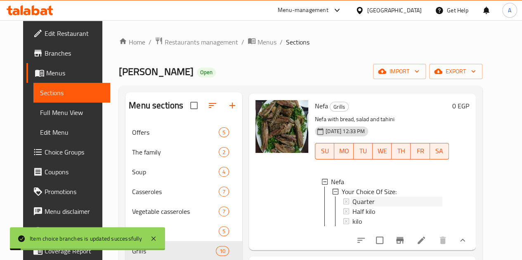
click at [360, 207] on div "Quarter" at bounding box center [397, 202] width 90 height 10
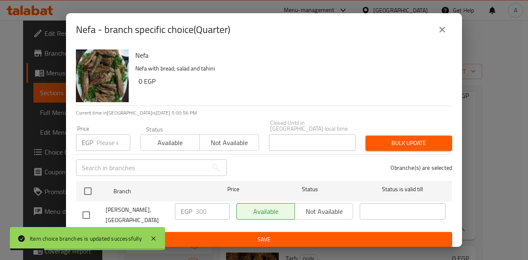
click at [81, 211] on input "checkbox" at bounding box center [86, 215] width 17 height 17
checkbox input "true"
click at [221, 203] on input "301" at bounding box center [212, 211] width 34 height 16
click at [221, 203] on input "302" at bounding box center [212, 211] width 34 height 16
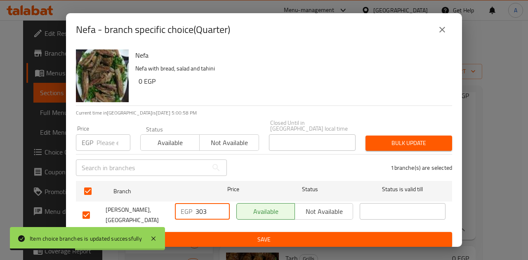
click at [221, 203] on input "303" at bounding box center [212, 211] width 34 height 16
click at [221, 203] on input "304" at bounding box center [212, 211] width 34 height 16
click at [221, 203] on input "305" at bounding box center [212, 211] width 34 height 16
click at [221, 203] on input "306" at bounding box center [212, 211] width 34 height 16
click at [221, 203] on input "307" at bounding box center [212, 211] width 34 height 16
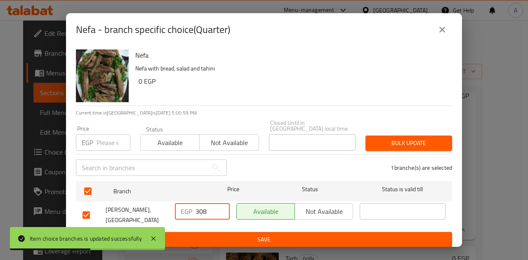
click at [221, 203] on input "308" at bounding box center [212, 211] width 34 height 16
click at [221, 203] on input "309" at bounding box center [212, 211] width 34 height 16
click at [221, 204] on input "310" at bounding box center [212, 211] width 34 height 16
click at [221, 204] on input "311" at bounding box center [212, 211] width 34 height 16
click at [221, 204] on input "312" at bounding box center [212, 211] width 34 height 16
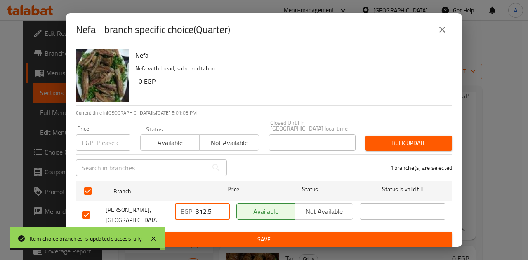
type input "312.5"
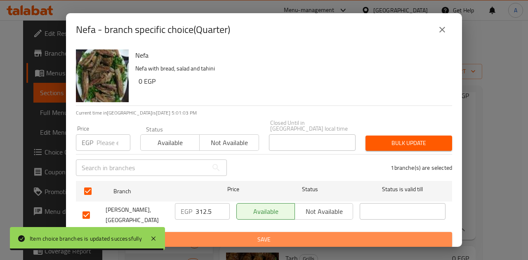
click at [250, 235] on span "Save" at bounding box center [263, 240] width 363 height 10
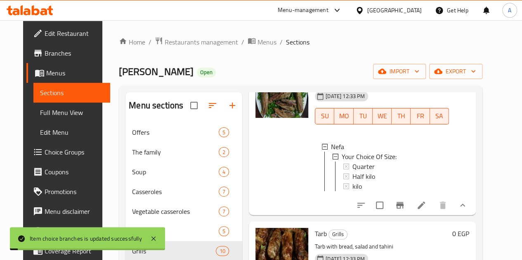
scroll to position [660, 0]
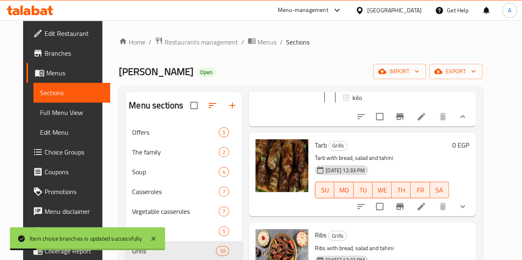
click at [467, 212] on icon "show more" at bounding box center [462, 207] width 10 height 10
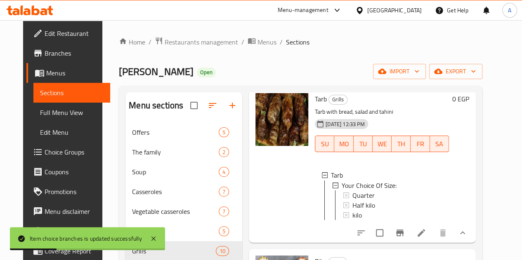
scroll to position [784, 0]
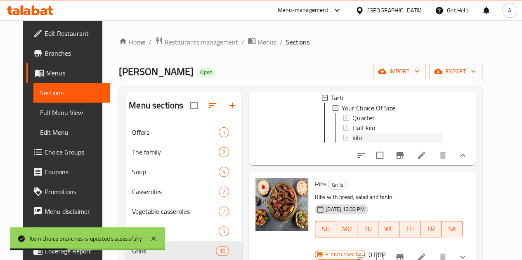
click at [352, 142] on div "kilo" at bounding box center [397, 137] width 90 height 10
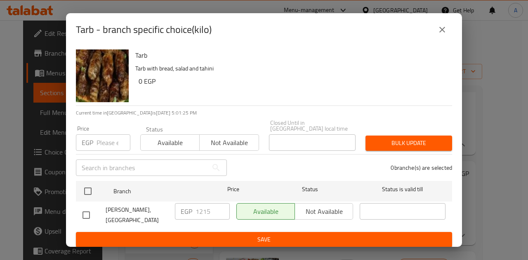
click at [85, 210] on input "checkbox" at bounding box center [86, 215] width 17 height 17
checkbox input "true"
click at [221, 203] on input "1216" at bounding box center [212, 211] width 34 height 16
click at [221, 203] on input "1217" at bounding box center [212, 211] width 34 height 16
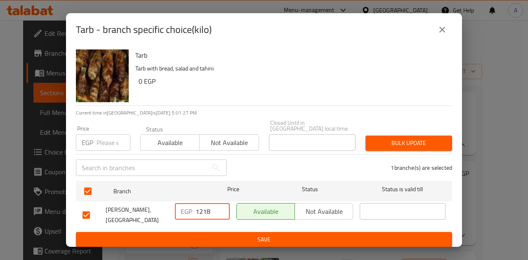
click at [221, 203] on input "1218" at bounding box center [212, 211] width 34 height 16
click at [221, 203] on input "1219" at bounding box center [212, 211] width 34 height 16
click at [221, 203] on input "1220" at bounding box center [212, 211] width 34 height 16
click at [221, 203] on input "1221" at bounding box center [212, 211] width 34 height 16
click at [221, 203] on input "1222" at bounding box center [212, 211] width 34 height 16
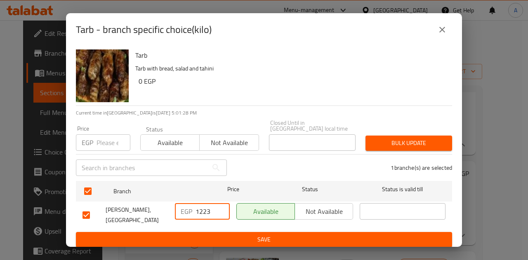
click at [221, 203] on input "1223" at bounding box center [212, 211] width 34 height 16
click at [221, 205] on input "1224" at bounding box center [212, 211] width 34 height 16
click at [221, 205] on input "1225" at bounding box center [212, 211] width 34 height 16
click at [221, 205] on input "1226" at bounding box center [212, 211] width 34 height 16
click at [219, 205] on input "1227" at bounding box center [212, 211] width 34 height 16
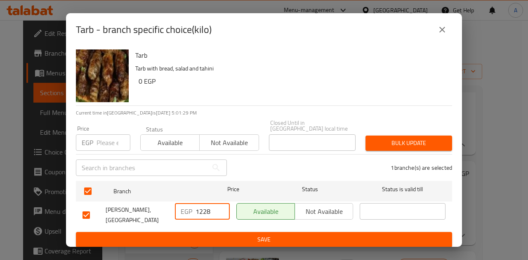
click at [219, 205] on input "1228" at bounding box center [212, 211] width 34 height 16
click at [219, 205] on input "1229" at bounding box center [212, 211] width 34 height 16
click at [219, 205] on input "1230" at bounding box center [212, 211] width 34 height 16
click at [219, 205] on input "1231" at bounding box center [212, 211] width 34 height 16
click at [220, 205] on input "1232" at bounding box center [212, 211] width 34 height 16
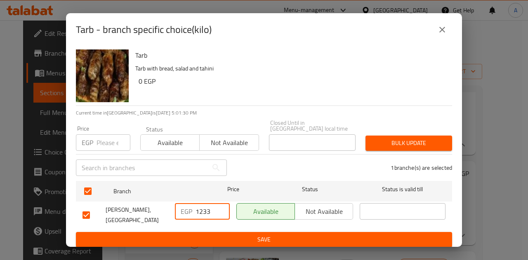
click at [220, 205] on input "1233" at bounding box center [212, 211] width 34 height 16
click at [220, 205] on input "1234" at bounding box center [212, 211] width 34 height 16
click at [220, 205] on input "1235" at bounding box center [212, 211] width 34 height 16
click at [220, 205] on input "1236" at bounding box center [212, 211] width 34 height 16
click at [220, 205] on input "1237" at bounding box center [212, 211] width 34 height 16
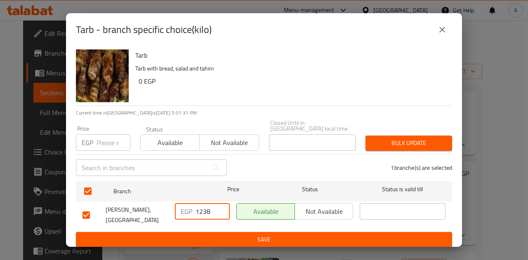
click at [220, 205] on input "1238" at bounding box center [212, 211] width 34 height 16
click at [220, 205] on input "1239" at bounding box center [212, 211] width 34 height 16
click at [220, 205] on input "1240" at bounding box center [212, 211] width 34 height 16
click at [220, 205] on input "1241" at bounding box center [212, 211] width 34 height 16
click at [220, 205] on input "1242" at bounding box center [212, 211] width 34 height 16
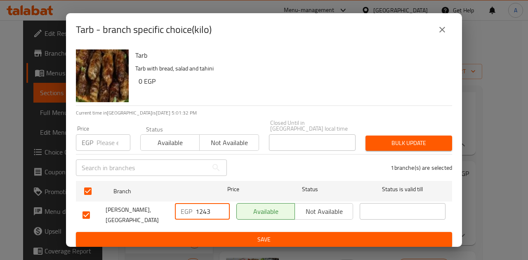
click at [220, 205] on input "1243" at bounding box center [212, 211] width 34 height 16
click at [220, 205] on input "1244" at bounding box center [212, 211] width 34 height 16
click at [220, 205] on input "1245" at bounding box center [212, 211] width 34 height 16
click at [220, 205] on input "1246" at bounding box center [212, 211] width 34 height 16
click at [220, 205] on input "1247" at bounding box center [212, 211] width 34 height 16
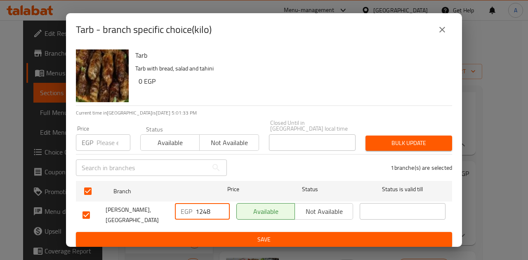
click at [220, 205] on input "1248" at bounding box center [212, 211] width 34 height 16
click at [220, 205] on input "1249" at bounding box center [212, 211] width 34 height 16
type input "1250"
click at [220, 205] on input "1250" at bounding box center [212, 211] width 34 height 16
click at [222, 235] on span "Save" at bounding box center [263, 240] width 363 height 10
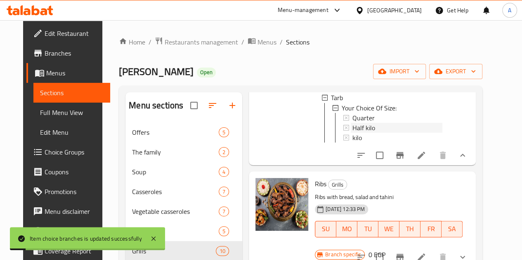
click at [352, 132] on span "Half kilo" at bounding box center [363, 127] width 23 height 10
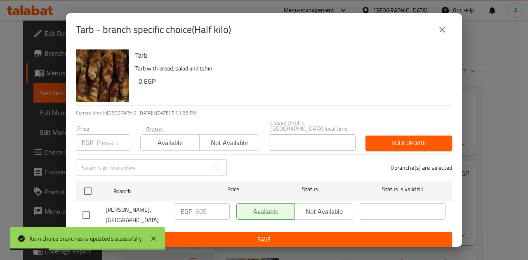
click at [89, 209] on input "checkbox" at bounding box center [86, 215] width 17 height 17
checkbox input "true"
click at [219, 207] on input "606" at bounding box center [212, 211] width 34 height 16
click at [219, 207] on input "607" at bounding box center [212, 211] width 34 height 16
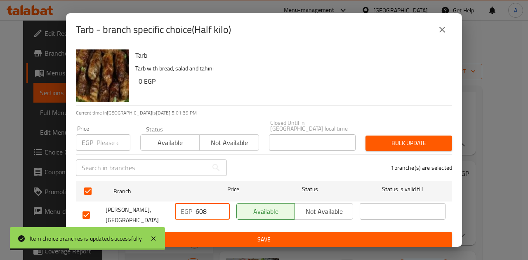
click at [219, 207] on input "608" at bounding box center [212, 211] width 34 height 16
click at [220, 207] on input "609" at bounding box center [212, 211] width 34 height 16
click at [220, 207] on input "610" at bounding box center [212, 211] width 34 height 16
click at [220, 207] on input "611" at bounding box center [212, 211] width 34 height 16
click at [220, 207] on input "612" at bounding box center [212, 211] width 34 height 16
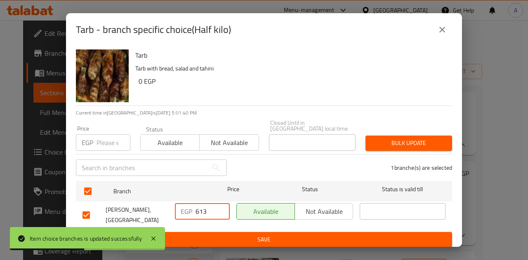
click at [220, 207] on input "613" at bounding box center [212, 211] width 34 height 16
click at [220, 207] on input "614" at bounding box center [212, 211] width 34 height 16
click at [220, 207] on input "615" at bounding box center [212, 211] width 34 height 16
click at [220, 207] on input "616" at bounding box center [212, 211] width 34 height 16
click at [220, 207] on input "617" at bounding box center [212, 211] width 34 height 16
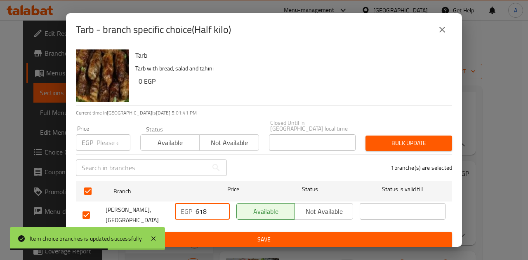
click at [220, 207] on input "618" at bounding box center [212, 211] width 34 height 16
click at [220, 207] on input "619" at bounding box center [212, 211] width 34 height 16
click at [220, 207] on input "620" at bounding box center [212, 211] width 34 height 16
click at [220, 207] on input "621" at bounding box center [212, 211] width 34 height 16
click at [220, 207] on input "622" at bounding box center [212, 211] width 34 height 16
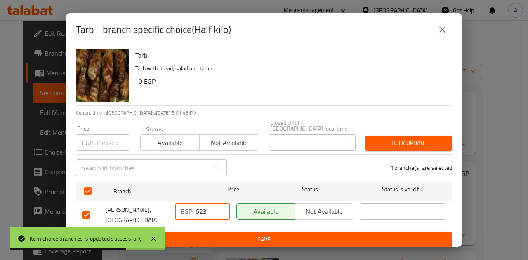
click at [220, 207] on input "623" at bounding box center [212, 211] width 34 height 16
click at [220, 207] on input "624" at bounding box center [212, 211] width 34 height 16
type input "625"
click at [220, 207] on input "625" at bounding box center [212, 211] width 34 height 16
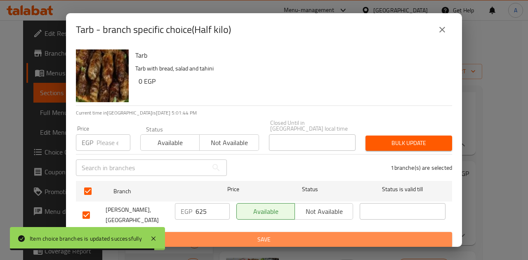
click at [228, 235] on span "Save" at bounding box center [263, 240] width 363 height 10
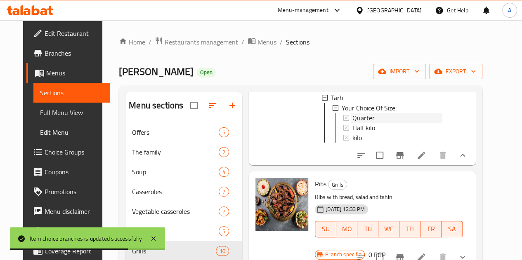
click at [396, 122] on div "Quarter" at bounding box center [397, 118] width 90 height 10
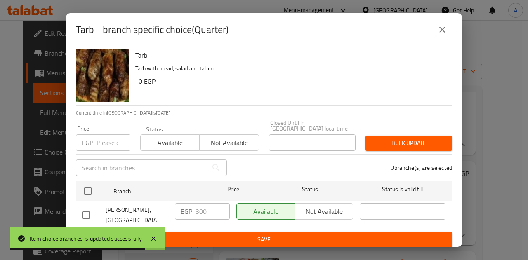
click at [82, 207] on input "checkbox" at bounding box center [86, 215] width 17 height 17
checkbox input "true"
click at [220, 204] on input "301" at bounding box center [212, 211] width 34 height 16
click at [220, 204] on input "302" at bounding box center [212, 211] width 34 height 16
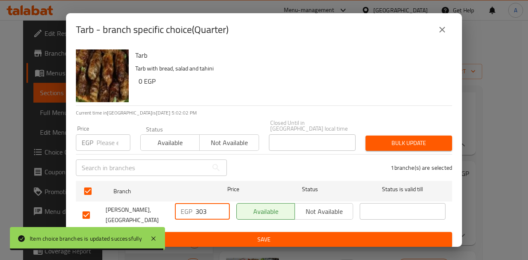
click at [220, 204] on input "303" at bounding box center [212, 211] width 34 height 16
click at [220, 204] on input "304" at bounding box center [212, 211] width 34 height 16
click at [220, 204] on input "305" at bounding box center [212, 211] width 34 height 16
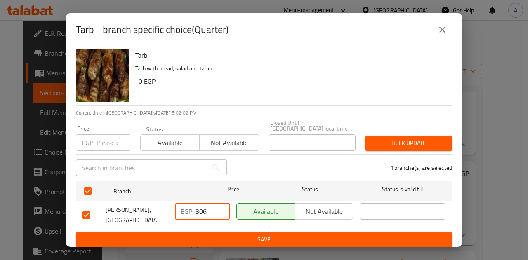
click at [220, 204] on input "306" at bounding box center [212, 211] width 34 height 16
click at [220, 204] on input "307" at bounding box center [212, 211] width 34 height 16
click at [220, 204] on input "308" at bounding box center [212, 211] width 34 height 16
click at [220, 204] on input "309" at bounding box center [212, 211] width 34 height 16
click at [220, 204] on input "310" at bounding box center [212, 211] width 34 height 16
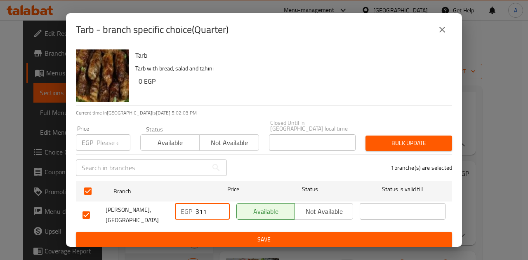
click at [220, 205] on input "311" at bounding box center [212, 211] width 34 height 16
click at [220, 205] on input "312" at bounding box center [212, 211] width 34 height 16
type input "312.5"
click at [219, 237] on span "Save" at bounding box center [263, 240] width 363 height 10
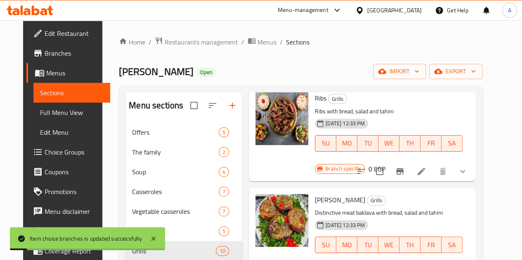
scroll to position [907, 0]
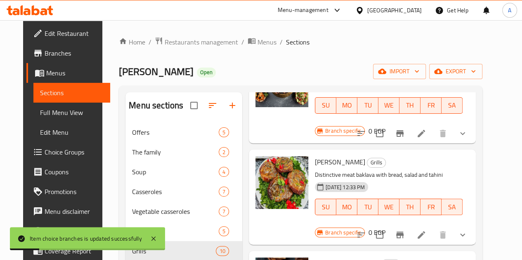
click at [465, 135] on icon "show more" at bounding box center [462, 133] width 5 height 3
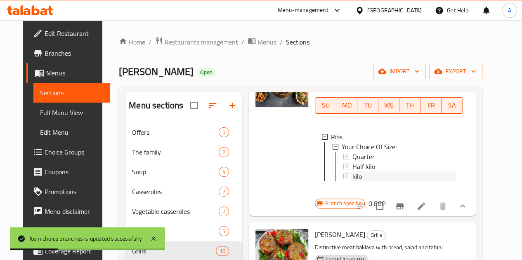
click at [352, 181] on span "kilo" at bounding box center [356, 177] width 9 height 10
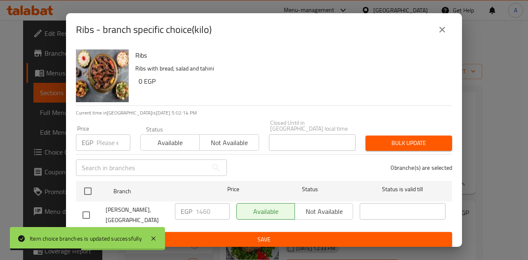
click at [90, 210] on input "checkbox" at bounding box center [86, 215] width 17 height 17
checkbox input "true"
click at [213, 207] on input "1460" at bounding box center [212, 211] width 34 height 16
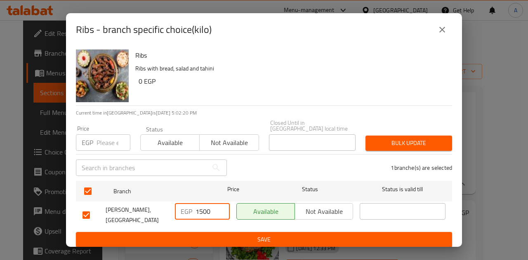
type input "1500"
click at [219, 235] on span "Save" at bounding box center [263, 240] width 363 height 10
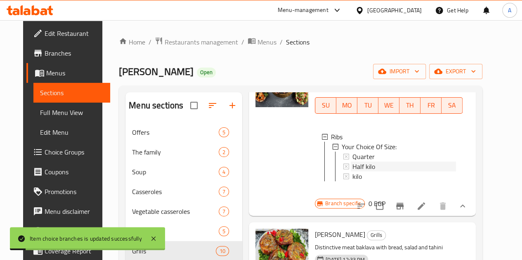
click at [352, 172] on div "Half kilo" at bounding box center [404, 167] width 104 height 10
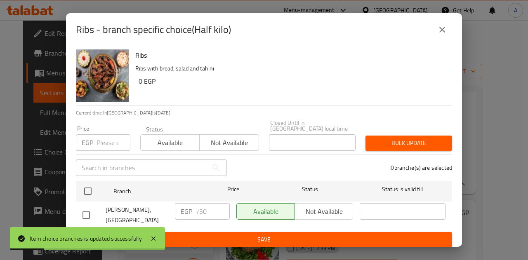
click at [85, 208] on input "checkbox" at bounding box center [86, 215] width 17 height 17
checkbox input "true"
click at [204, 207] on input "730" at bounding box center [212, 211] width 34 height 16
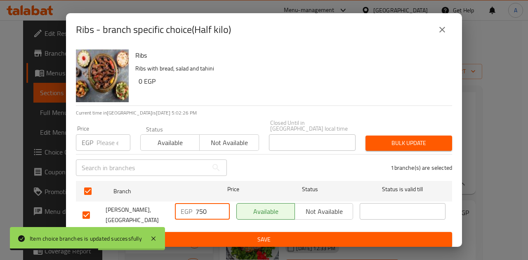
type input "750"
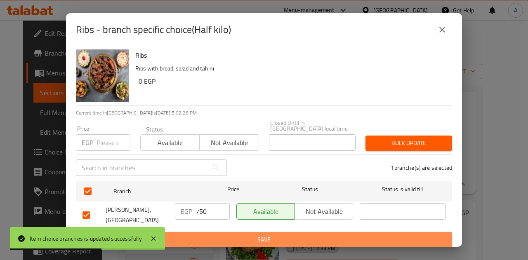
click at [204, 235] on span "Save" at bounding box center [263, 240] width 363 height 10
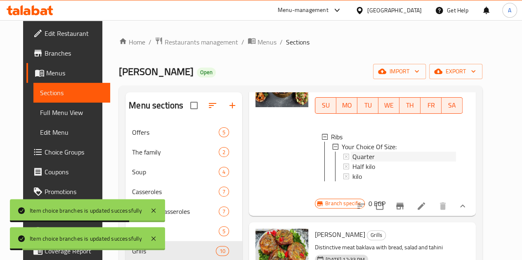
click at [358, 162] on div "Quarter" at bounding box center [404, 157] width 104 height 10
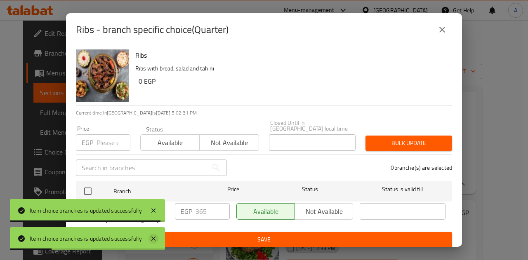
click at [152, 242] on icon at bounding box center [153, 239] width 10 height 10
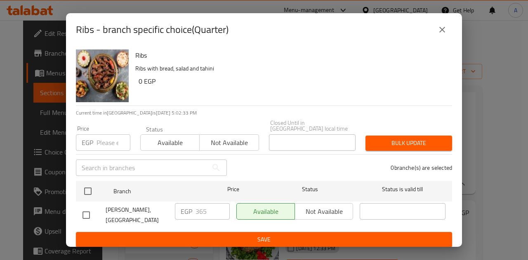
click at [92, 210] on input "checkbox" at bounding box center [86, 215] width 17 height 17
checkbox input "true"
click at [218, 207] on input "366" at bounding box center [212, 211] width 34 height 16
click at [220, 206] on input "367" at bounding box center [212, 211] width 34 height 16
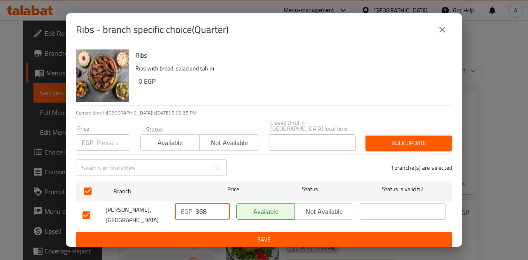
click at [220, 206] on input "368" at bounding box center [212, 211] width 34 height 16
click at [220, 206] on input "369" at bounding box center [212, 211] width 34 height 16
click at [220, 206] on input "370" at bounding box center [212, 211] width 34 height 16
click at [220, 206] on input "371" at bounding box center [212, 211] width 34 height 16
click at [220, 206] on input "372" at bounding box center [212, 211] width 34 height 16
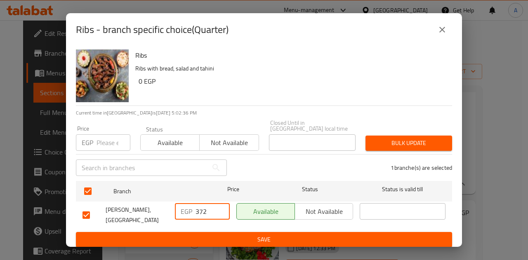
click at [220, 206] on input "373" at bounding box center [212, 211] width 34 height 16
click at [220, 206] on input "374" at bounding box center [212, 211] width 34 height 16
type input "375"
click at [220, 206] on input "375" at bounding box center [212, 211] width 34 height 16
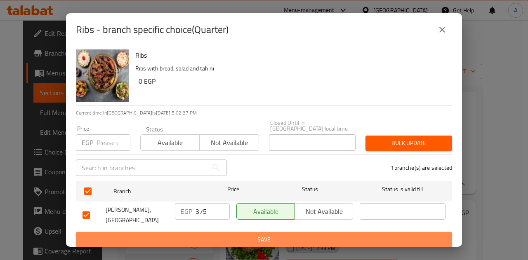
click at [234, 235] on span "Save" at bounding box center [263, 240] width 363 height 10
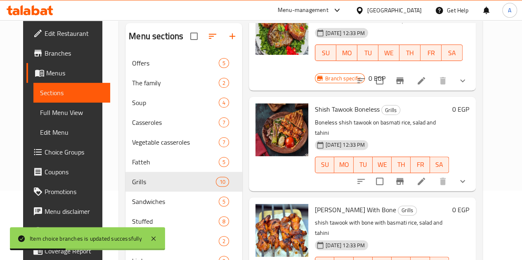
scroll to position [82, 0]
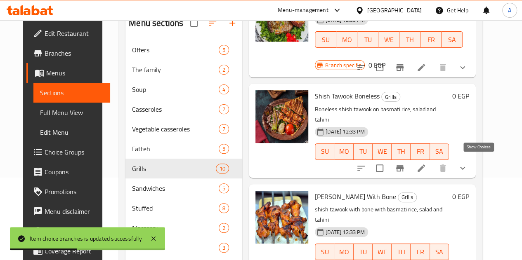
click at [467, 163] on icon "show more" at bounding box center [462, 168] width 10 height 10
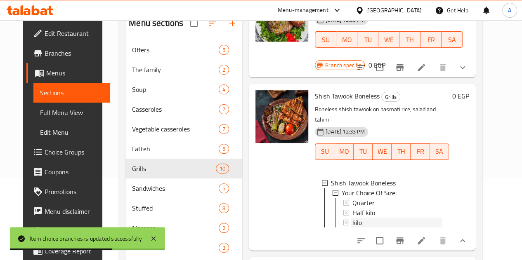
click at [352, 218] on div "kilo" at bounding box center [397, 223] width 90 height 10
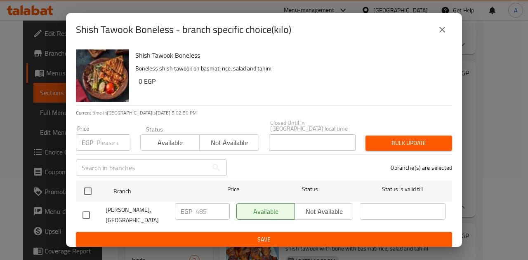
click at [85, 208] on input "checkbox" at bounding box center [86, 215] width 17 height 17
checkbox input "true"
click at [217, 207] on input "485" at bounding box center [212, 211] width 34 height 16
type input "4"
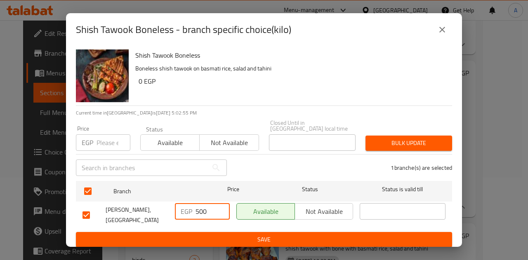
type input "500"
click at [228, 235] on span "Save" at bounding box center [263, 240] width 363 height 10
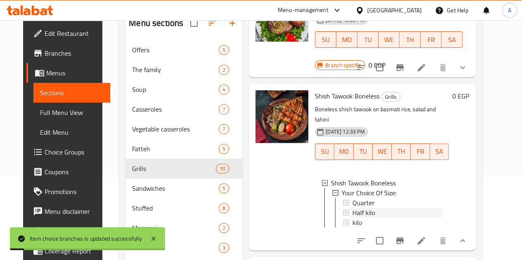
click at [362, 208] on div "Half kilo" at bounding box center [397, 213] width 90 height 10
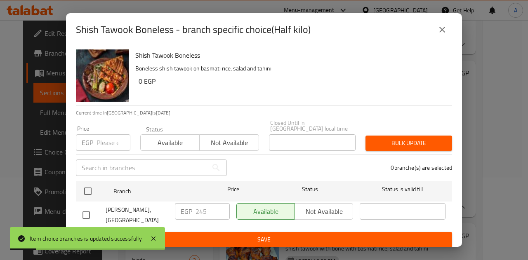
click at [89, 213] on input "checkbox" at bounding box center [86, 215] width 17 height 17
checkbox input "true"
click at [209, 209] on input "245" at bounding box center [212, 211] width 34 height 16
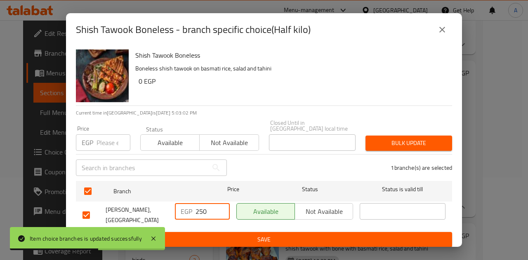
type input "250"
click at [228, 239] on span "Save" at bounding box center [263, 240] width 363 height 10
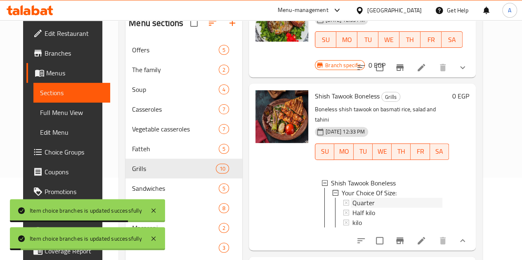
click at [352, 198] on span "Quarter" at bounding box center [363, 203] width 22 height 10
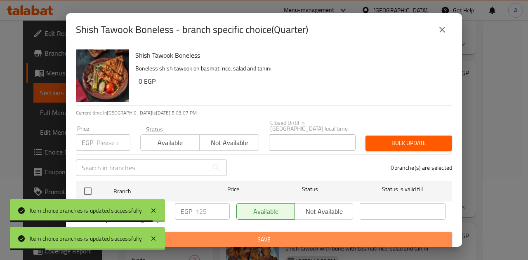
click at [301, 239] on span "Save" at bounding box center [263, 240] width 363 height 10
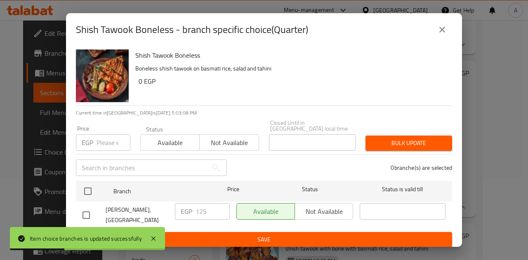
click at [441, 35] on icon "close" at bounding box center [442, 30] width 10 height 10
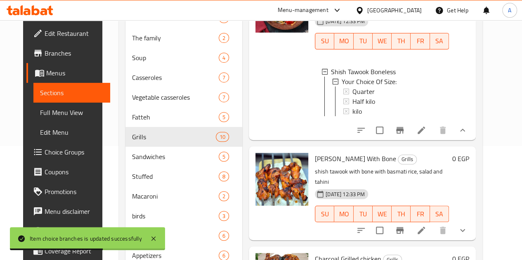
scroll to position [165, 0]
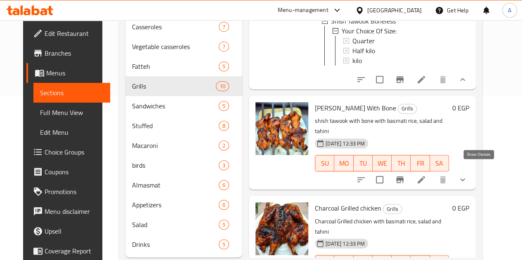
click at [467, 175] on icon "show more" at bounding box center [462, 180] width 10 height 10
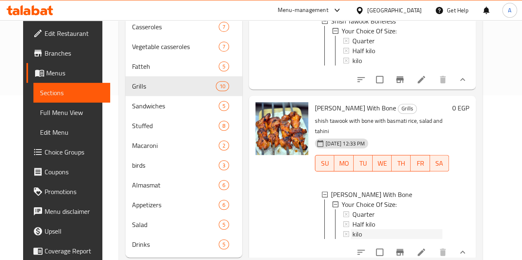
click at [378, 229] on div "kilo" at bounding box center [397, 234] width 90 height 10
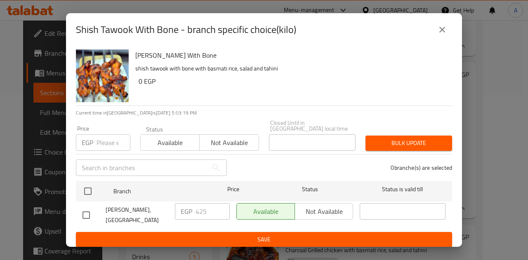
click at [87, 208] on input "checkbox" at bounding box center [86, 215] width 17 height 17
checkbox input "true"
click at [209, 208] on input "425" at bounding box center [212, 211] width 34 height 16
type input "437.5"
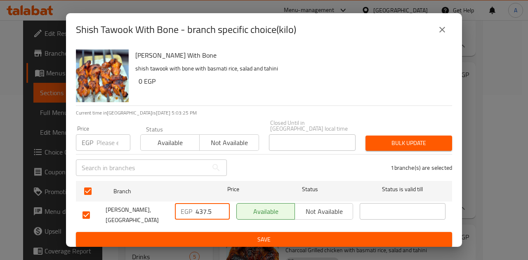
click at [181, 238] on span "Save" at bounding box center [263, 240] width 363 height 10
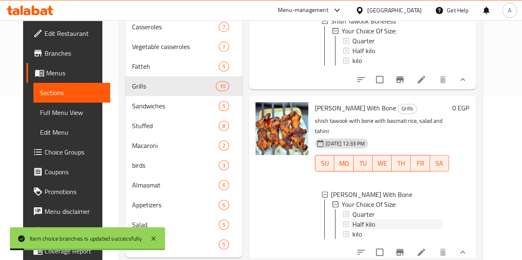
click at [352, 219] on span "Half kilo" at bounding box center [363, 224] width 23 height 10
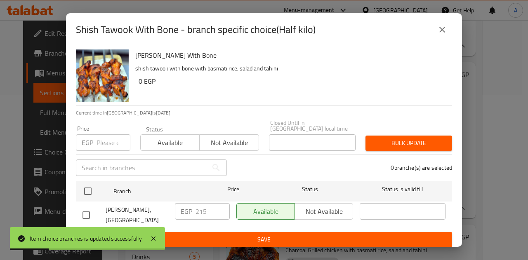
click at [85, 214] on input "checkbox" at bounding box center [86, 215] width 17 height 17
checkbox input "true"
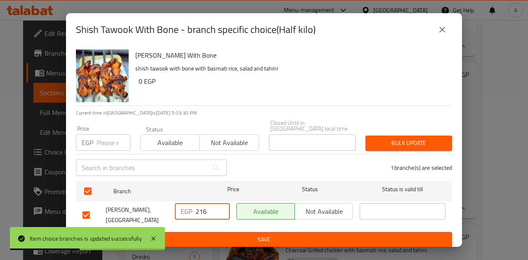
click at [222, 203] on input "216" at bounding box center [212, 211] width 34 height 16
click at [222, 203] on input "217" at bounding box center [212, 211] width 34 height 16
click at [222, 203] on input "218" at bounding box center [212, 211] width 34 height 16
type input "218.75"
click at [223, 235] on span "Save" at bounding box center [263, 240] width 363 height 10
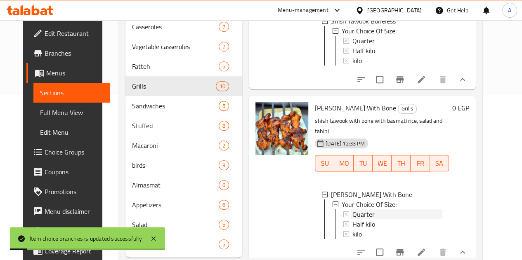
click at [352, 209] on span "Quarter" at bounding box center [363, 214] width 22 height 10
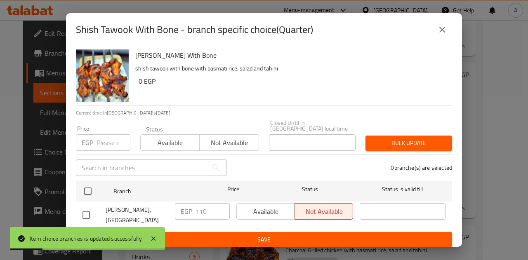
click at [80, 208] on input "checkbox" at bounding box center [86, 215] width 17 height 17
checkbox input "true"
click at [219, 205] on input "111" at bounding box center [212, 211] width 34 height 16
click at [219, 205] on input "112" at bounding box center [212, 211] width 34 height 16
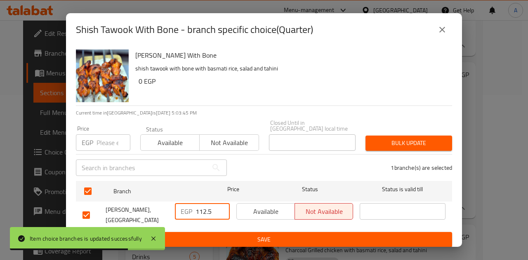
type input "112.5"
click at [238, 235] on span "Save" at bounding box center [263, 240] width 363 height 10
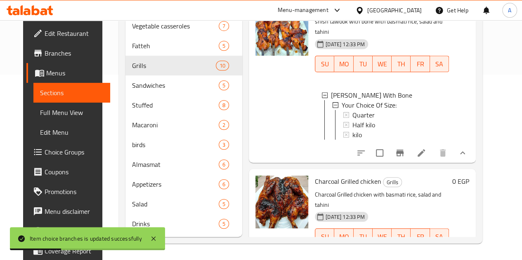
scroll to position [198, 0]
click at [467, 248] on icon "show more" at bounding box center [462, 253] width 10 height 10
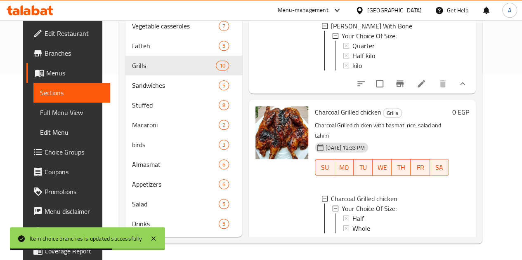
scroll to position [1, 0]
click at [373, 223] on div "Whole" at bounding box center [397, 228] width 90 height 10
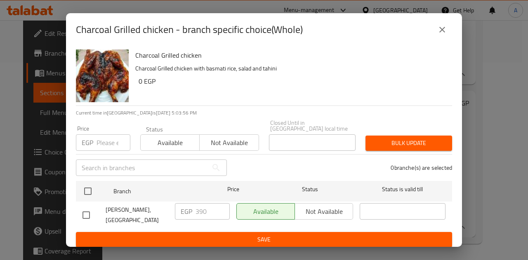
click at [91, 207] on input "checkbox" at bounding box center [86, 215] width 17 height 17
checkbox input "true"
click at [221, 203] on input "391" at bounding box center [212, 211] width 34 height 16
click at [221, 203] on input "392" at bounding box center [212, 211] width 34 height 16
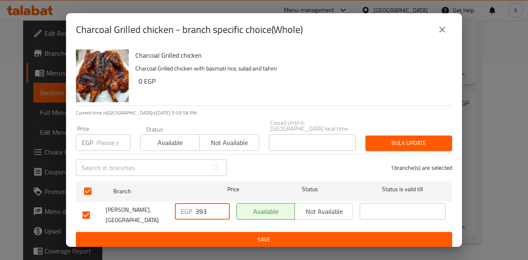
click at [221, 204] on input "393" at bounding box center [212, 211] width 34 height 16
click at [221, 204] on input "394" at bounding box center [212, 211] width 34 height 16
click at [221, 204] on input "395" at bounding box center [212, 211] width 34 height 16
click at [221, 204] on input "396" at bounding box center [212, 211] width 34 height 16
click at [221, 204] on input "397" at bounding box center [212, 211] width 34 height 16
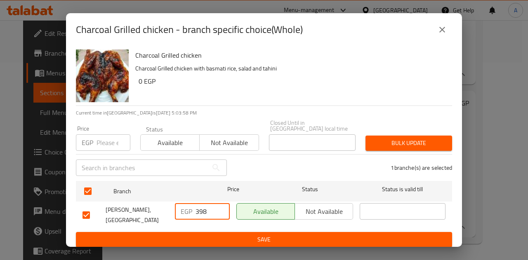
click at [221, 204] on input "398" at bounding box center [212, 211] width 34 height 16
click at [221, 203] on input "399" at bounding box center [212, 211] width 34 height 16
type input "400"
click at [220, 203] on input "400" at bounding box center [212, 211] width 34 height 16
click at [225, 235] on span "Save" at bounding box center [263, 240] width 363 height 10
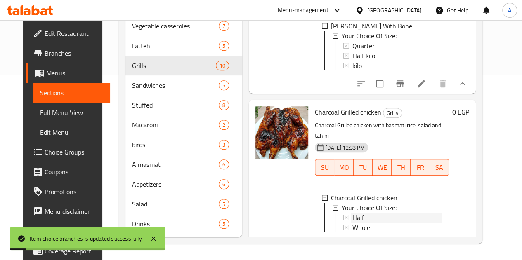
click at [399, 213] on div "Half" at bounding box center [397, 218] width 90 height 10
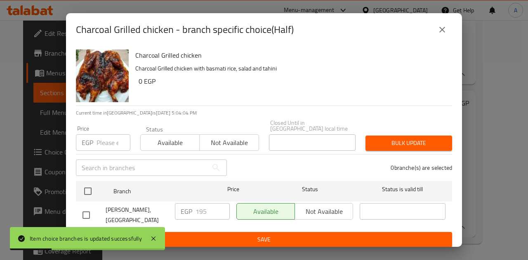
click at [88, 207] on input "checkbox" at bounding box center [86, 215] width 17 height 17
checkbox input "true"
click at [224, 203] on input "196" at bounding box center [212, 211] width 34 height 16
click at [224, 203] on input "197" at bounding box center [212, 211] width 34 height 16
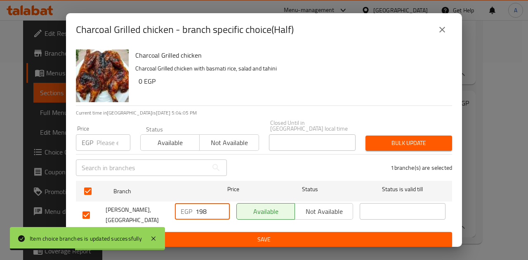
click at [224, 203] on input "198" at bounding box center [212, 211] width 34 height 16
click at [224, 203] on input "199" at bounding box center [212, 211] width 34 height 16
type input "200"
click at [224, 203] on input "200" at bounding box center [212, 211] width 34 height 16
click at [227, 235] on span "Save" at bounding box center [263, 240] width 363 height 10
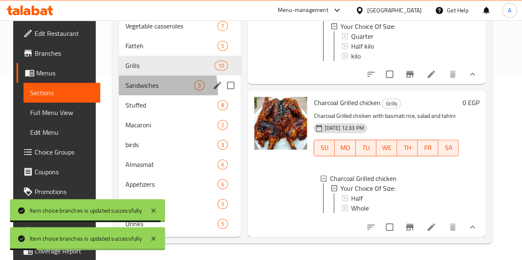
click at [134, 92] on div "Sandwiches 5" at bounding box center [180, 85] width 122 height 20
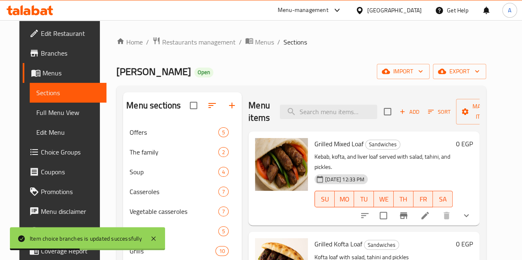
click at [473, 209] on button "show more" at bounding box center [466, 216] width 20 height 20
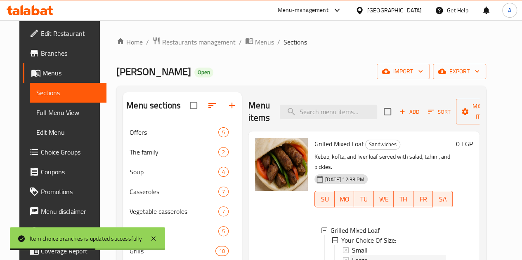
click at [365, 255] on div "Large" at bounding box center [399, 260] width 94 height 10
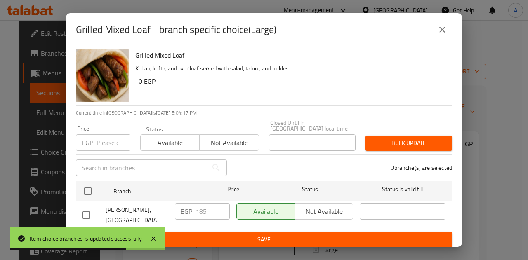
click at [87, 207] on input "checkbox" at bounding box center [86, 215] width 17 height 17
checkbox input "true"
click at [222, 204] on input "186" at bounding box center [212, 211] width 34 height 16
click at [222, 204] on input "187" at bounding box center [212, 211] width 34 height 16
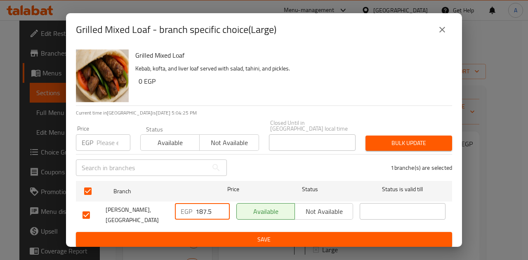
type input "187.5"
click at [235, 235] on span "Save" at bounding box center [263, 240] width 363 height 10
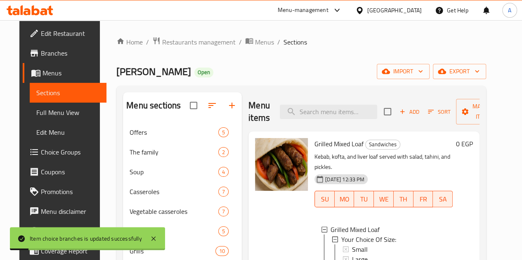
scroll to position [1, 0]
click at [352, 245] on div "Small" at bounding box center [399, 250] width 94 height 10
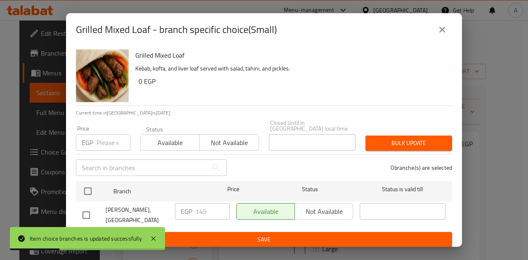
click at [85, 212] on input "checkbox" at bounding box center [86, 215] width 17 height 17
checkbox input "true"
click at [221, 203] on input "146" at bounding box center [212, 211] width 34 height 16
click at [221, 204] on input "147" at bounding box center [212, 211] width 34 height 16
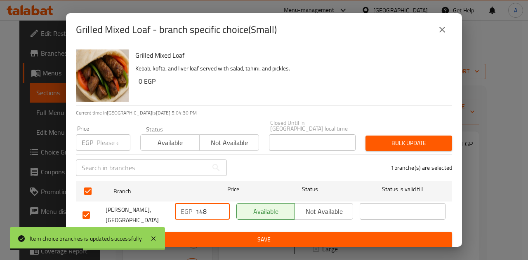
click at [221, 204] on input "148" at bounding box center [212, 211] width 34 height 16
click at [221, 204] on input "149" at bounding box center [212, 211] width 34 height 16
type input "150"
click at [221, 204] on input "150" at bounding box center [212, 211] width 34 height 16
click at [224, 235] on span "Save" at bounding box center [263, 240] width 363 height 10
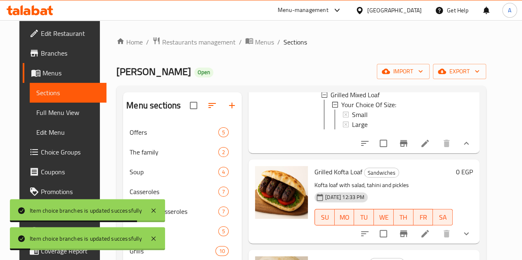
scroll to position [165, 0]
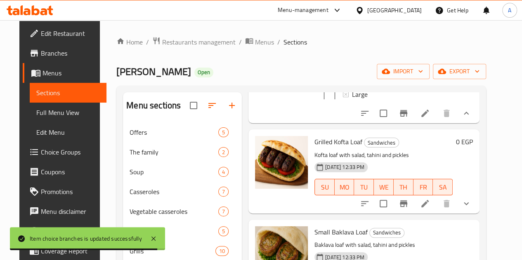
click at [471, 199] on icon "show more" at bounding box center [466, 204] width 10 height 10
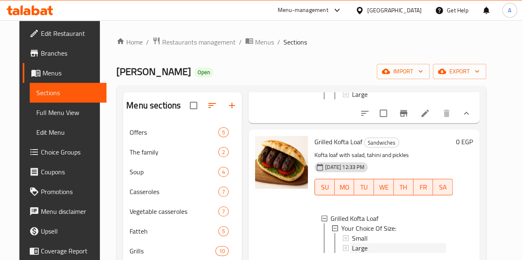
click at [352, 245] on div "Large" at bounding box center [399, 248] width 94 height 10
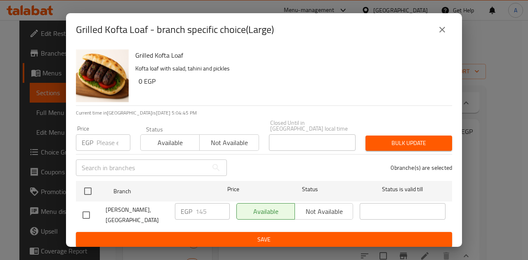
click at [82, 211] on input "checkbox" at bounding box center [86, 215] width 17 height 17
checkbox input "true"
click at [222, 205] on input "146" at bounding box center [212, 211] width 34 height 16
click at [222, 205] on input "147" at bounding box center [212, 211] width 34 height 16
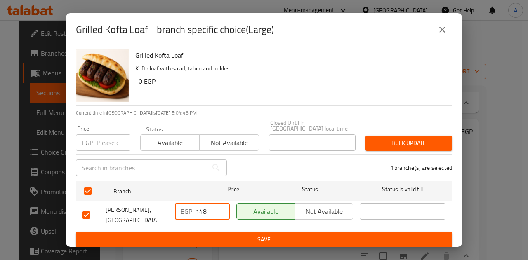
click at [222, 205] on input "148" at bounding box center [212, 211] width 34 height 16
click at [222, 205] on input "149" at bounding box center [212, 211] width 34 height 16
type input "150"
click at [222, 205] on input "150" at bounding box center [212, 211] width 34 height 16
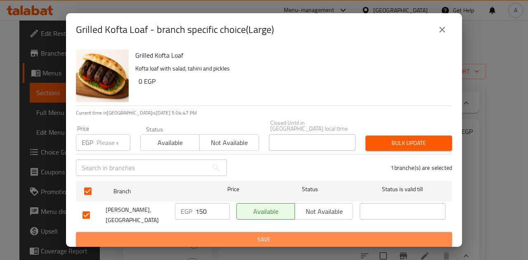
click at [226, 235] on span "Save" at bounding box center [263, 240] width 363 height 10
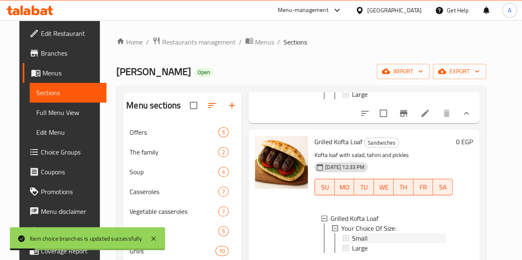
click at [384, 234] on div "Small" at bounding box center [399, 238] width 94 height 10
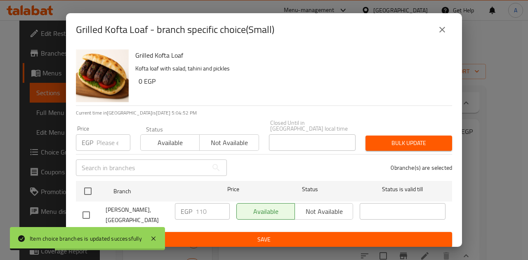
click at [89, 208] on input "checkbox" at bounding box center [86, 215] width 17 height 17
checkbox input "true"
click at [220, 204] on input "111" at bounding box center [212, 211] width 34 height 16
click at [220, 204] on input "112" at bounding box center [212, 211] width 34 height 16
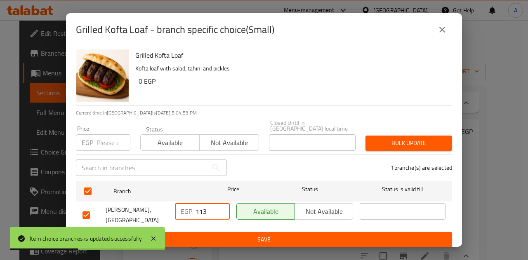
click at [220, 204] on input "113" at bounding box center [212, 211] width 34 height 16
click at [222, 209] on input "112" at bounding box center [212, 211] width 34 height 16
type input "112.5"
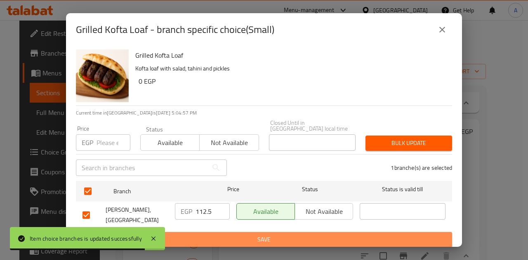
click at [227, 232] on button "Save" at bounding box center [264, 239] width 376 height 15
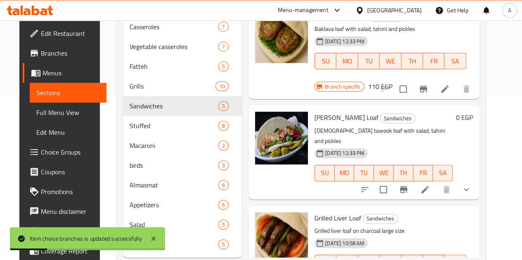
click at [471, 185] on icon "show more" at bounding box center [466, 190] width 10 height 10
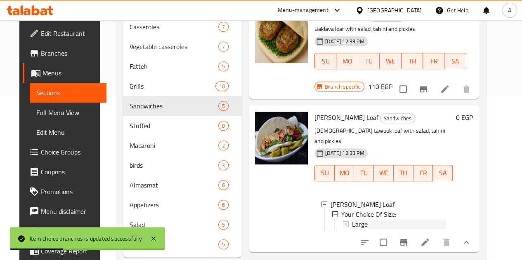
click at [343, 221] on icon at bounding box center [346, 224] width 6 height 6
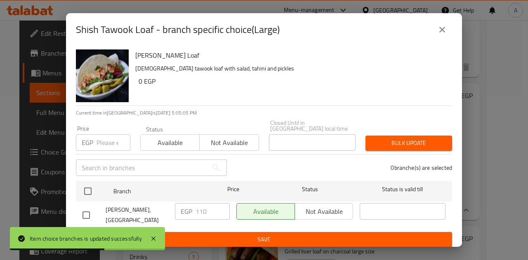
click at [89, 212] on input "checkbox" at bounding box center [86, 215] width 17 height 17
checkbox input "true"
click at [221, 205] on input "111" at bounding box center [212, 211] width 34 height 16
click at [221, 205] on input "112" at bounding box center [212, 211] width 34 height 16
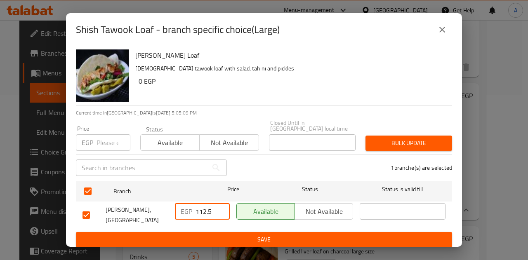
type input "112.5"
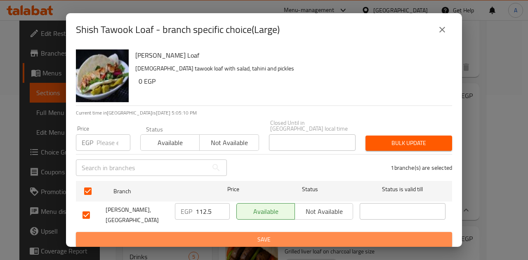
click at [238, 235] on span "Save" at bounding box center [263, 240] width 363 height 10
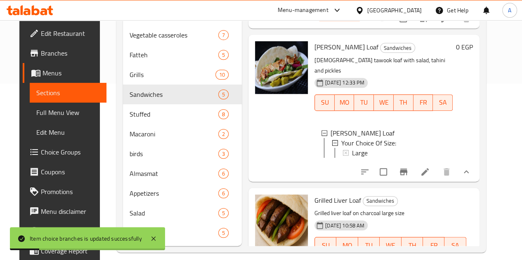
scroll to position [198, 0]
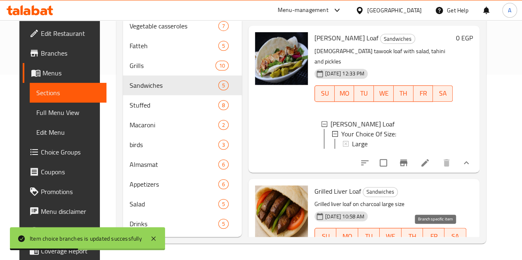
click at [428, 259] on icon "Branch-specific-item" at bounding box center [423, 264] width 10 height 10
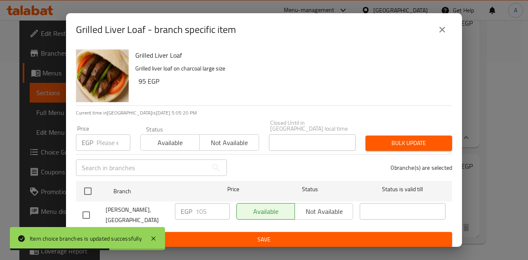
click at [90, 208] on input "checkbox" at bounding box center [86, 215] width 17 height 17
checkbox input "true"
click at [219, 206] on input "106" at bounding box center [212, 211] width 34 height 16
click at [219, 206] on input "107" at bounding box center [212, 211] width 34 height 16
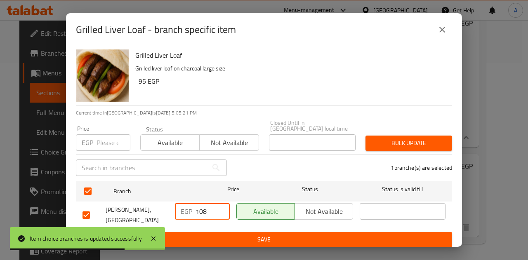
click at [219, 206] on input "108" at bounding box center [212, 211] width 34 height 16
click at [219, 206] on input "109" at bounding box center [212, 211] width 34 height 16
click at [219, 206] on input "110" at bounding box center [212, 211] width 34 height 16
click at [219, 206] on input "111" at bounding box center [212, 211] width 34 height 16
click at [219, 206] on input "112" at bounding box center [212, 211] width 34 height 16
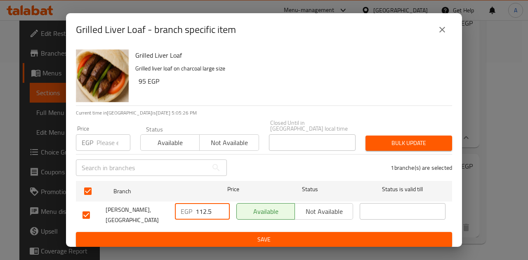
type input "112.5"
click at [221, 235] on span "Save" at bounding box center [263, 240] width 363 height 10
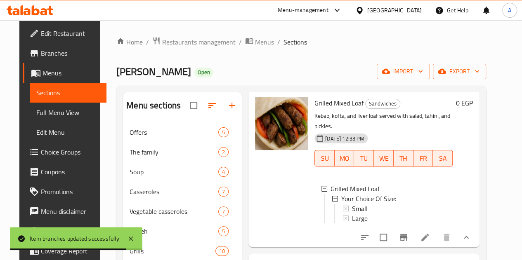
scroll to position [0, 0]
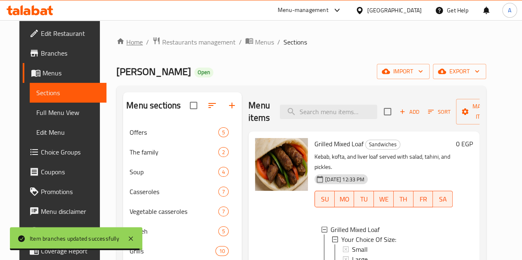
click at [126, 40] on link "Home" at bounding box center [129, 42] width 26 height 10
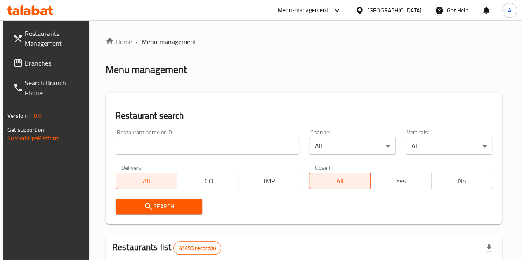
click at [170, 145] on input "search" at bounding box center [207, 146] width 184 height 16
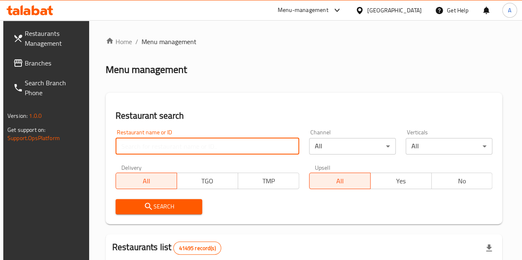
paste input "693206"
type input "693206"
click button "Search" at bounding box center [158, 206] width 87 height 15
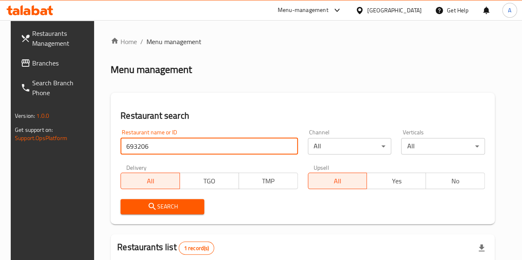
scroll to position [108, 0]
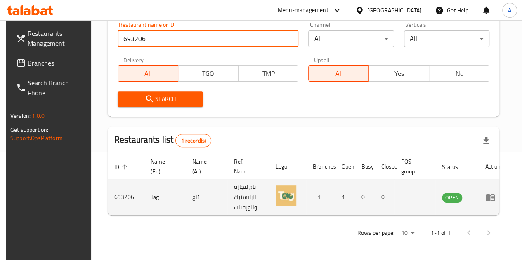
click at [488, 199] on icon "enhanced table" at bounding box center [490, 198] width 10 height 10
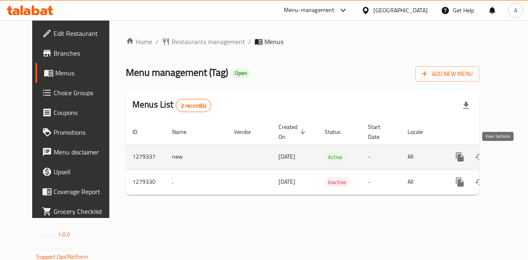
click at [514, 154] on icon "enhanced table" at bounding box center [519, 157] width 10 height 10
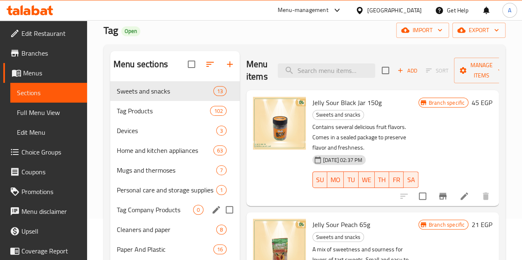
scroll to position [82, 0]
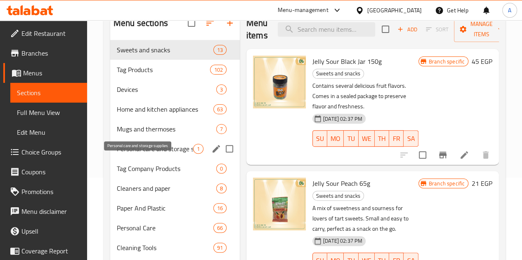
click at [153, 154] on span "Personal care and storage supplies" at bounding box center [155, 149] width 76 height 10
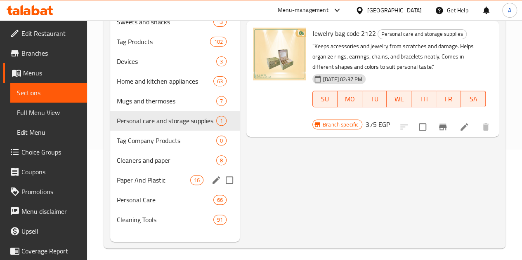
scroll to position [118, 0]
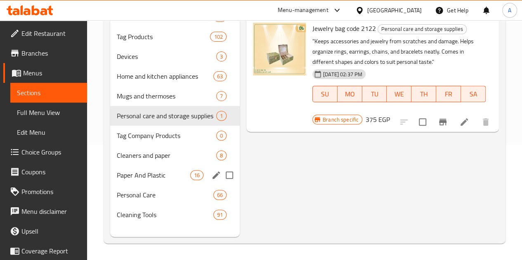
drag, startPoint x: 130, startPoint y: 192, endPoint x: 133, endPoint y: 202, distance: 10.6
click at [130, 185] on div "Paper And Plastic 16" at bounding box center [174, 175] width 129 height 20
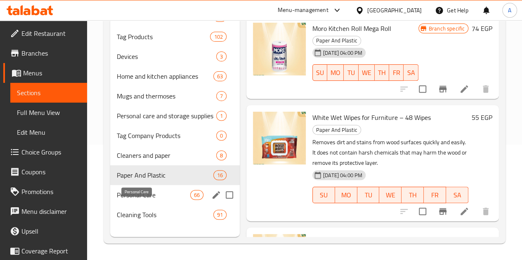
click at [134, 200] on span "Personal Care" at bounding box center [153, 195] width 73 height 10
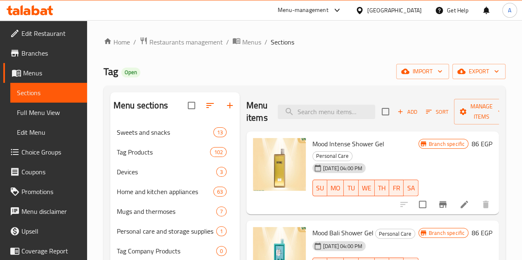
click at [387, 103] on div "Add Sort Manage items" at bounding box center [444, 112] width 127 height 26
click at [396, 111] on span "Add" at bounding box center [407, 111] width 22 height 9
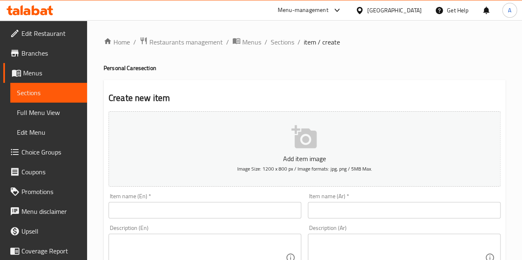
click at [368, 209] on input "text" at bounding box center [404, 210] width 193 height 16
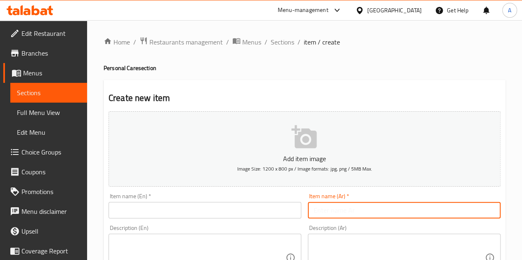
paste input "صابون جلسرين عرض 1*2 صابون شفاف + رائحه"
type input "صابون جلسرين عرض 1*2 صابون شفاف + رائحه"
click at [174, 210] on input "text" at bounding box center [204, 210] width 193 height 16
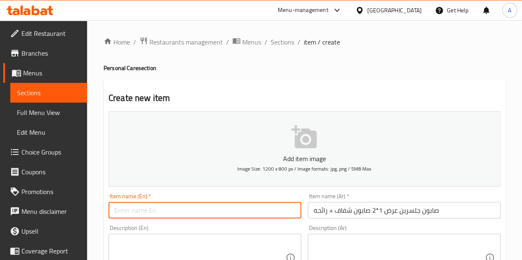
paste input "[MEDICAL_DATA] Soap Offer 1*2 Transparent Soap + Scent"
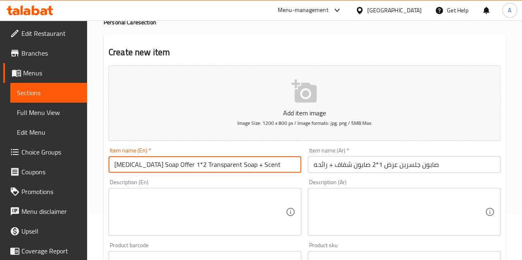
scroll to position [82, 0]
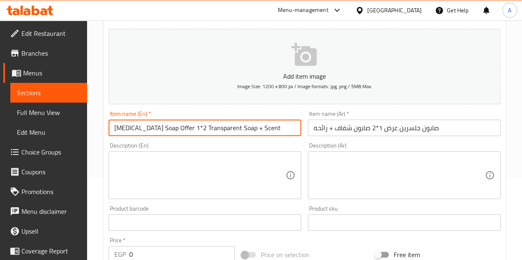
type input "[MEDICAL_DATA] Soap Offer 1*2 Transparent Soap + Scent"
click at [257, 144] on div "Description (En) Description (En)" at bounding box center [204, 171] width 193 height 56
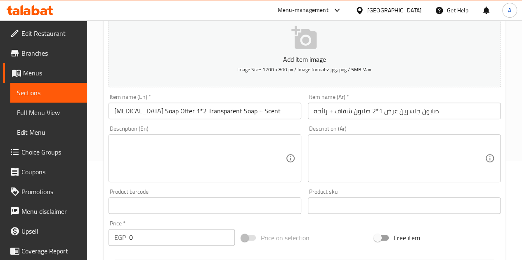
scroll to position [165, 0]
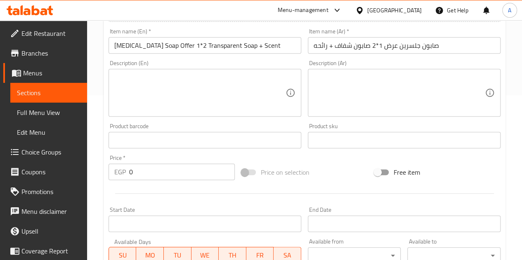
click at [186, 171] on input "0" at bounding box center [182, 172] width 106 height 16
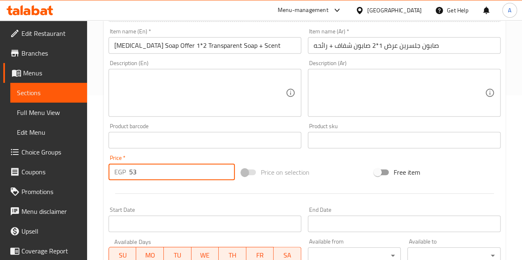
type input "53"
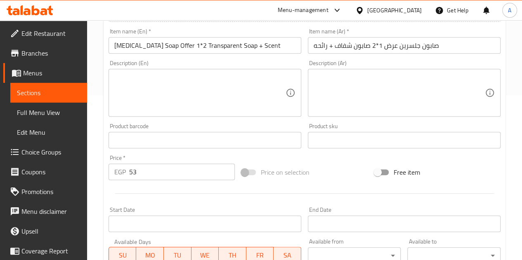
click at [209, 193] on hr at bounding box center [304, 193] width 379 height 0
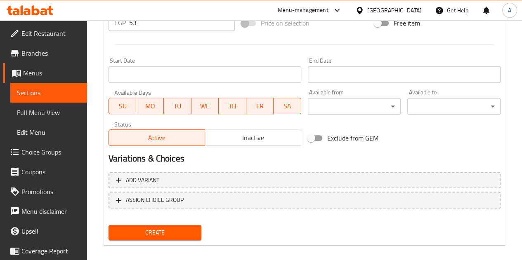
scroll to position [322, 0]
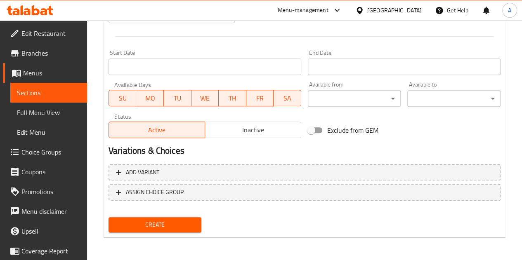
click at [191, 220] on span "Create" at bounding box center [155, 225] width 80 height 10
click at [184, 226] on span "Create" at bounding box center [155, 225] width 80 height 10
click at [176, 225] on span "Create" at bounding box center [155, 225] width 80 height 10
drag, startPoint x: 182, startPoint y: 226, endPoint x: 191, endPoint y: 213, distance: 16.0
click at [182, 226] on span "Create" at bounding box center [155, 225] width 80 height 10
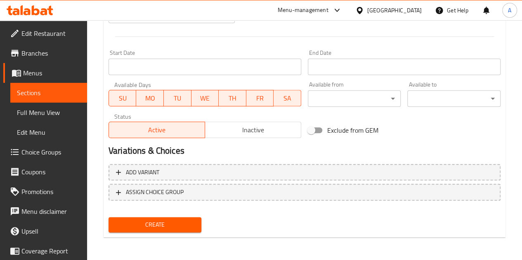
click at [147, 232] on button "Create" at bounding box center [154, 224] width 93 height 15
click at [175, 218] on button "Create" at bounding box center [154, 224] width 93 height 15
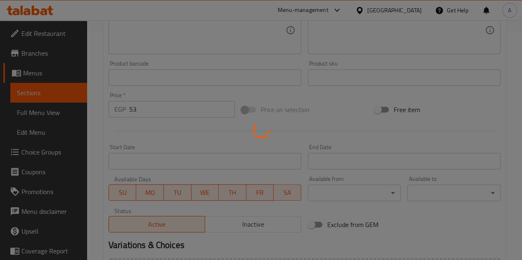
scroll to position [198, 0]
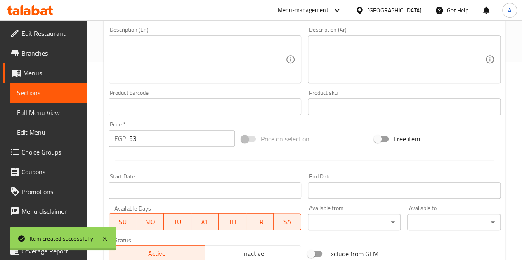
type input "0"
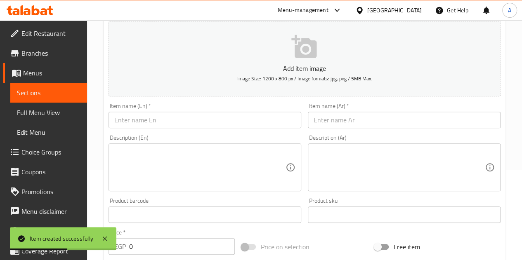
scroll to position [75, 0]
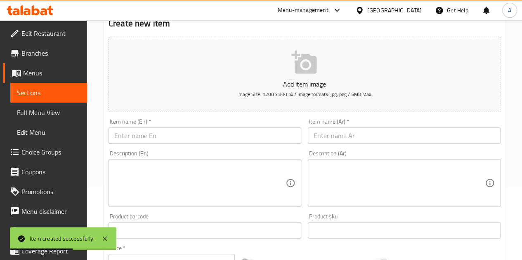
click at [380, 139] on input "text" at bounding box center [404, 135] width 193 height 16
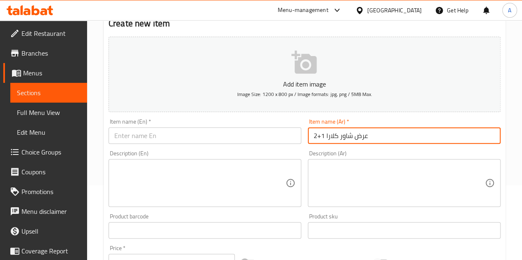
click at [344, 141] on input "عرض شاور كلارا 1+2" at bounding box center [404, 135] width 193 height 16
click at [344, 140] on input "عرض شاور كلارا 1+2" at bounding box center [404, 135] width 193 height 16
click at [344, 139] on input "عرض شاور كلارا 1+2" at bounding box center [404, 135] width 193 height 16
click at [359, 136] on input "عرض شاور كلارا 1+2" at bounding box center [404, 135] width 193 height 16
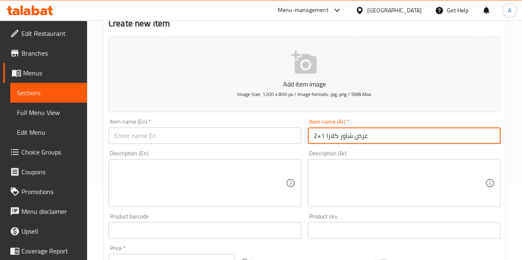
click at [359, 136] on input "عرض شاور كلارا 1+2" at bounding box center [404, 135] width 193 height 16
type input "عرض شاور كلارا 1+2"
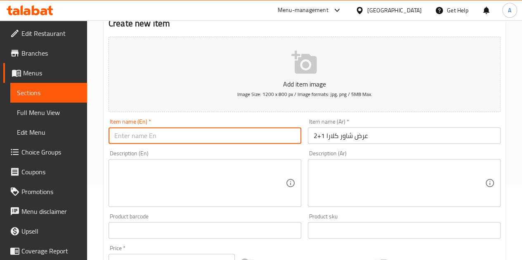
click at [156, 136] on input "text" at bounding box center [204, 135] width 193 height 16
paste input "[PERSON_NAME] Shower Offer 1+2"
type input "[PERSON_NAME] Shower Offer 1+2"
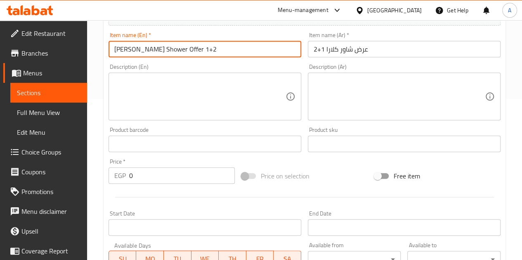
scroll to position [198, 0]
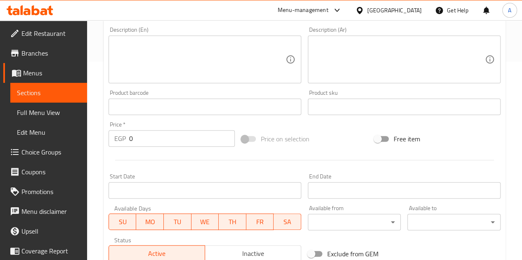
click at [164, 136] on input "0" at bounding box center [182, 138] width 106 height 16
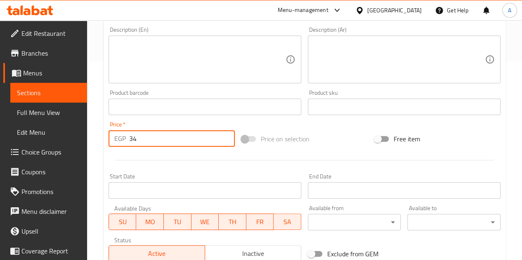
type input "34"
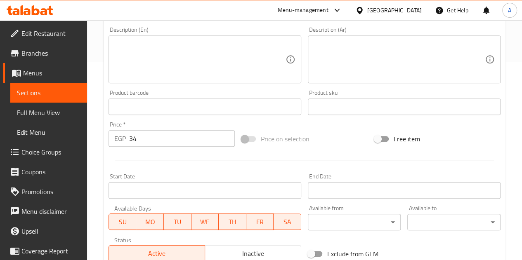
click at [148, 167] on div at bounding box center [304, 160] width 398 height 20
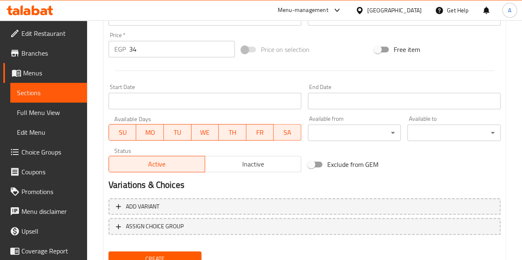
scroll to position [322, 0]
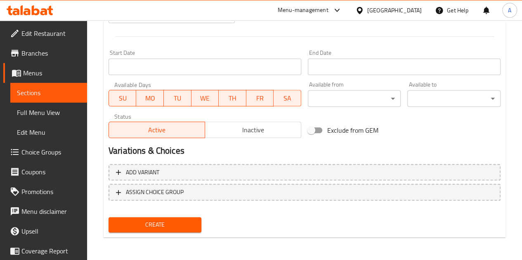
click at [174, 221] on span "Create" at bounding box center [155, 225] width 80 height 10
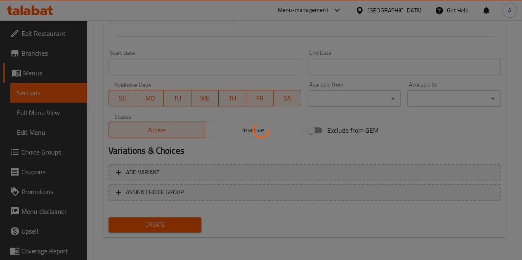
type input "0"
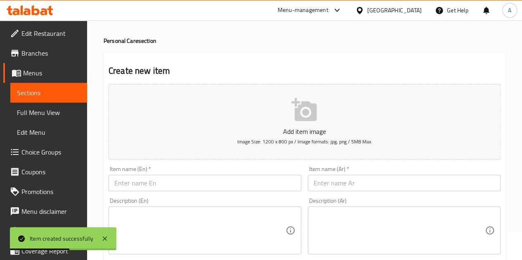
scroll to position [0, 0]
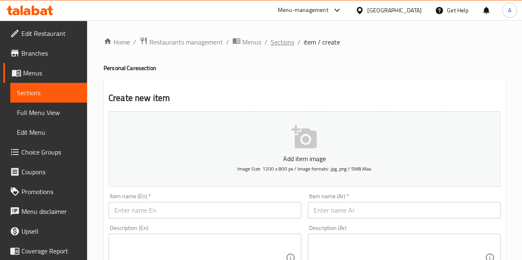
click at [271, 42] on span "Sections" at bounding box center [283, 42] width 24 height 10
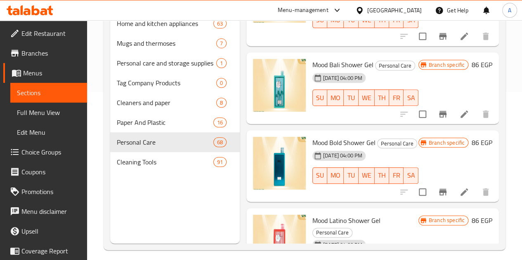
scroll to position [174, 0]
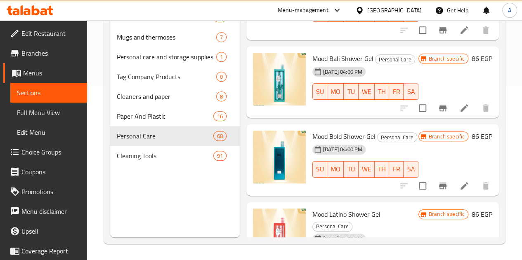
click at [155, 206] on div "Menu sections Sweets and snacks 13 Tag Products 102 Devices 3 Home and kitchen …" at bounding box center [174, 78] width 129 height 320
click at [154, 161] on span "Cleaning Tools" at bounding box center [153, 156] width 73 height 10
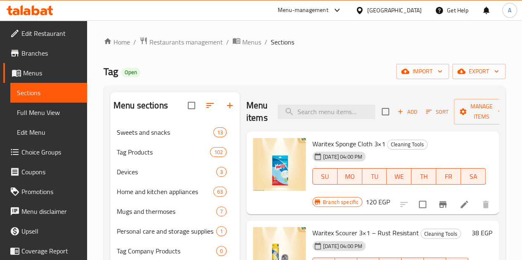
click at [398, 104] on div "Add Sort Manage items" at bounding box center [444, 112] width 127 height 26
click at [396, 110] on span "Add" at bounding box center [407, 111] width 22 height 9
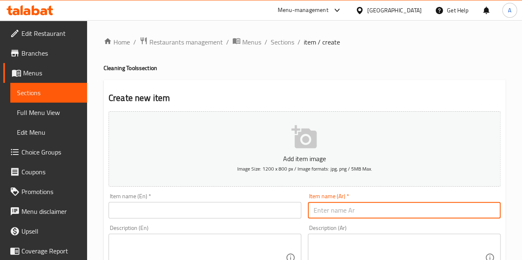
click at [362, 206] on input "text" at bounding box center [404, 210] width 193 height 16
click at [403, 216] on input "text" at bounding box center [404, 210] width 193 height 16
click at [381, 211] on input "عرض 2 ف ليف مطبخ اروبه" at bounding box center [404, 210] width 193 height 16
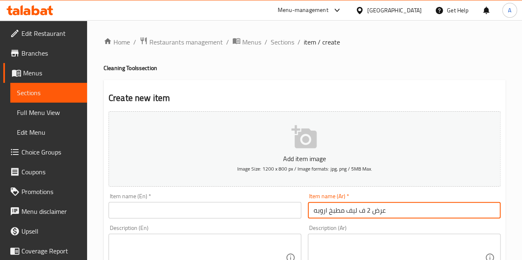
type input "عرض 2 ف ليف مطبخ اروبه"
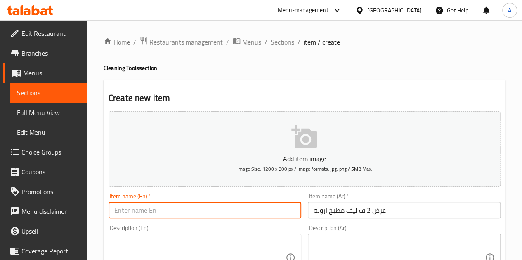
click at [163, 210] on input "text" at bounding box center [204, 210] width 193 height 16
paste input "Show 2 in [GEOGRAPHIC_DATA] kitchen"
click at [155, 209] on input "Show 2 in [GEOGRAPHIC_DATA] kitchen" at bounding box center [204, 210] width 193 height 16
click at [118, 213] on input "Show 2 in [GEOGRAPHIC_DATA] kitchen" at bounding box center [204, 210] width 193 height 16
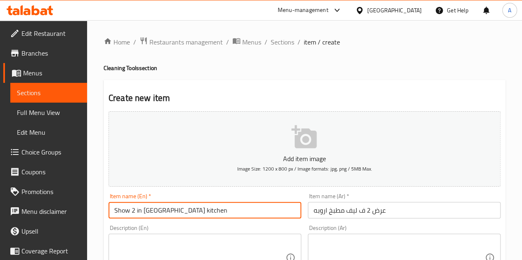
click at [118, 213] on input "Show 2 in [GEOGRAPHIC_DATA] kitchen" at bounding box center [204, 210] width 193 height 16
click at [154, 212] on input "Offer 2 in [GEOGRAPHIC_DATA] kitchen" at bounding box center [204, 210] width 193 height 16
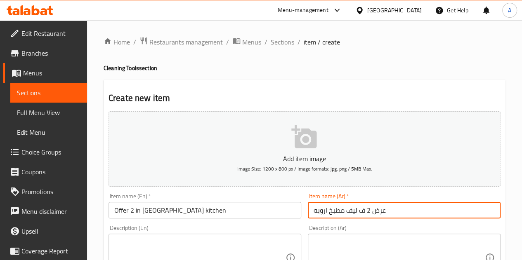
click at [362, 209] on input "عرض 2 ف ليف مطبخ اروبه" at bounding box center [404, 210] width 193 height 16
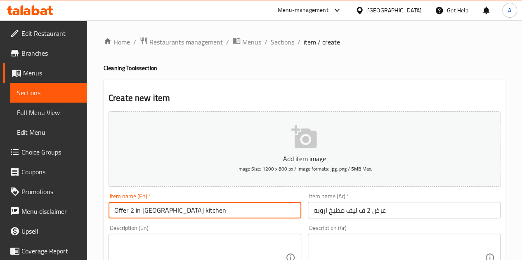
click at [221, 208] on input "Offer 2 in [GEOGRAPHIC_DATA] kitchen" at bounding box center [204, 210] width 193 height 16
paste input "Show 2 European kitchen towels"
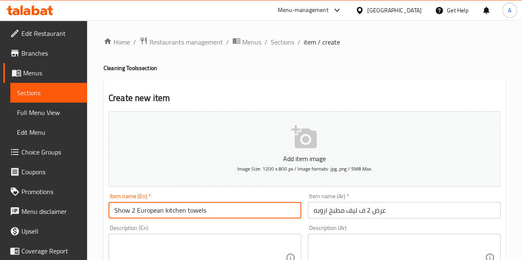
click at [123, 212] on input "Show 2 European kitchen towels" at bounding box center [204, 210] width 193 height 16
click at [149, 211] on input "Offer 2 European kitchen towels" at bounding box center [204, 210] width 193 height 16
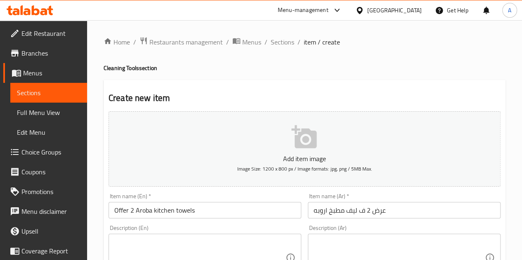
click at [243, 228] on div "Description (En) Description (En)" at bounding box center [204, 253] width 193 height 56
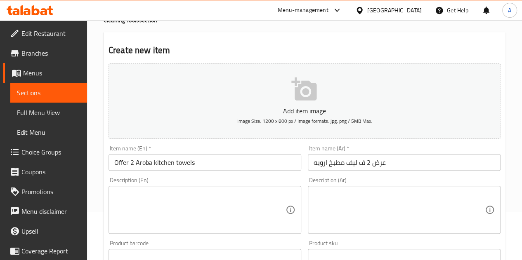
scroll to position [124, 0]
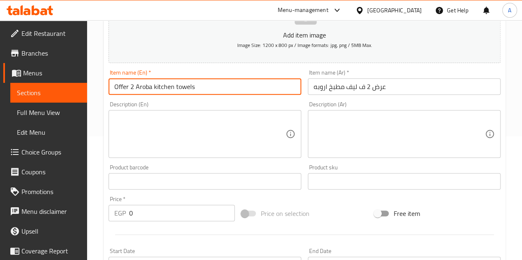
click at [151, 85] on input "Offer 2 Aroba kitchen towels" at bounding box center [204, 86] width 193 height 16
type input "Offer 2 Aroba Lofa kitchen towels"
click at [168, 221] on div "Price   * EGP 0 Price *" at bounding box center [171, 209] width 133 height 32
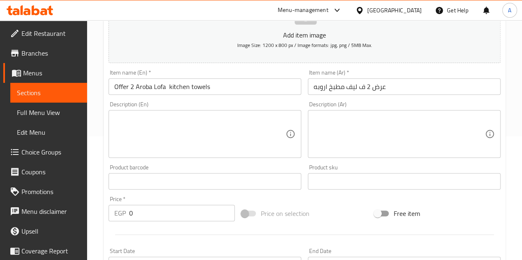
click at [167, 214] on input "0" at bounding box center [182, 213] width 106 height 16
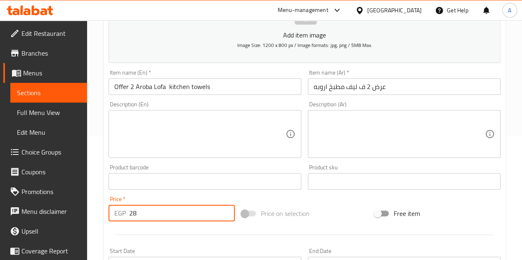
type input "28"
click at [150, 228] on div at bounding box center [304, 235] width 398 height 20
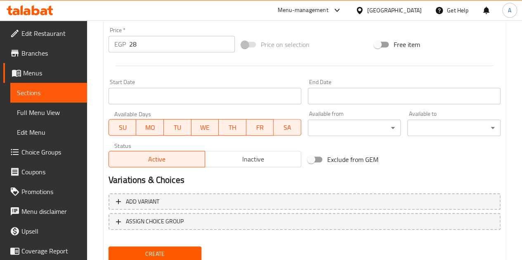
scroll to position [322, 0]
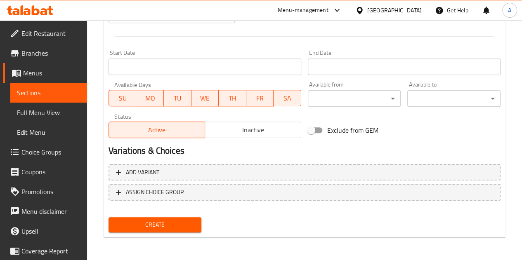
click at [162, 226] on span "Create" at bounding box center [155, 225] width 80 height 10
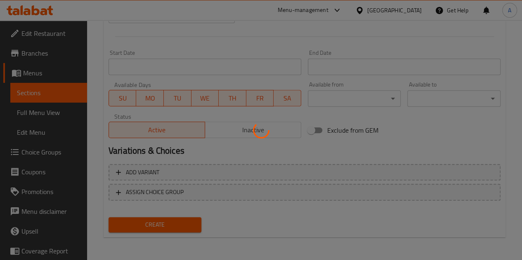
type input "0"
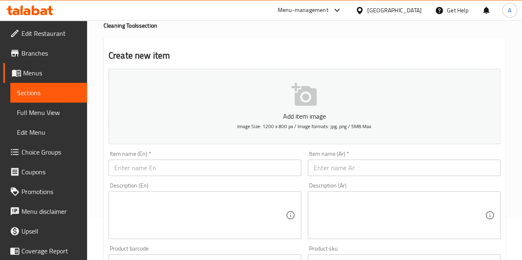
scroll to position [0, 0]
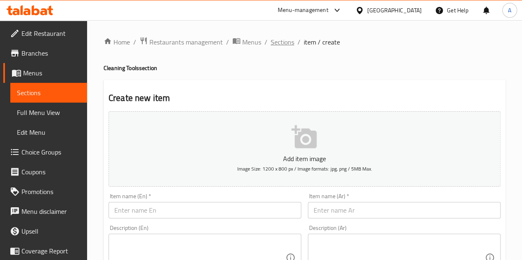
click at [292, 42] on span "Sections" at bounding box center [283, 42] width 24 height 10
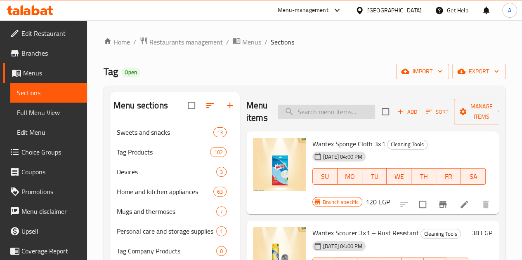
click at [313, 113] on input "search" at bounding box center [326, 112] width 97 height 14
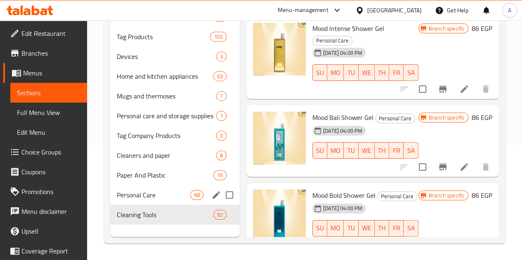
scroll to position [118, 0]
click at [153, 219] on span "Cleaning Tools" at bounding box center [153, 215] width 73 height 10
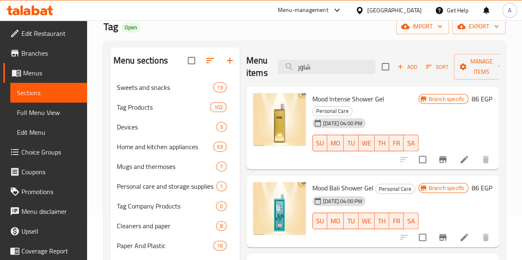
scroll to position [0, 0]
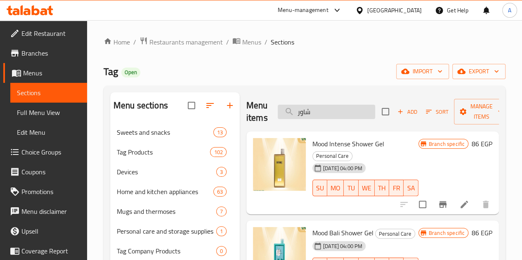
click at [317, 116] on input "شاور" at bounding box center [326, 112] width 97 height 14
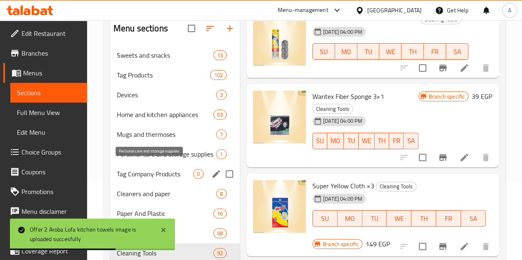
scroll to position [160, 0]
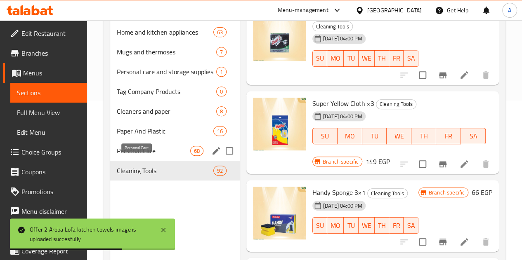
click at [156, 156] on span "Personal Care" at bounding box center [153, 151] width 73 height 10
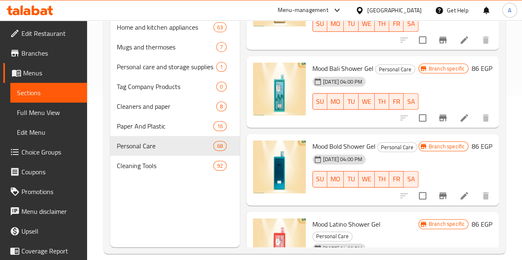
scroll to position [174, 0]
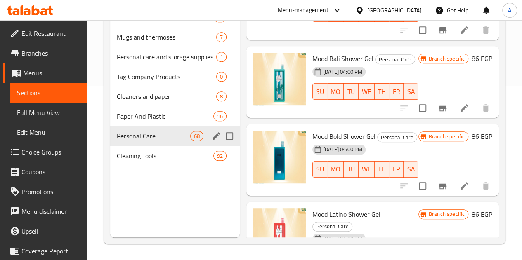
click at [132, 141] on span "Personal Care" at bounding box center [153, 136] width 73 height 10
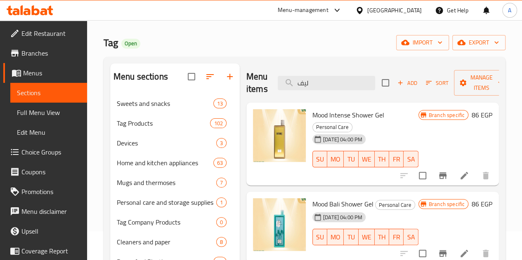
scroll to position [0, 0]
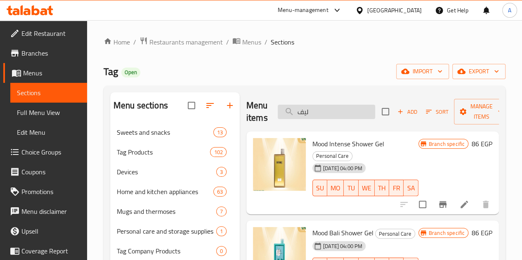
click at [304, 110] on input "ليف" at bounding box center [326, 112] width 97 height 14
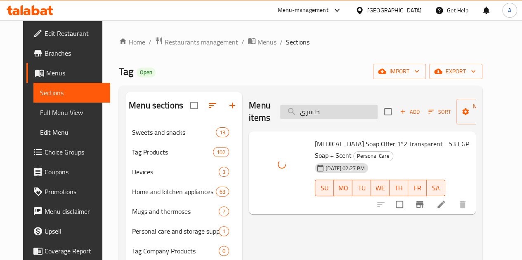
click at [315, 115] on input "جلسري" at bounding box center [328, 112] width 97 height 14
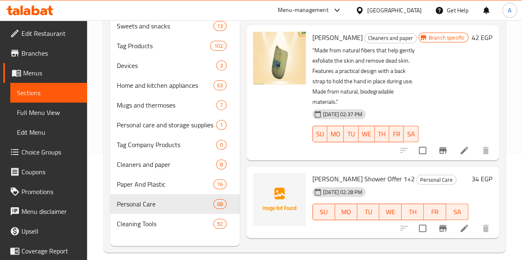
scroll to position [118, 0]
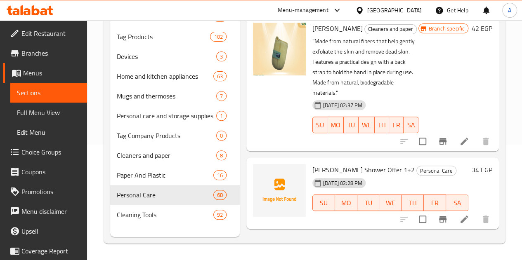
type input "كلارا"
click at [257, 168] on div at bounding box center [279, 190] width 53 height 53
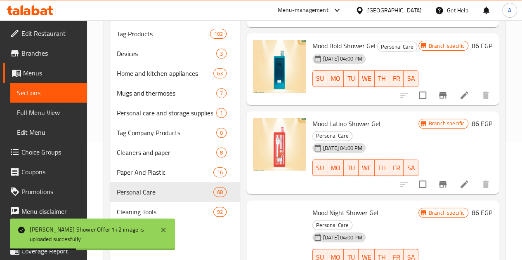
scroll to position [165, 0]
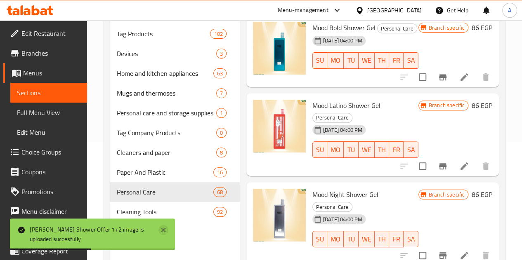
click at [163, 226] on icon at bounding box center [163, 230] width 10 height 10
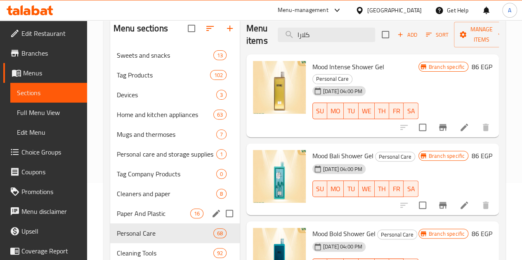
scroll to position [118, 0]
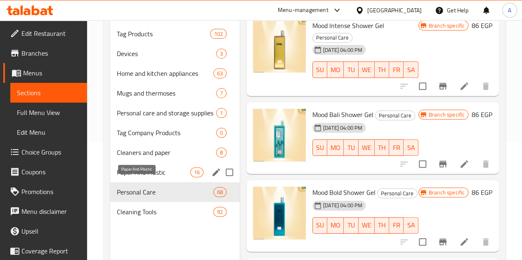
click at [144, 177] on span "Paper And Plastic" at bounding box center [153, 172] width 73 height 10
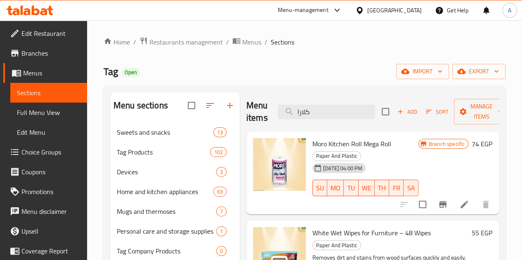
click at [396, 107] on span "Add" at bounding box center [407, 111] width 22 height 9
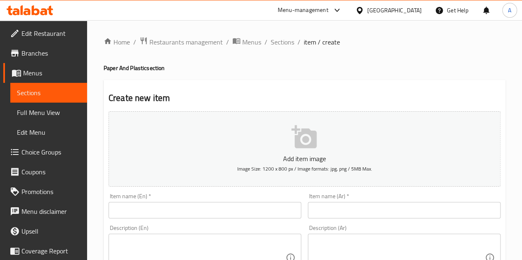
click at [369, 213] on input "text" at bounding box center [404, 210] width 193 height 16
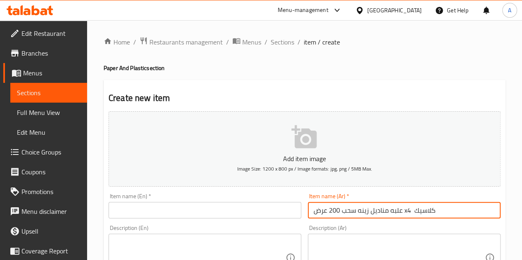
click at [368, 209] on input "علبه مناديل زينه سحب 200 عرض x4 كلاسيك" at bounding box center [404, 210] width 193 height 16
type input "علبه مناديل زينه سحب 200 عرض x4 كلاسيك"
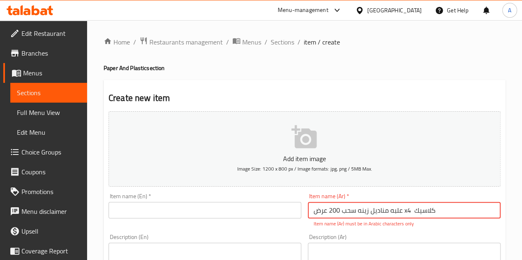
click at [214, 207] on input "text" at bounding box center [204, 210] width 193 height 16
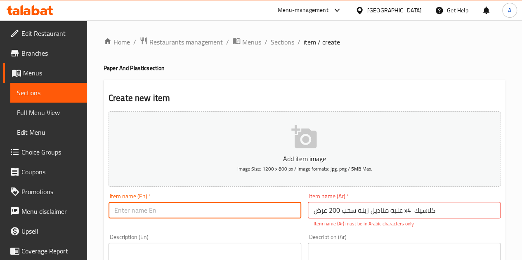
paste input "[PERSON_NAME] Tissue Box 200 Pulls x4 Classic"
type input "[PERSON_NAME] Tissue Box 200 Pulls x4 Classic"
drag, startPoint x: 275, startPoint y: 104, endPoint x: 275, endPoint y: 99, distance: 4.9
click at [275, 104] on h2 "Create new item" at bounding box center [304, 98] width 392 height 12
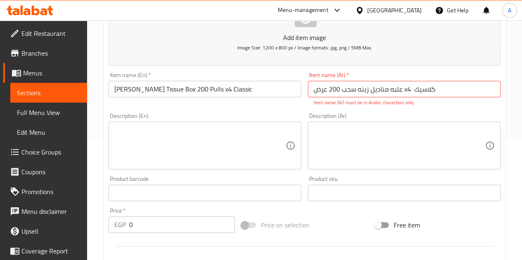
scroll to position [165, 0]
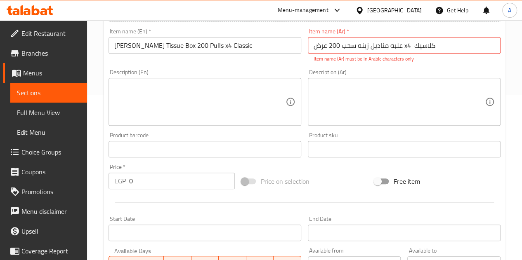
click at [167, 181] on input "0" at bounding box center [182, 181] width 106 height 16
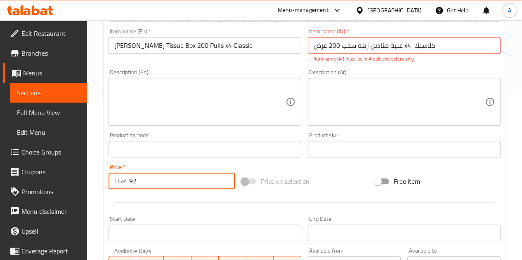
type input "92"
click at [216, 200] on div at bounding box center [304, 203] width 398 height 20
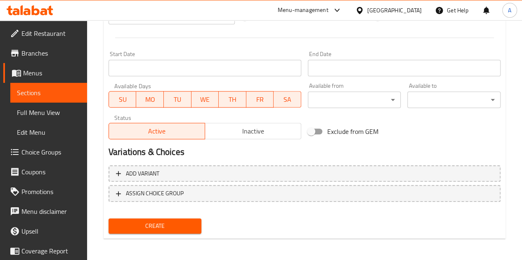
click at [192, 222] on span "Create" at bounding box center [155, 226] width 80 height 10
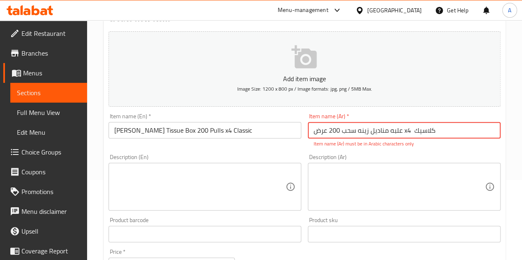
click at [406, 130] on input "علبه مناديل زينه سحب 200 عرض x4 كلاسيك" at bounding box center [404, 130] width 193 height 16
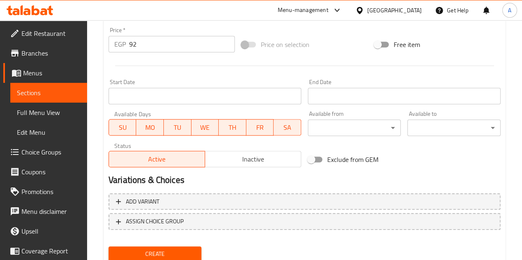
scroll to position [322, 0]
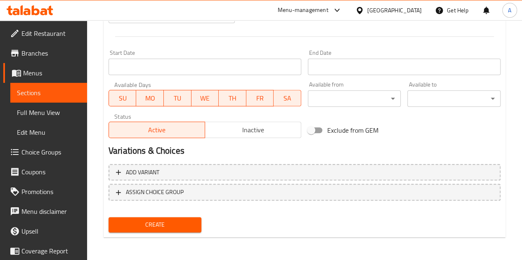
type input "علبه مناديل زينه سحب 200 عرض 4 كلاسيك"
click at [161, 226] on span "Create" at bounding box center [155, 225] width 80 height 10
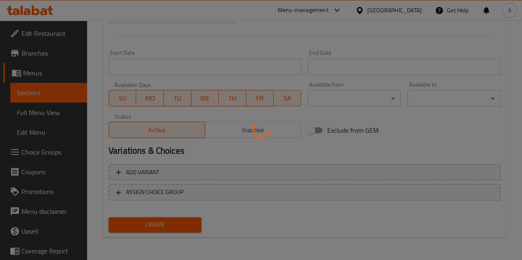
type input "0"
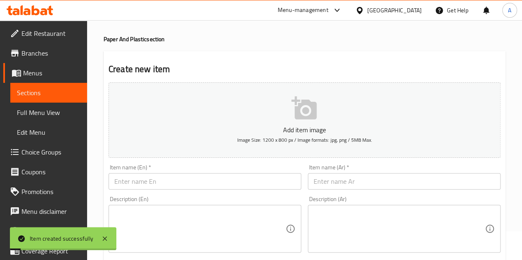
scroll to position [0, 0]
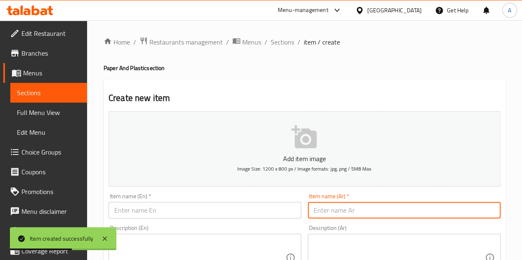
click at [341, 210] on input "text" at bounding box center [404, 210] width 193 height 16
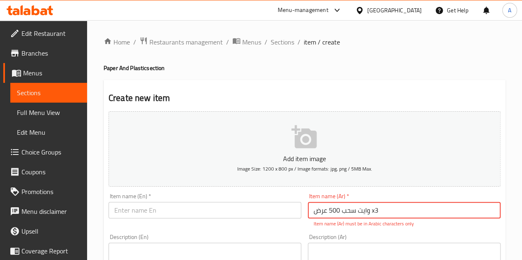
type input "وايت سحب 500 عرض x3"
click at [285, 211] on input "text" at bounding box center [204, 210] width 193 height 16
click at [330, 212] on input "وايت سحب 500 عرض x3" at bounding box center [404, 210] width 193 height 16
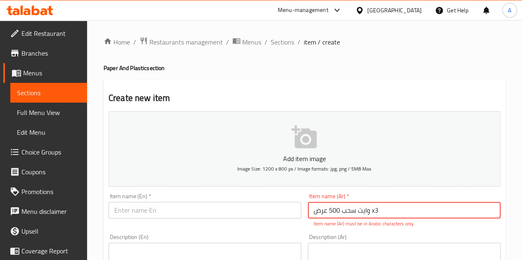
click at [190, 211] on input "text" at bounding box center [204, 210] width 193 height 16
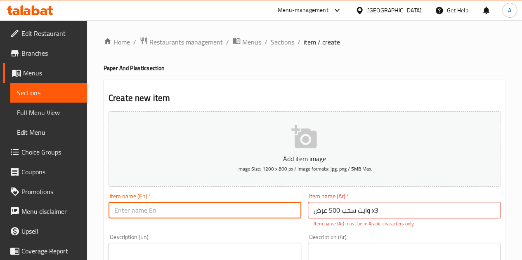
paste input "White Pull 500 Display x3"
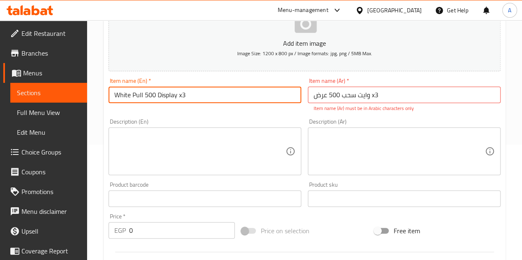
scroll to position [124, 0]
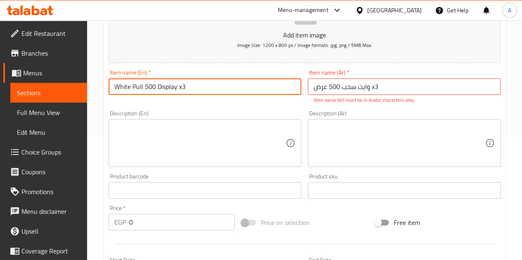
type input "White Pull 500 Display x3"
click at [165, 228] on input "0" at bounding box center [182, 222] width 106 height 16
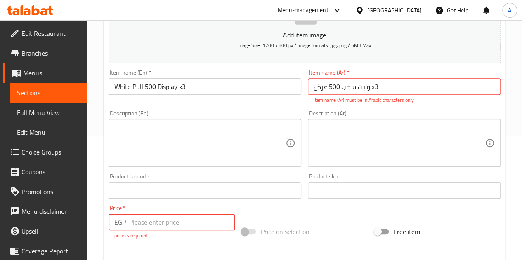
click at [357, 90] on input "وايت سحب 500 عرض x3" at bounding box center [404, 86] width 193 height 16
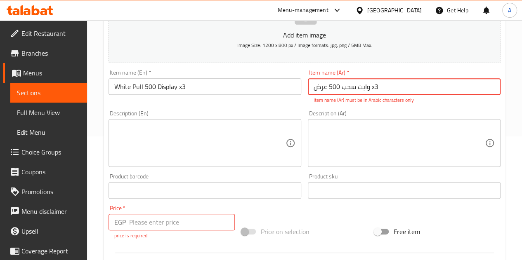
click at [189, 225] on input "number" at bounding box center [182, 222] width 106 height 16
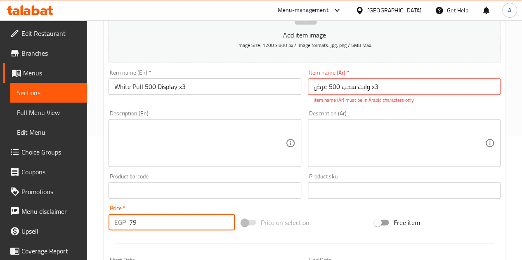
type input "79"
click at [193, 235] on div at bounding box center [304, 244] width 398 height 20
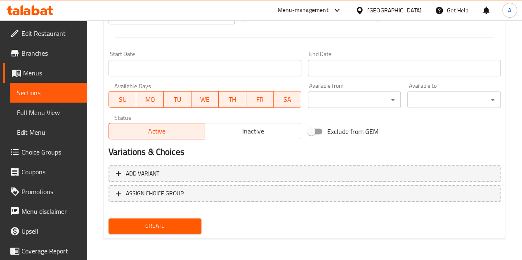
click at [190, 219] on button "Create" at bounding box center [154, 226] width 93 height 15
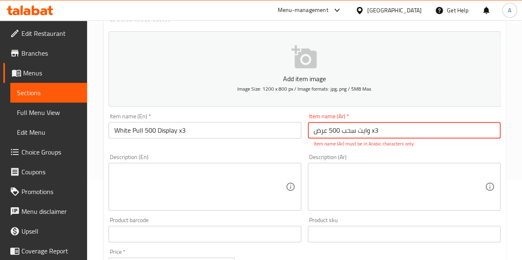
click at [374, 131] on input "وايت سحب 500 عرض x3" at bounding box center [404, 130] width 193 height 16
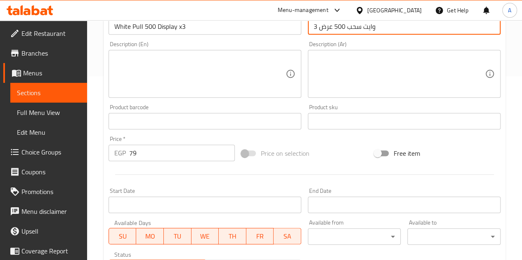
scroll to position [322, 0]
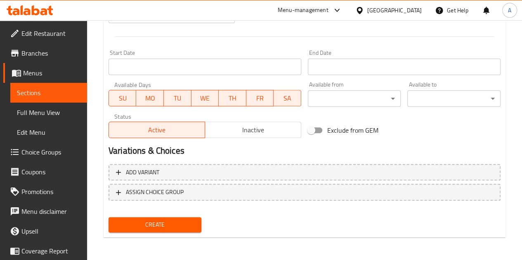
type input "وايت سحب 500 عرض 3"
click at [183, 224] on span "Create" at bounding box center [155, 225] width 80 height 10
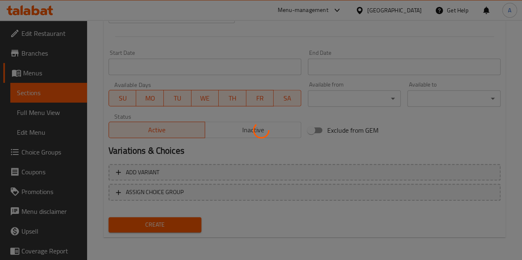
type input "0"
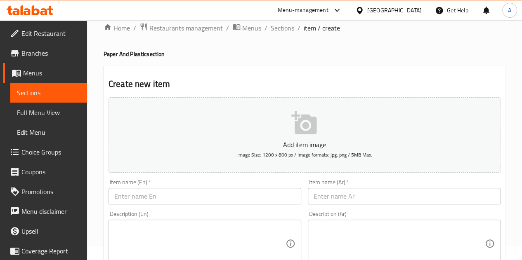
scroll to position [0, 0]
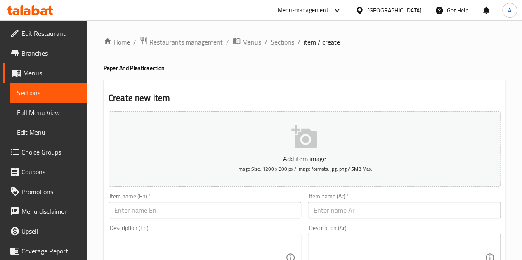
click at [288, 44] on span "Sections" at bounding box center [283, 42] width 24 height 10
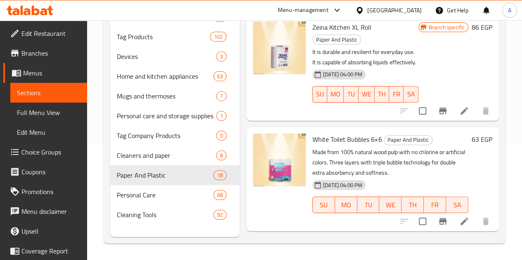
scroll to position [1393, 0]
